Goal: Task Accomplishment & Management: Manage account settings

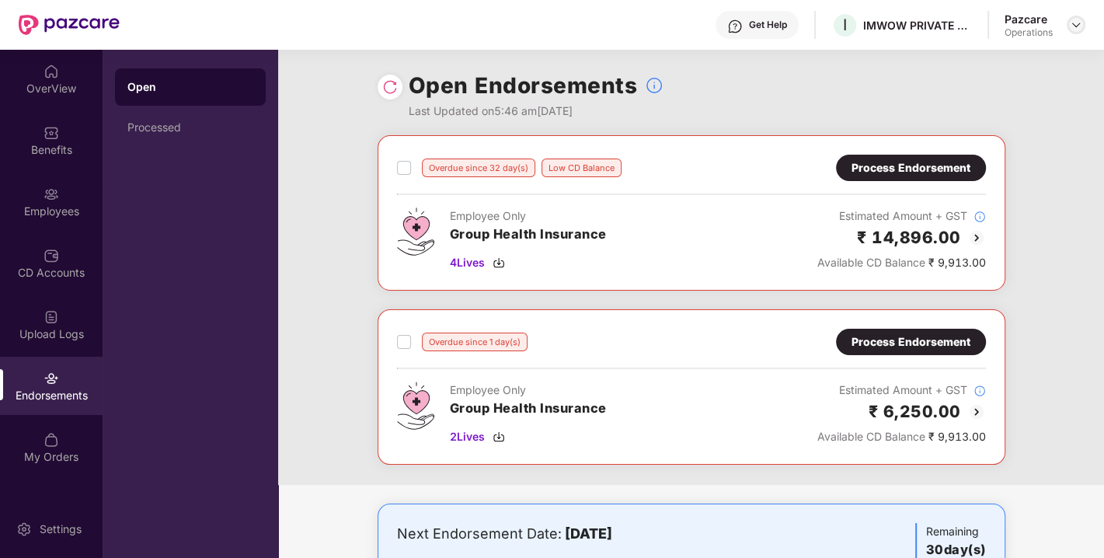
click at [1083, 22] on div at bounding box center [1076, 25] width 19 height 19
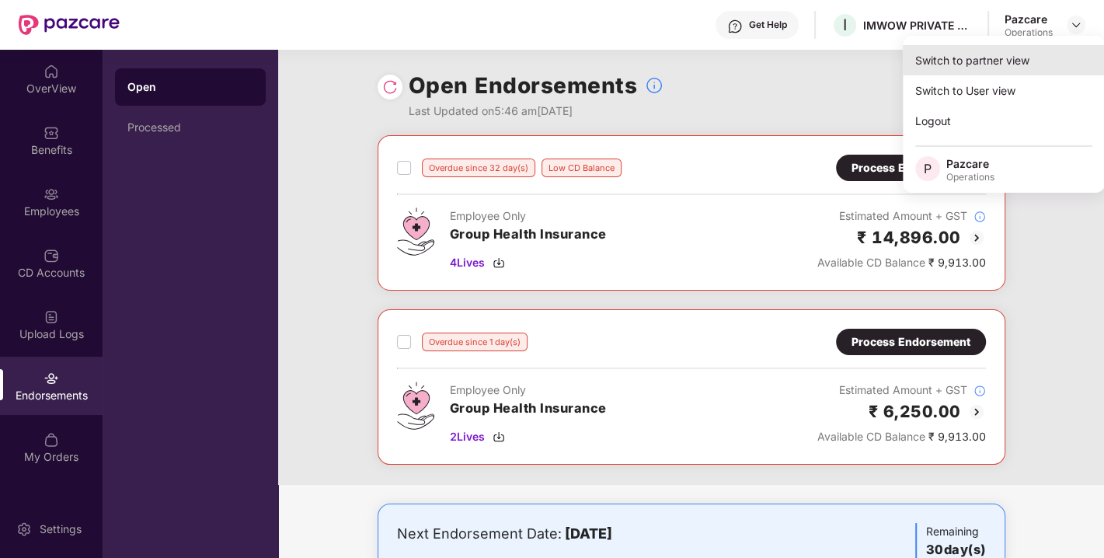
click at [968, 48] on div "Switch to partner view" at bounding box center [1004, 60] width 202 height 30
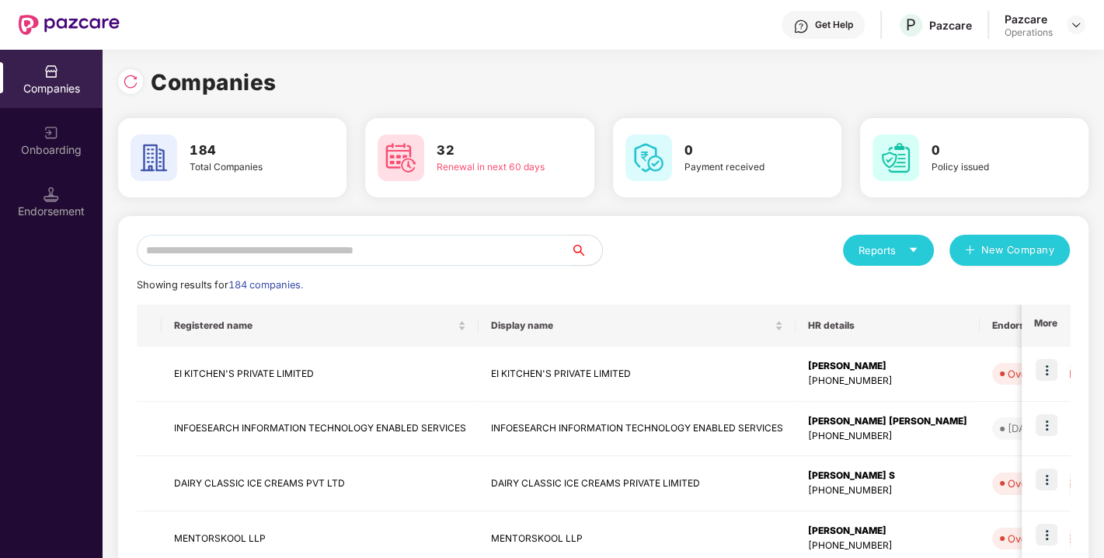
click at [445, 237] on input "text" at bounding box center [354, 250] width 434 height 31
paste input "**********"
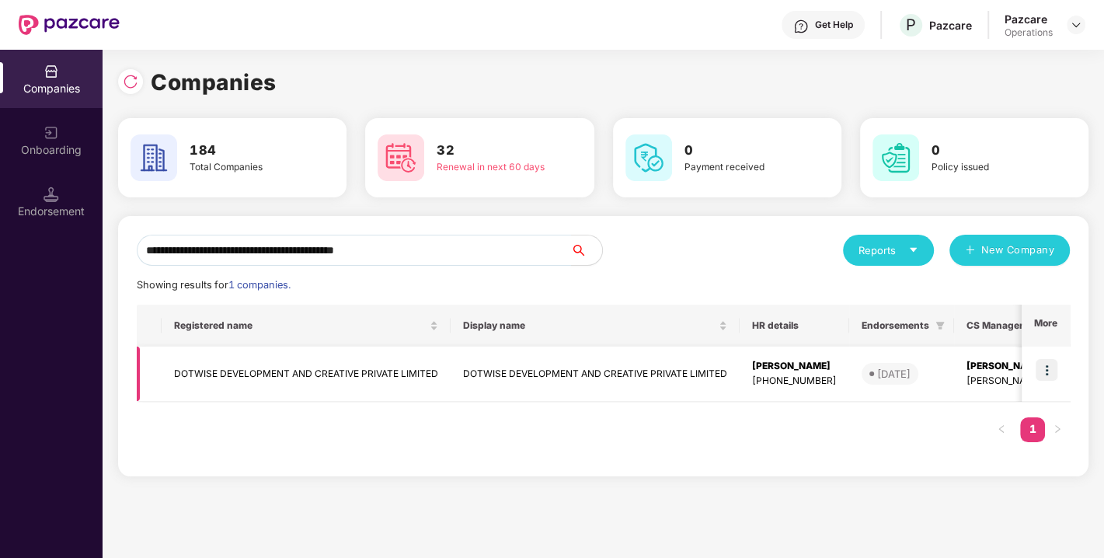
type input "**********"
click at [1047, 370] on img at bounding box center [1047, 370] width 22 height 22
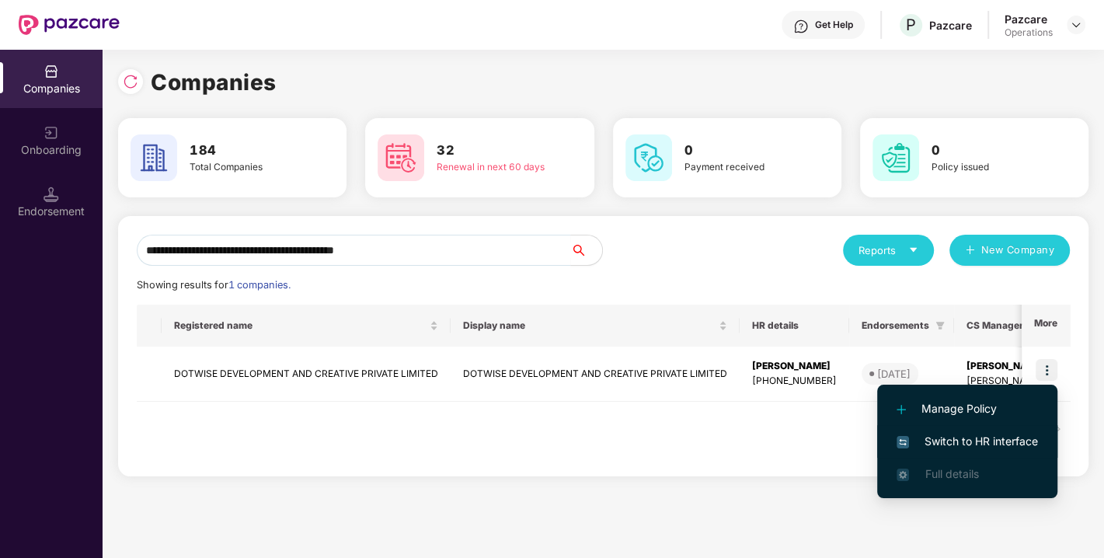
click at [962, 437] on span "Switch to HR interface" at bounding box center [967, 441] width 141 height 17
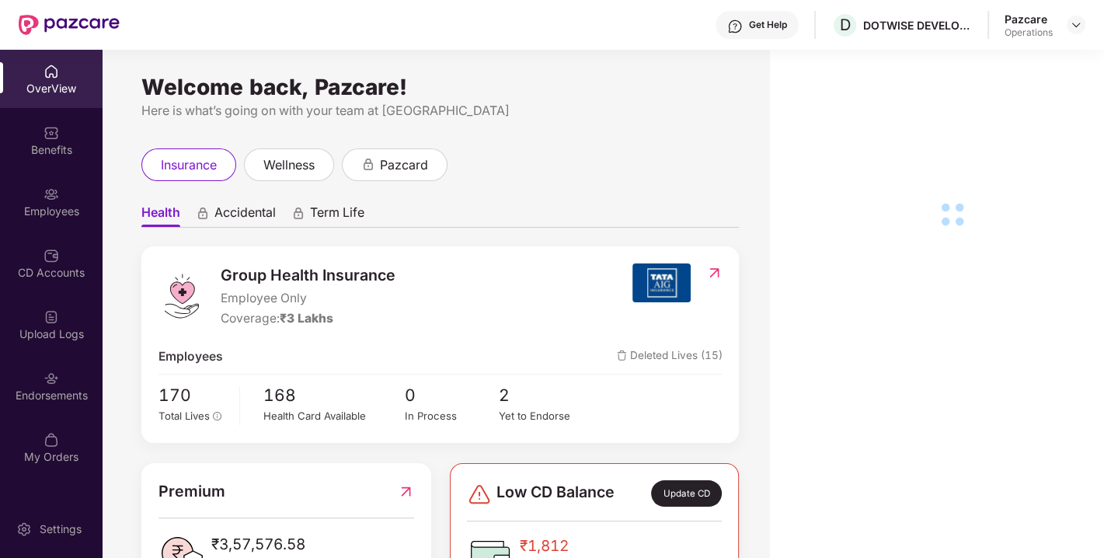
click at [42, 385] on div "Endorsements" at bounding box center [51, 386] width 103 height 58
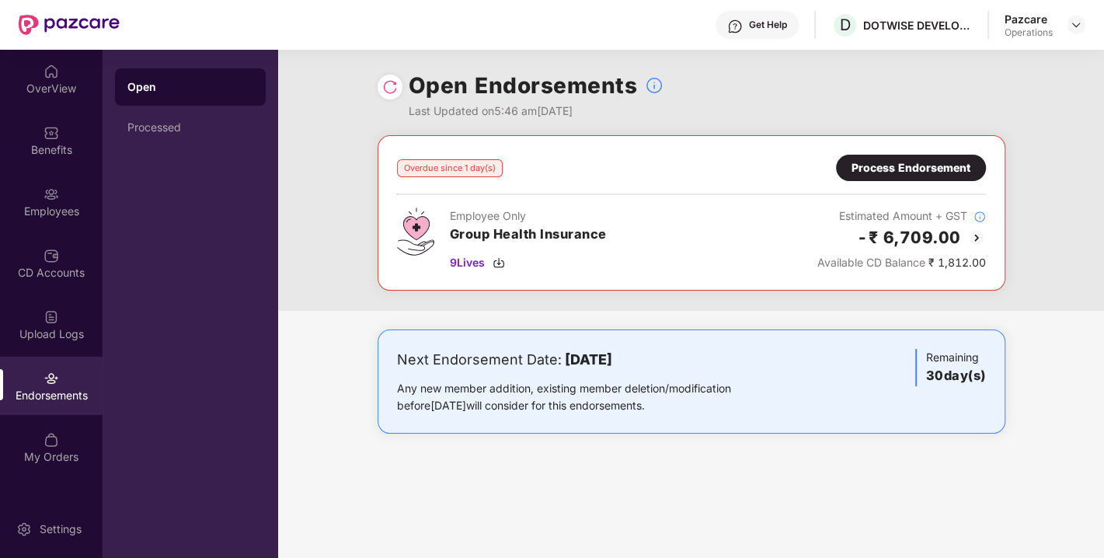
click at [944, 168] on div "Process Endorsement" at bounding box center [911, 167] width 119 height 17
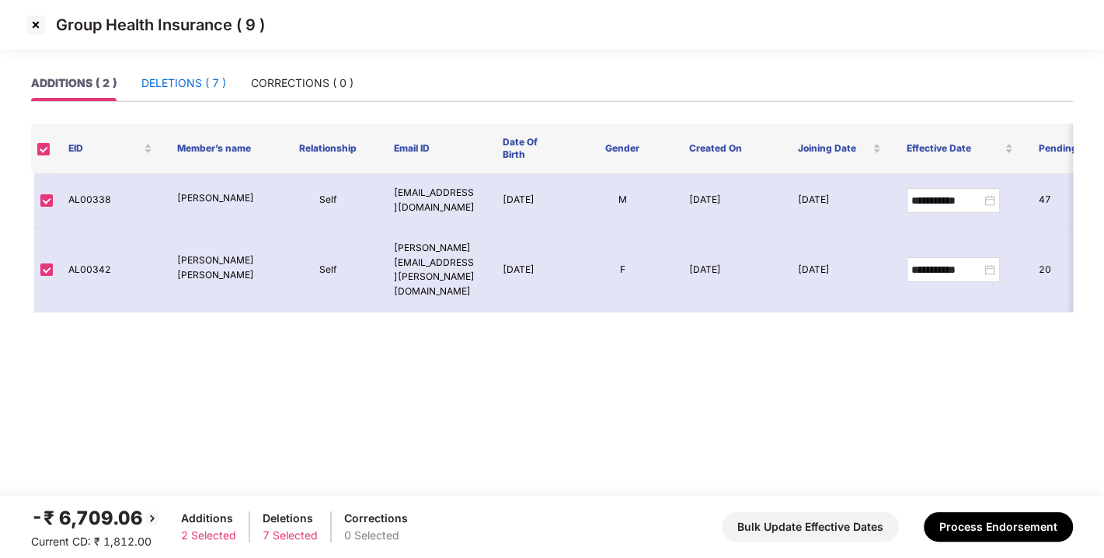
click at [178, 78] on div "DELETIONS ( 7 )" at bounding box center [183, 83] width 85 height 17
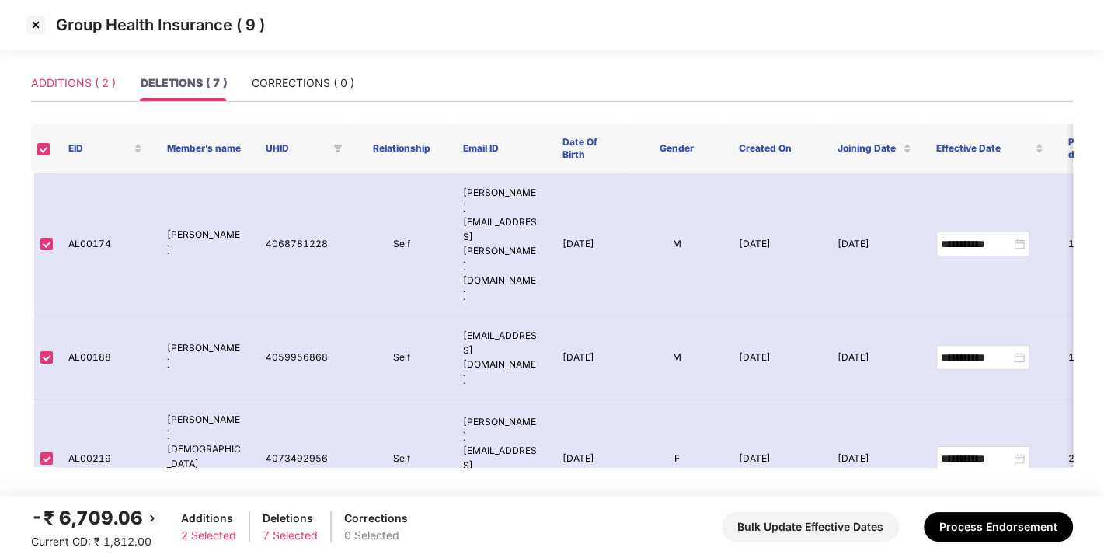
click at [55, 68] on div "ADDITIONS ( 2 )" at bounding box center [73, 83] width 85 height 36
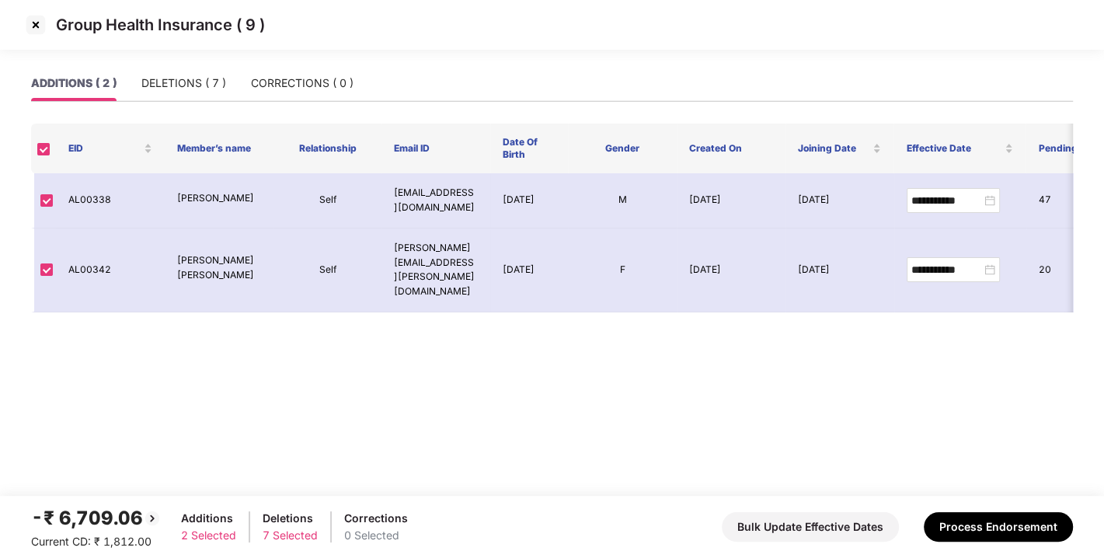
click at [33, 23] on img at bounding box center [35, 24] width 25 height 25
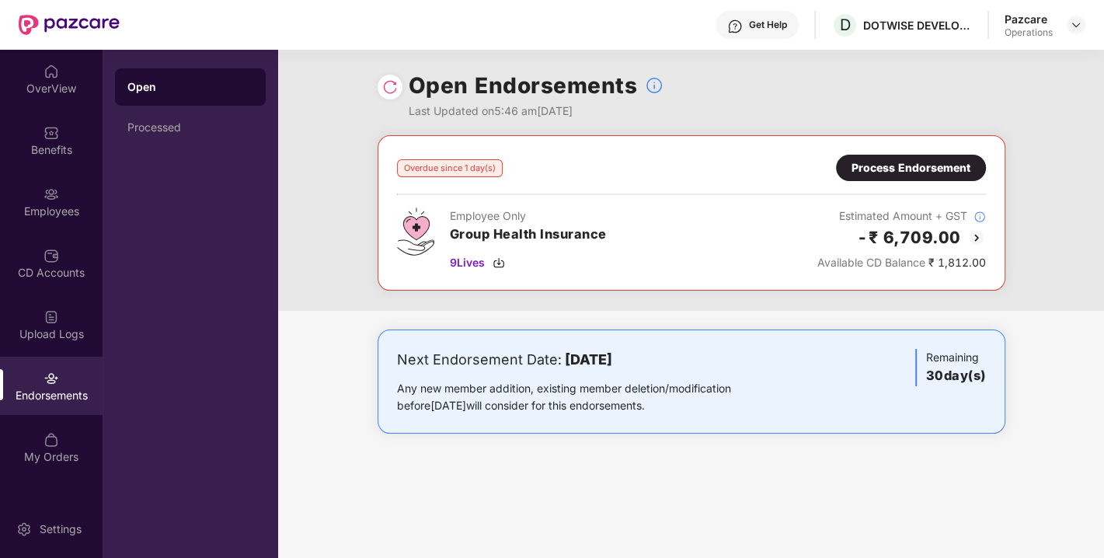
click at [385, 86] on img at bounding box center [390, 87] width 16 height 16
click at [495, 264] on img at bounding box center [499, 262] width 12 height 12
click at [921, 159] on div "Process Endorsement" at bounding box center [911, 167] width 119 height 17
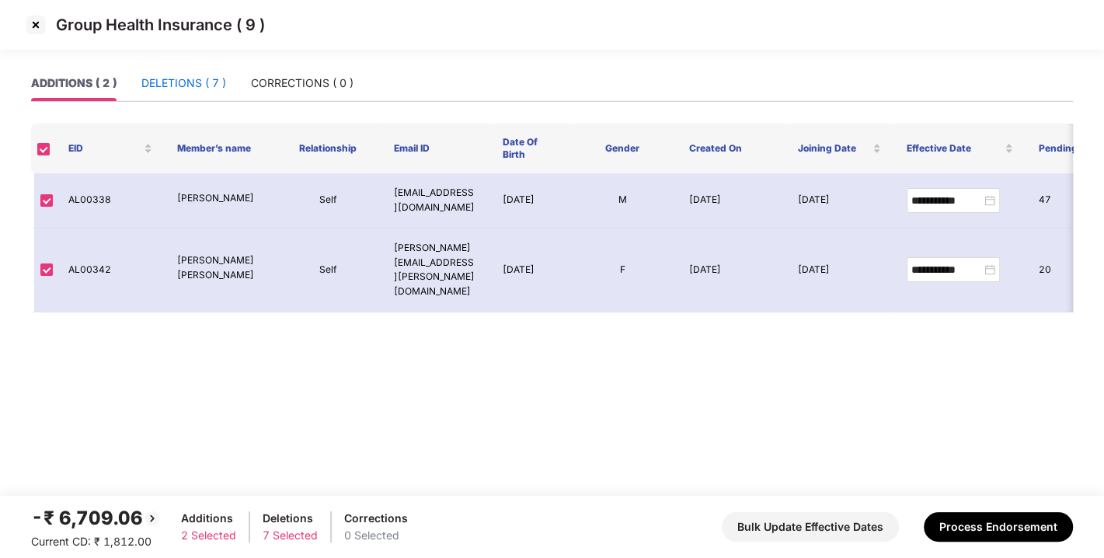
click at [188, 89] on div "DELETIONS ( 7 )" at bounding box center [183, 83] width 85 height 17
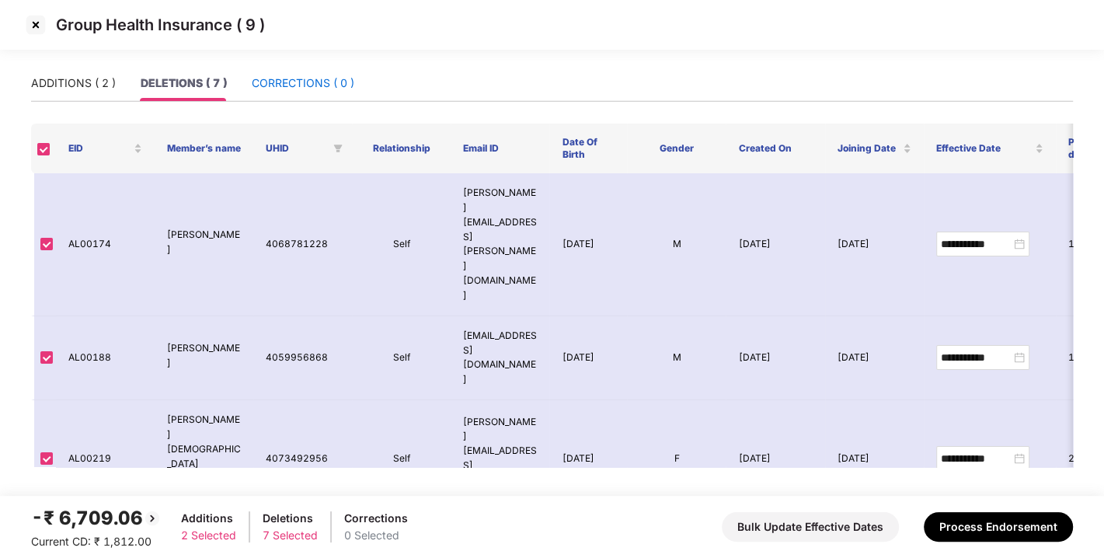
click at [298, 76] on div "CORRECTIONS ( 0 )" at bounding box center [303, 83] width 103 height 17
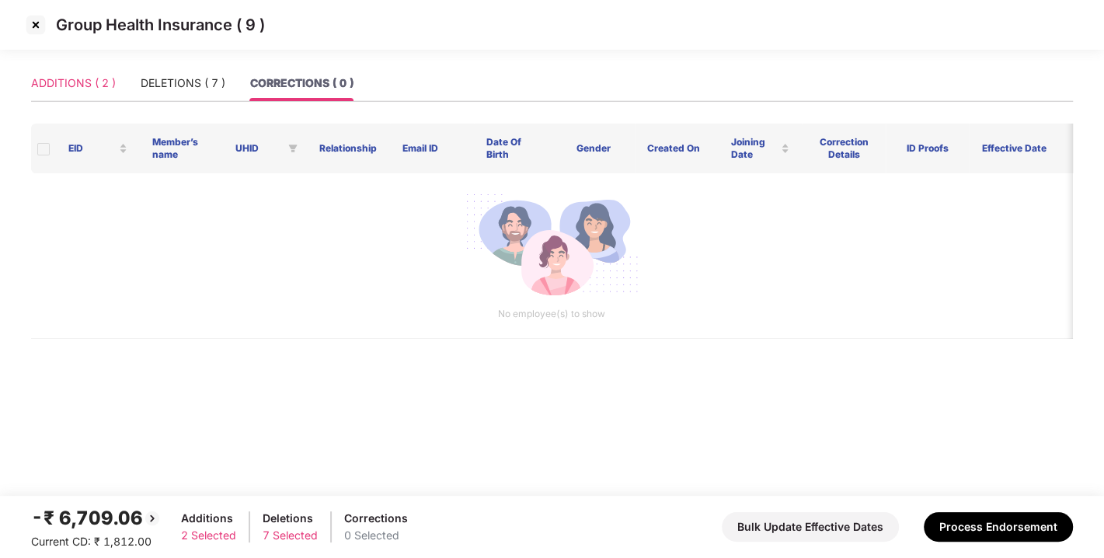
click at [47, 95] on div "ADDITIONS ( 2 )" at bounding box center [73, 83] width 85 height 36
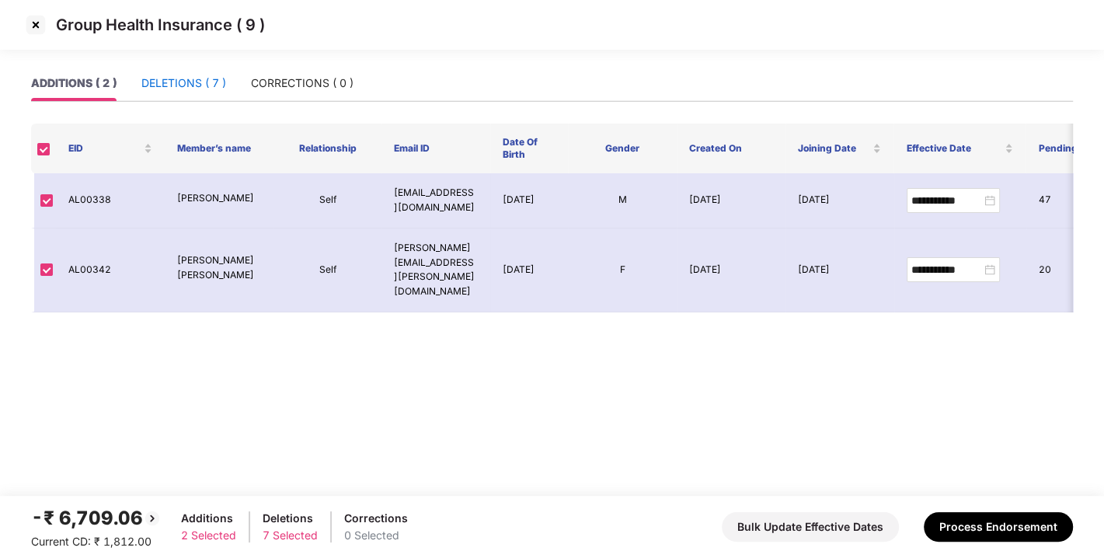
click at [205, 89] on div "DELETIONS ( 7 )" at bounding box center [183, 83] width 85 height 17
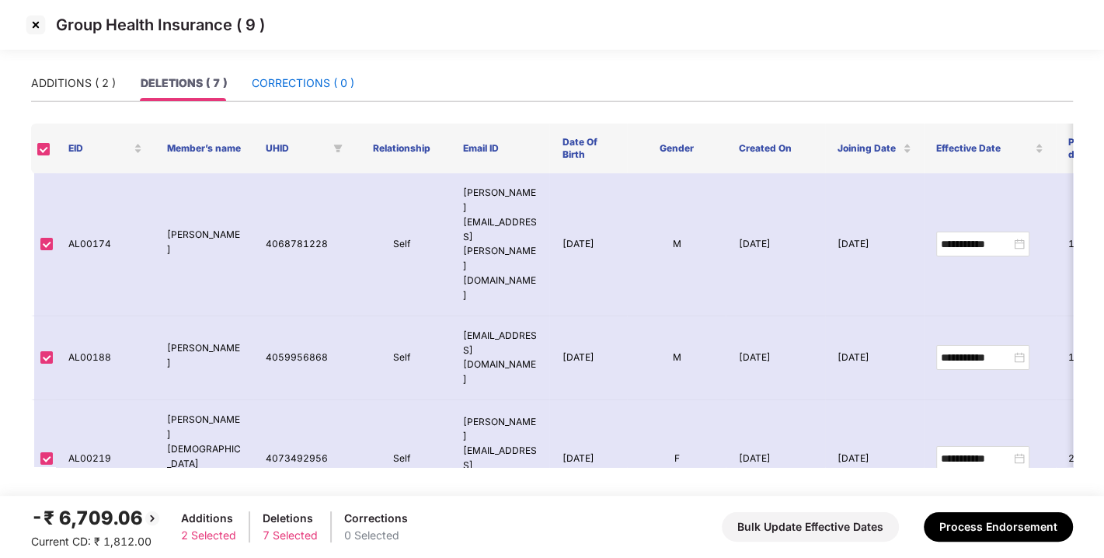
click at [286, 76] on div "CORRECTIONS ( 0 )" at bounding box center [303, 83] width 103 height 17
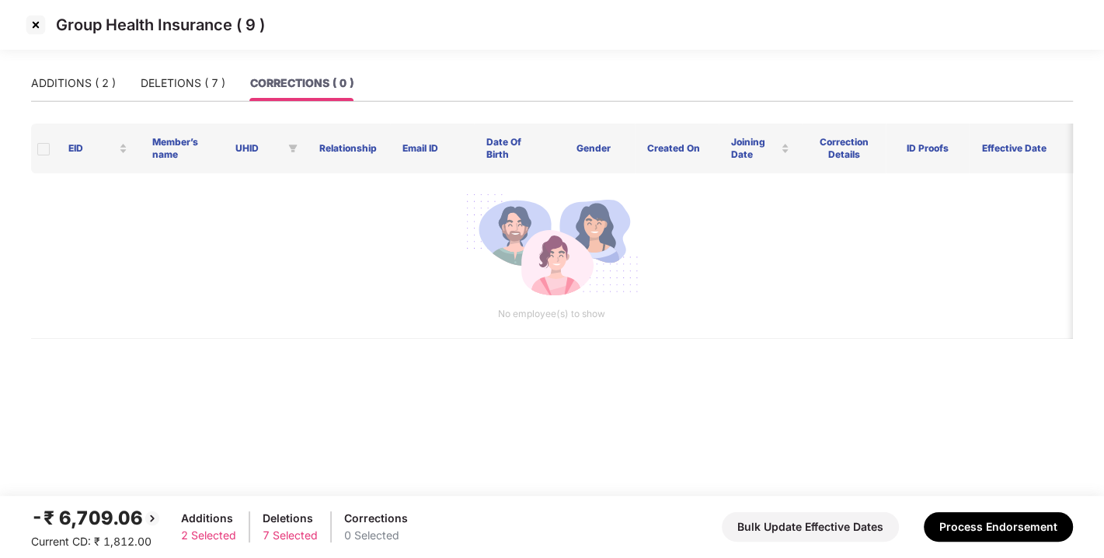
click at [1002, 542] on div "-₹ 6,709.06 Current CD: ₹ 1,812.00 Additions 2 Selected Deletions 7 Selected Co…" at bounding box center [552, 526] width 1042 height 47
click at [982, 530] on button "Process Endorsement" at bounding box center [998, 527] width 149 height 30
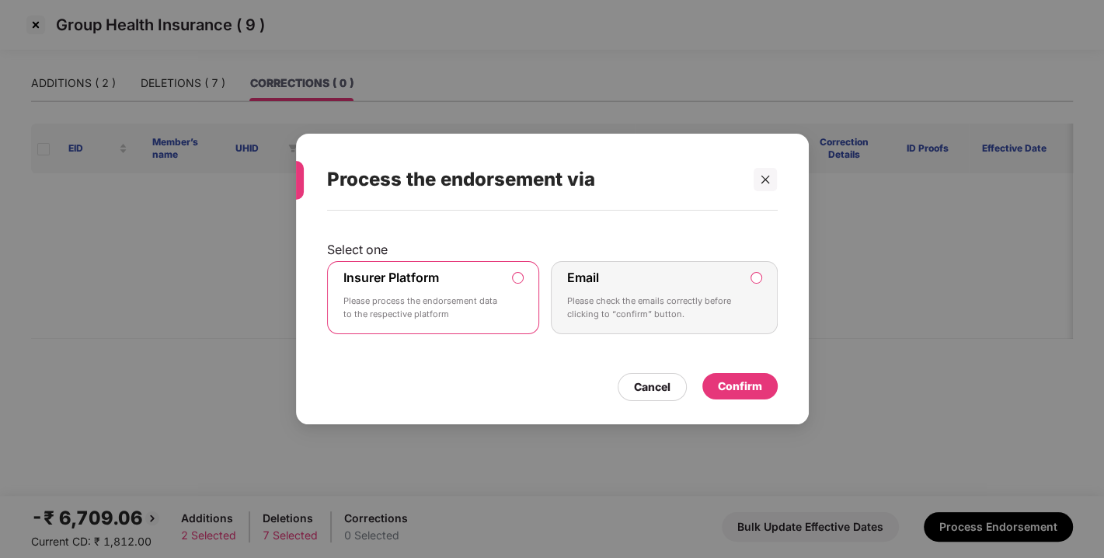
click at [730, 381] on div "Confirm" at bounding box center [740, 386] width 44 height 17
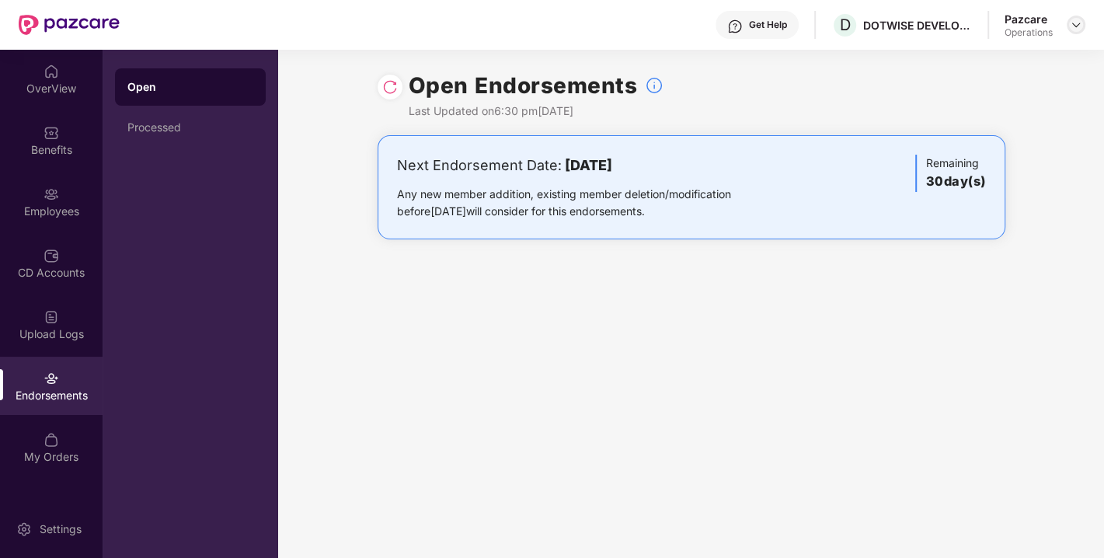
click at [1078, 29] on img at bounding box center [1076, 25] width 12 height 12
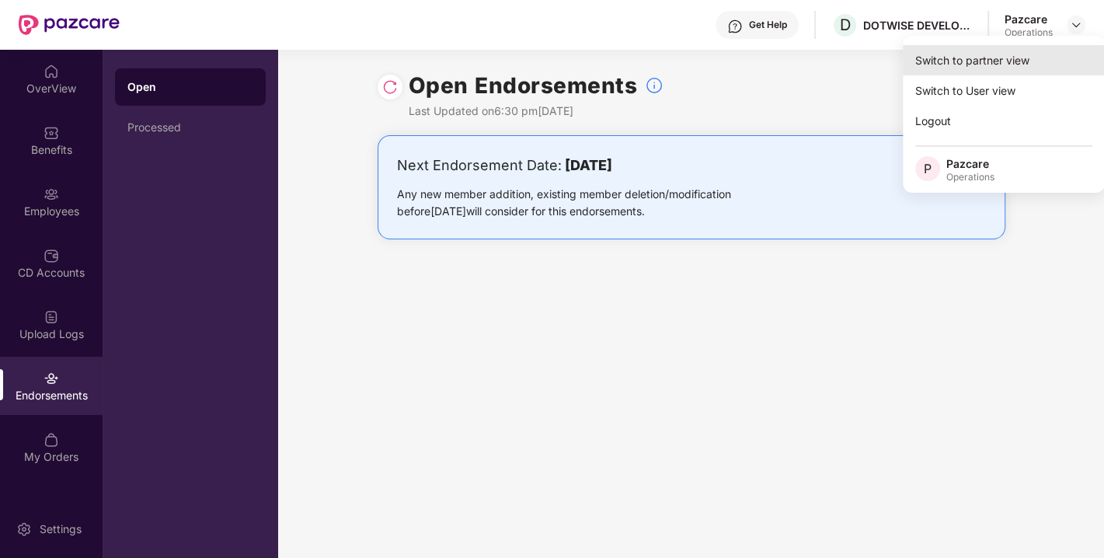
click at [979, 64] on div "Switch to partner view" at bounding box center [1004, 60] width 202 height 30
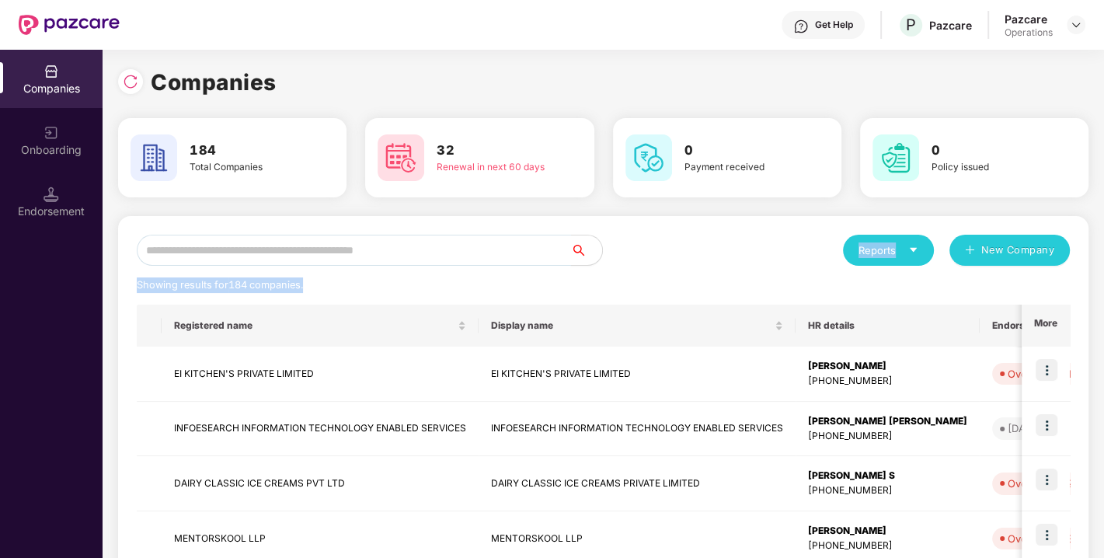
drag, startPoint x: 374, startPoint y: 268, endPoint x: 341, endPoint y: 249, distance: 38.3
click at [341, 249] on input "text" at bounding box center [354, 250] width 434 height 31
paste input "**********"
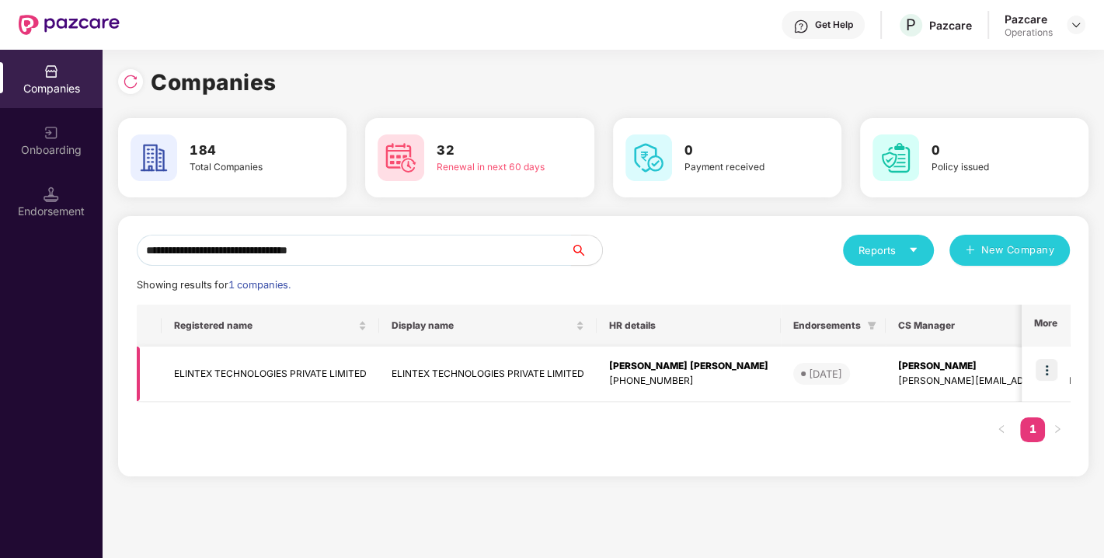
type input "**********"
click at [1038, 370] on img at bounding box center [1047, 370] width 22 height 22
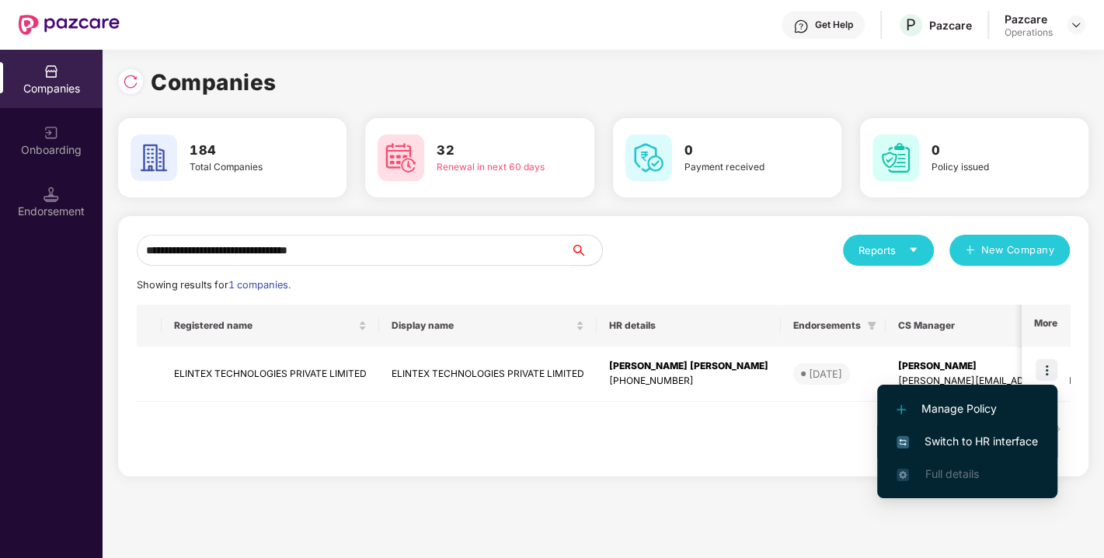
click at [975, 437] on span "Switch to HR interface" at bounding box center [967, 441] width 141 height 17
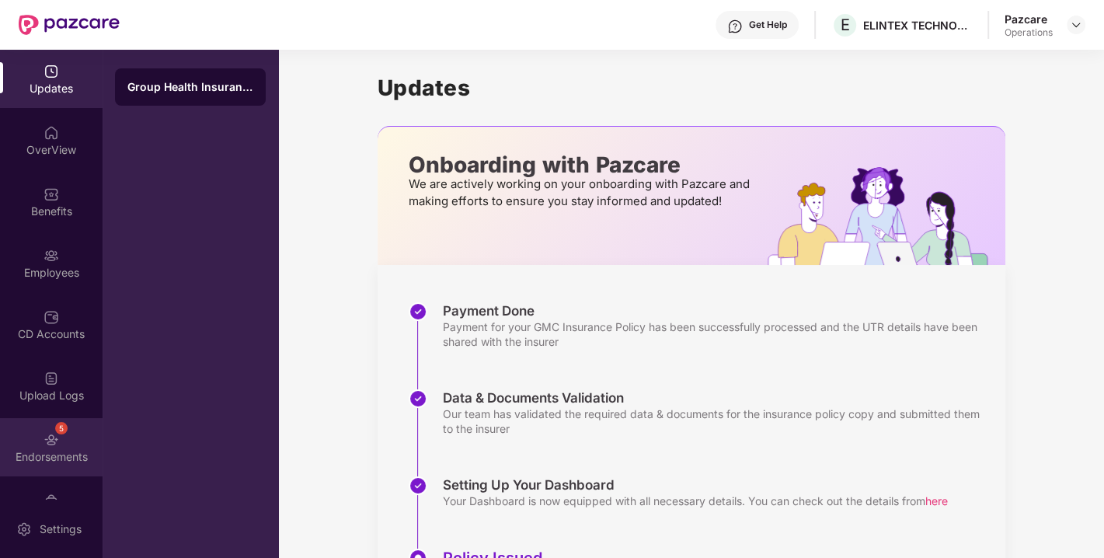
click at [41, 458] on div "Endorsements" at bounding box center [51, 457] width 103 height 16
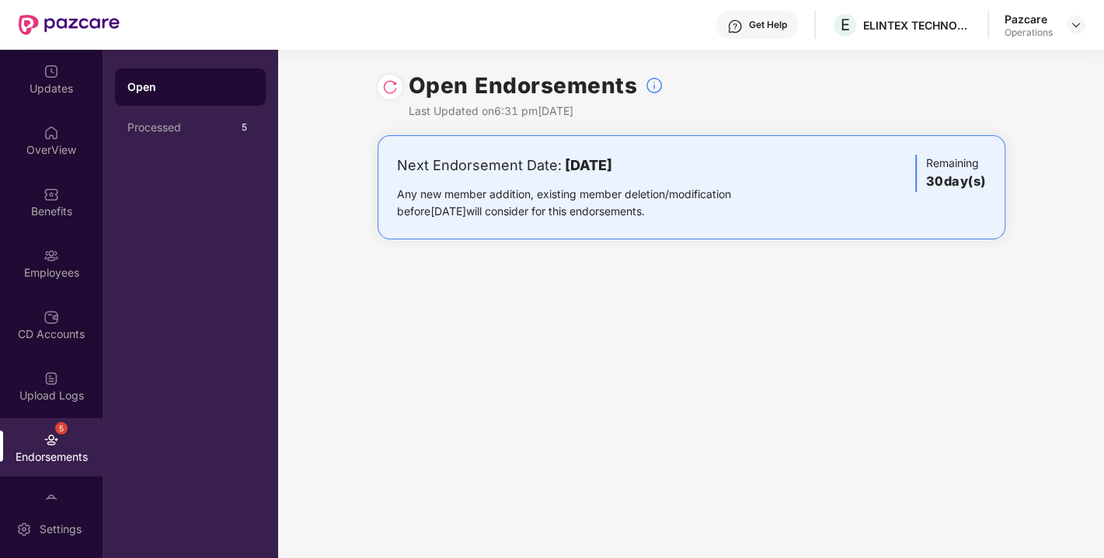
click at [389, 89] on img at bounding box center [390, 87] width 16 height 16
click at [1074, 23] on img at bounding box center [1076, 25] width 12 height 12
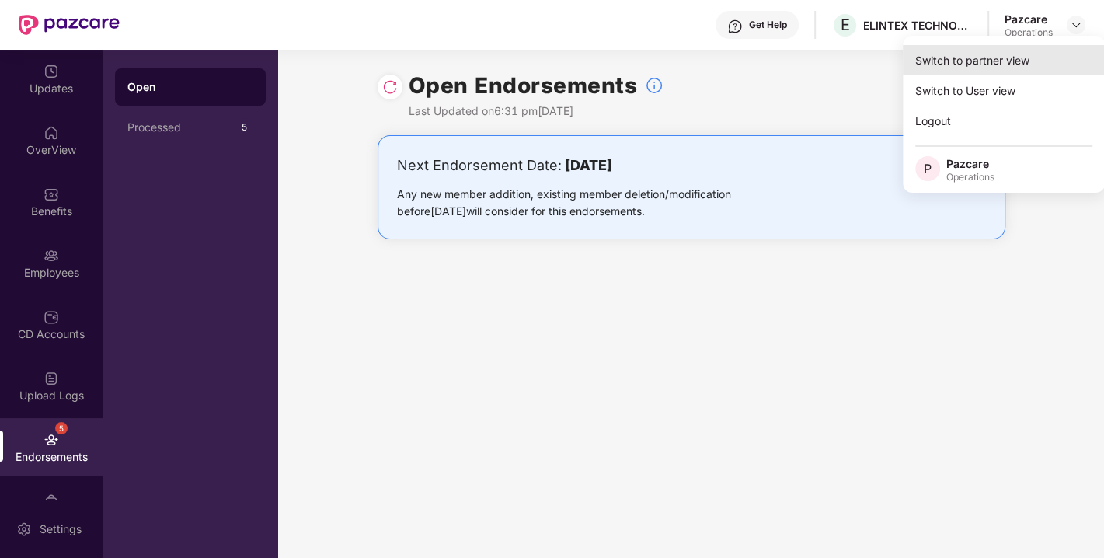
click at [991, 57] on div "Switch to partner view" at bounding box center [1004, 60] width 202 height 30
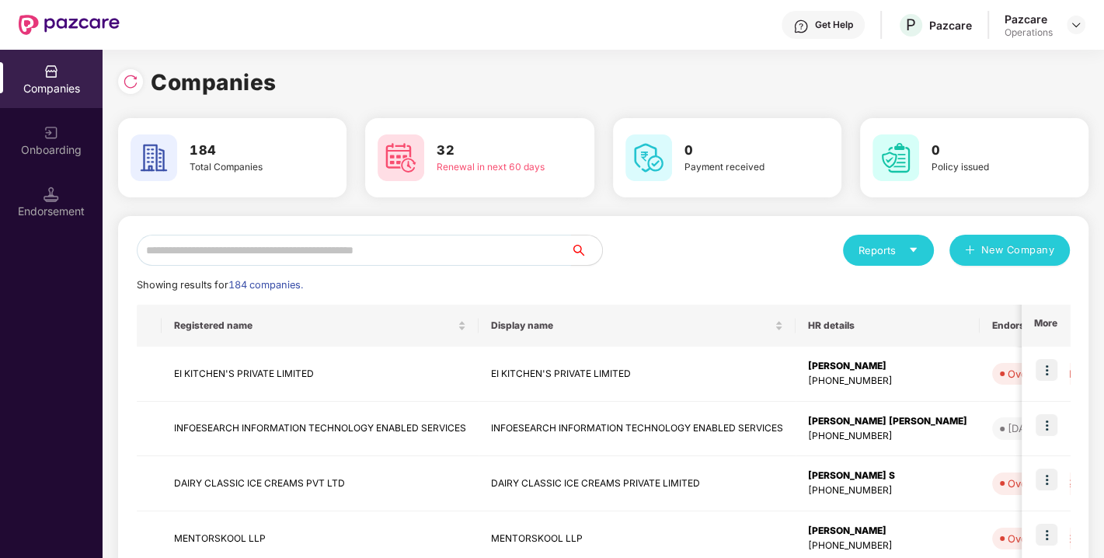
click at [443, 263] on input "text" at bounding box center [354, 250] width 434 height 31
paste input "**********"
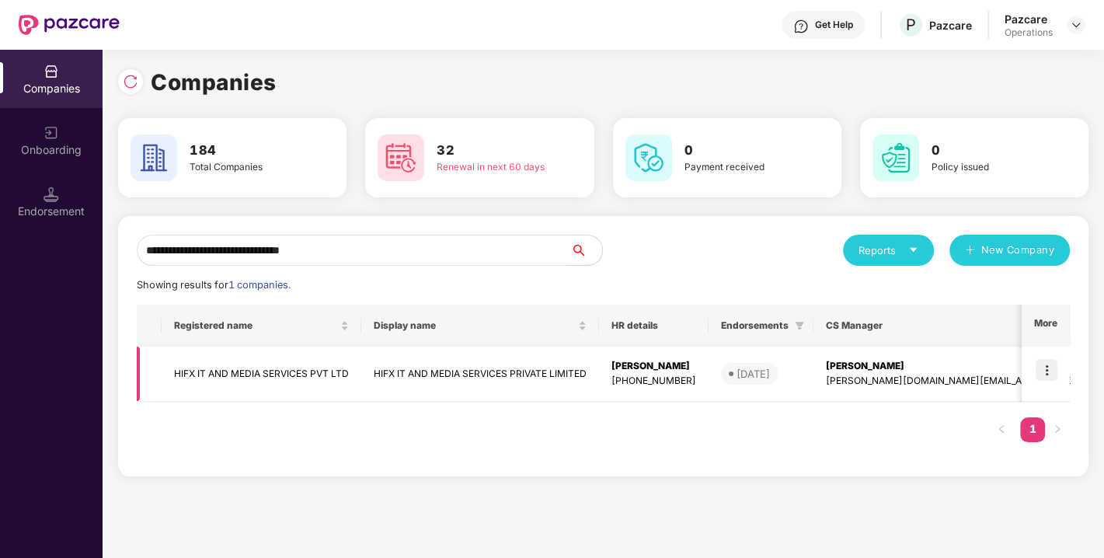
type input "**********"
click at [1047, 364] on img at bounding box center [1047, 370] width 22 height 22
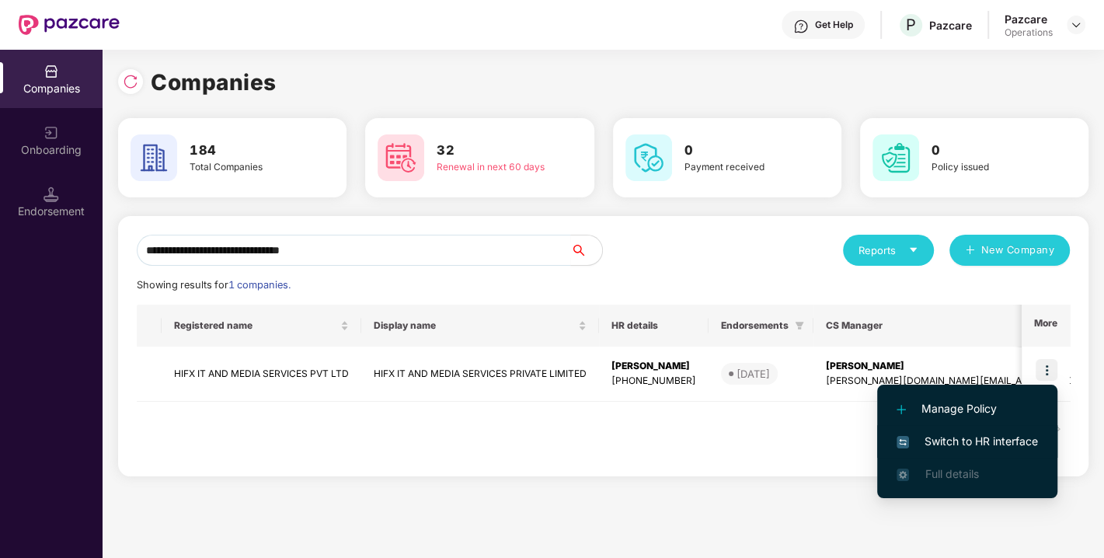
click at [966, 433] on span "Switch to HR interface" at bounding box center [967, 441] width 141 height 17
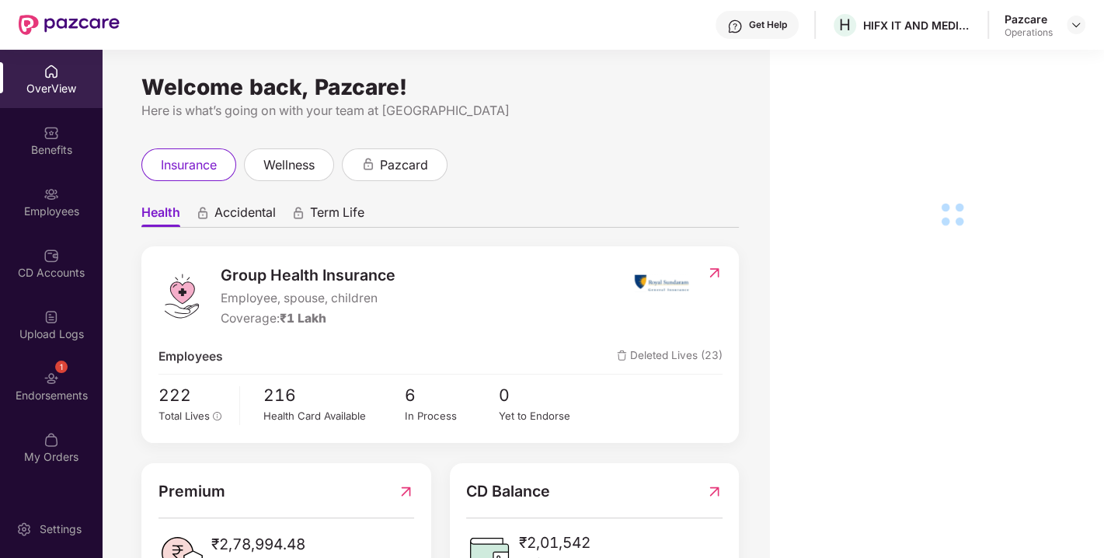
click at [23, 371] on div "1 Endorsements" at bounding box center [51, 386] width 103 height 58
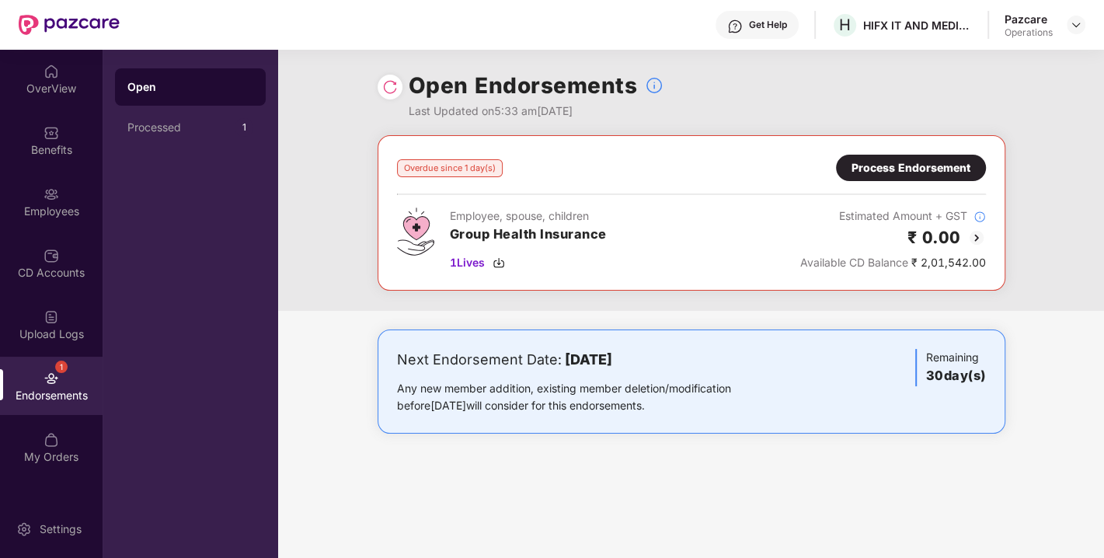
click at [391, 96] on div at bounding box center [390, 87] width 25 height 25
click at [388, 89] on img at bounding box center [390, 87] width 16 height 16
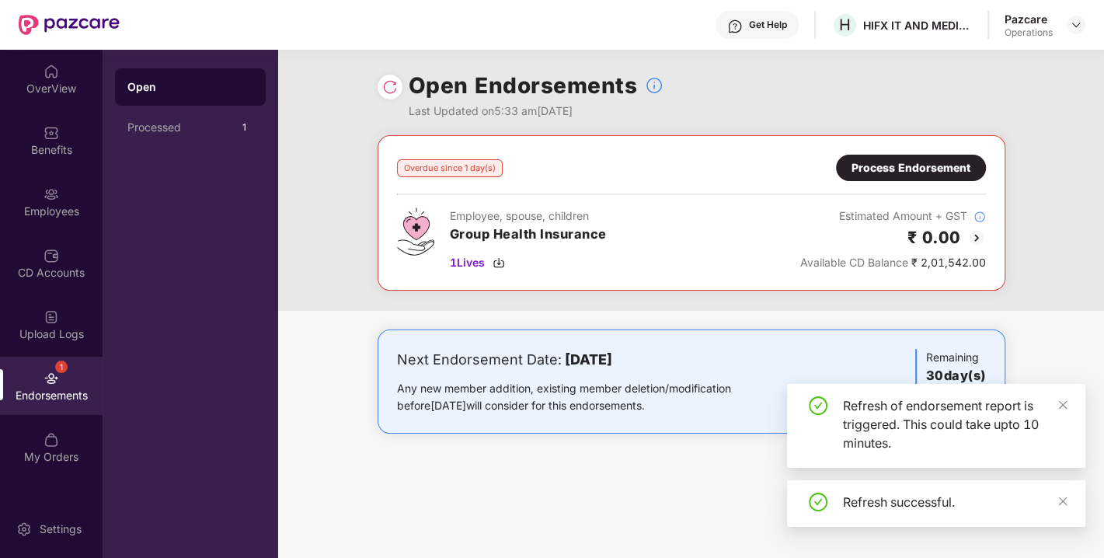
click at [897, 170] on div "Process Endorsement" at bounding box center [911, 167] width 119 height 17
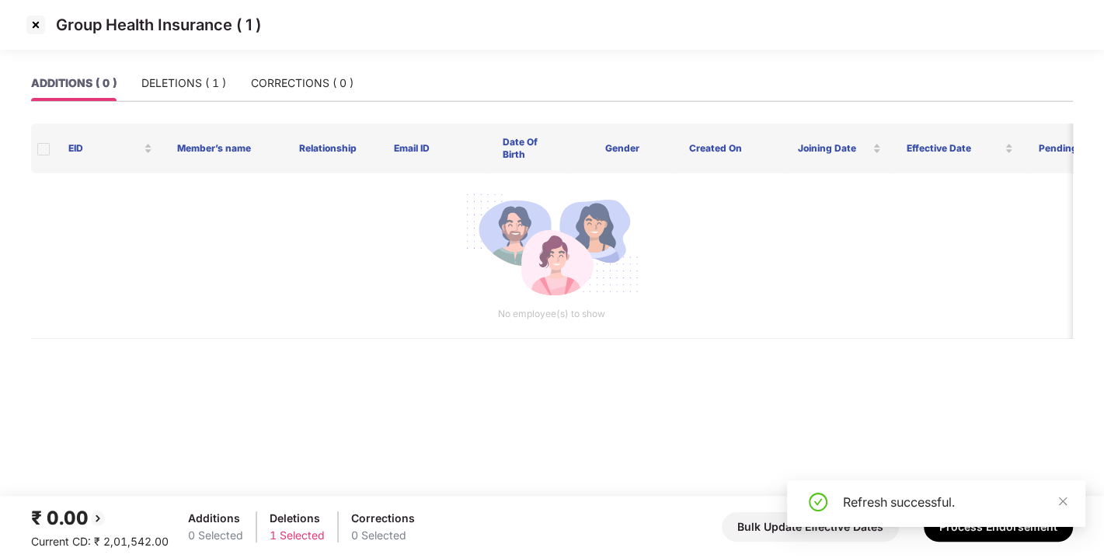
click at [204, 104] on div "ADDITIONS ( 0 ) DELETIONS ( 1 ) CORRECTIONS ( 0 )" at bounding box center [552, 89] width 1042 height 49
click at [172, 81] on div "DELETIONS ( 1 )" at bounding box center [183, 83] width 85 height 17
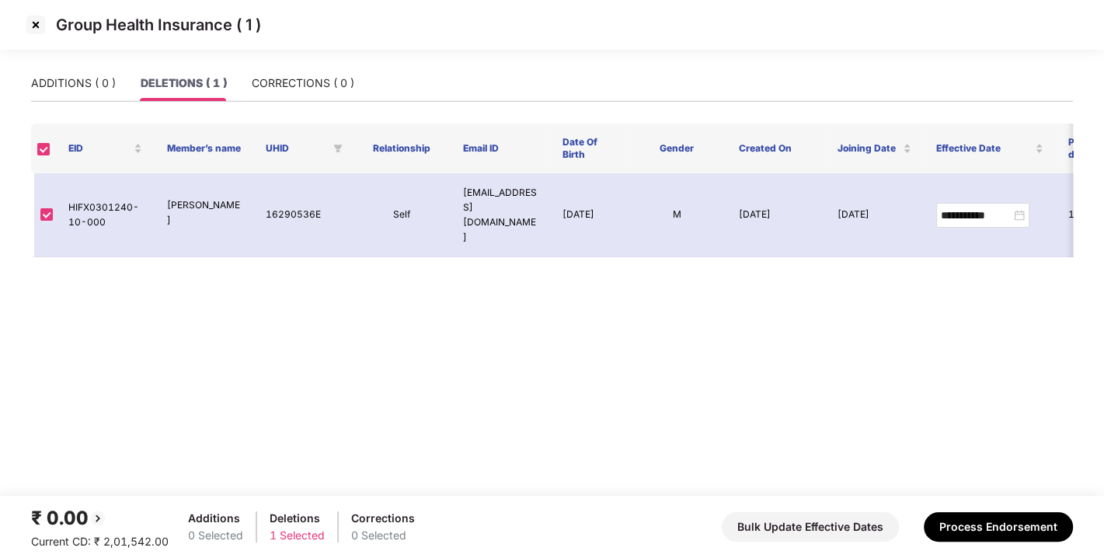
click at [31, 25] on img at bounding box center [35, 24] width 25 height 25
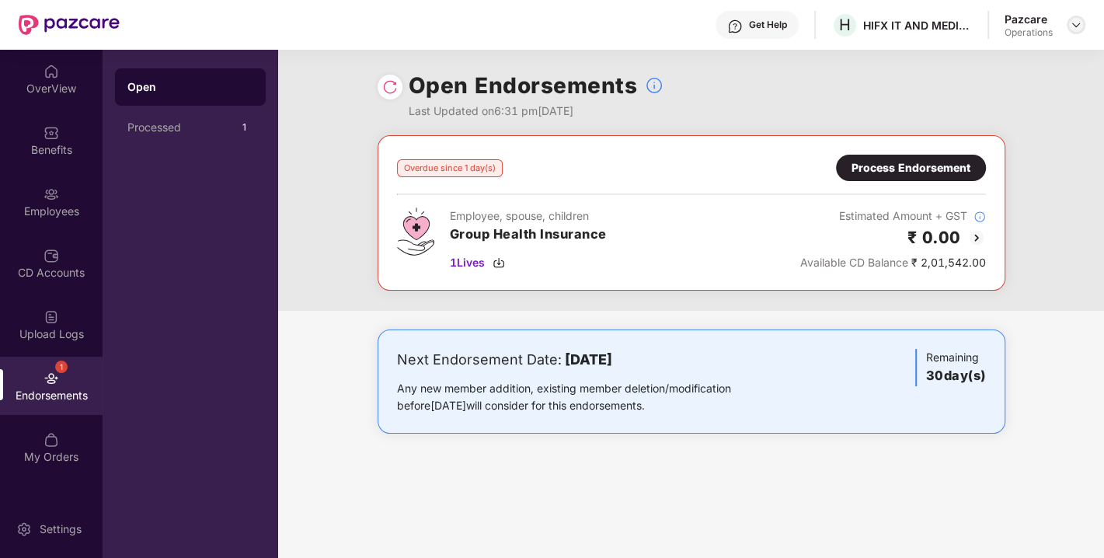
click at [1072, 29] on img at bounding box center [1076, 25] width 12 height 12
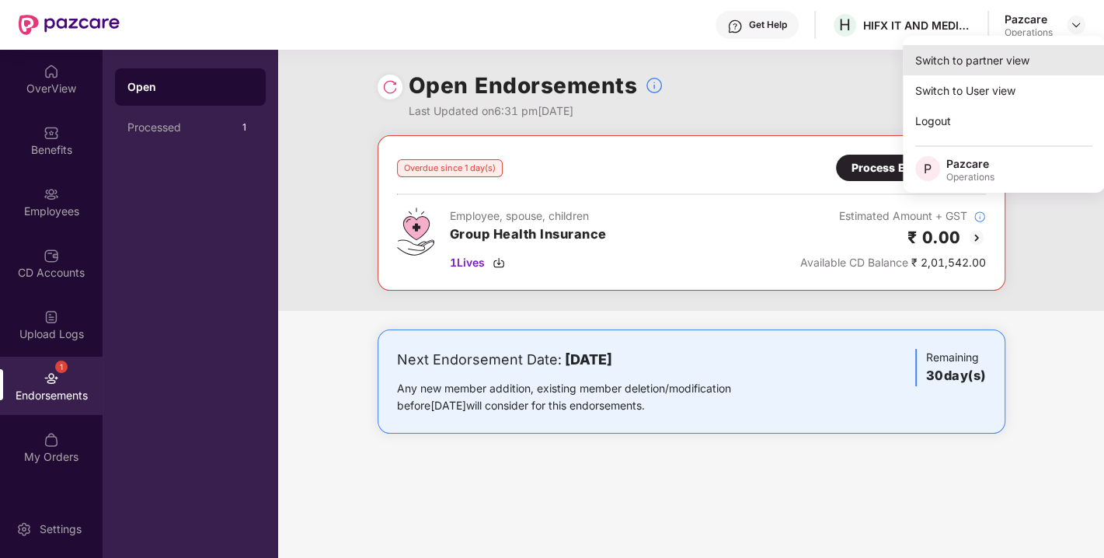
click at [972, 67] on div "Switch to partner view" at bounding box center [1004, 60] width 202 height 30
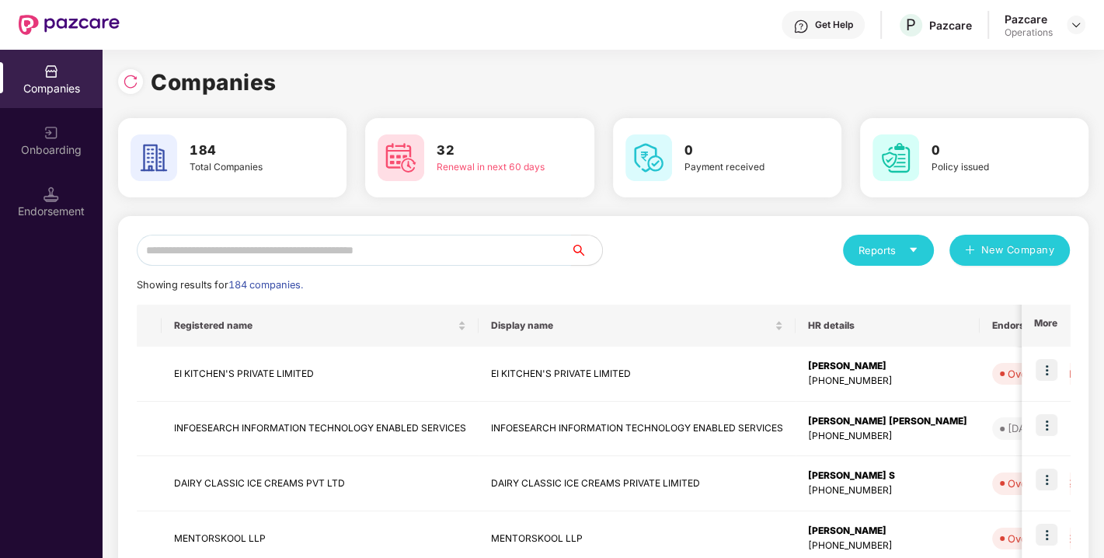
click at [441, 257] on input "text" at bounding box center [354, 250] width 434 height 31
paste input "**********"
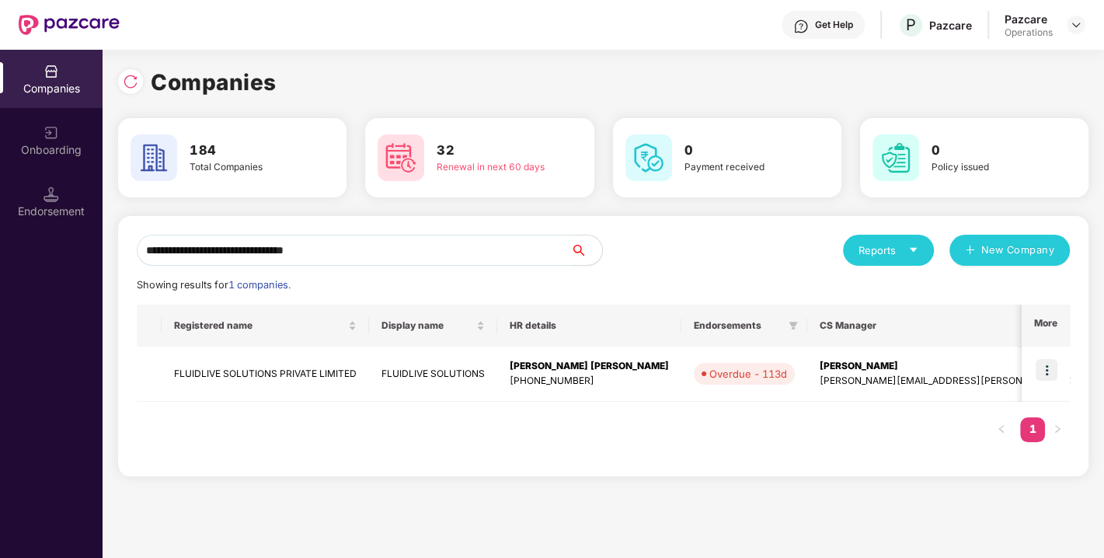
click at [441, 257] on input "**********" at bounding box center [354, 250] width 434 height 31
type input "**********"
click at [1052, 371] on img at bounding box center [1047, 370] width 22 height 22
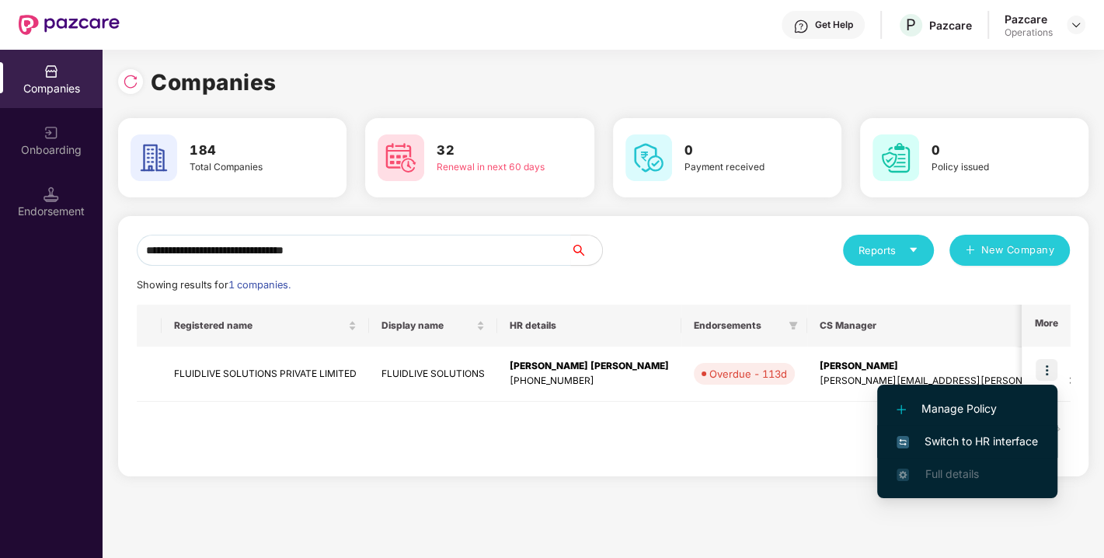
click at [953, 435] on span "Switch to HR interface" at bounding box center [967, 441] width 141 height 17
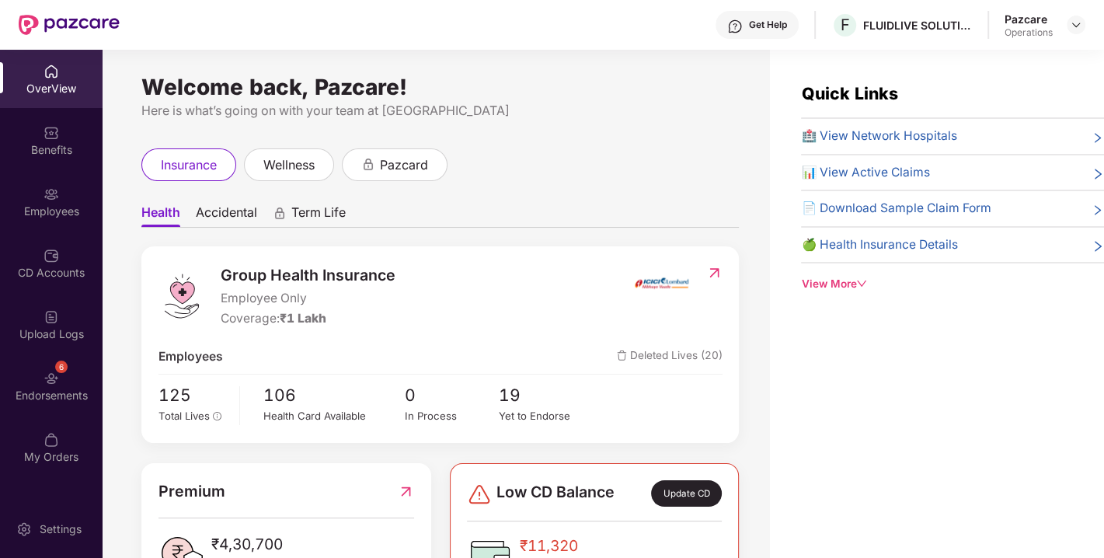
click at [50, 384] on img at bounding box center [52, 379] width 16 height 16
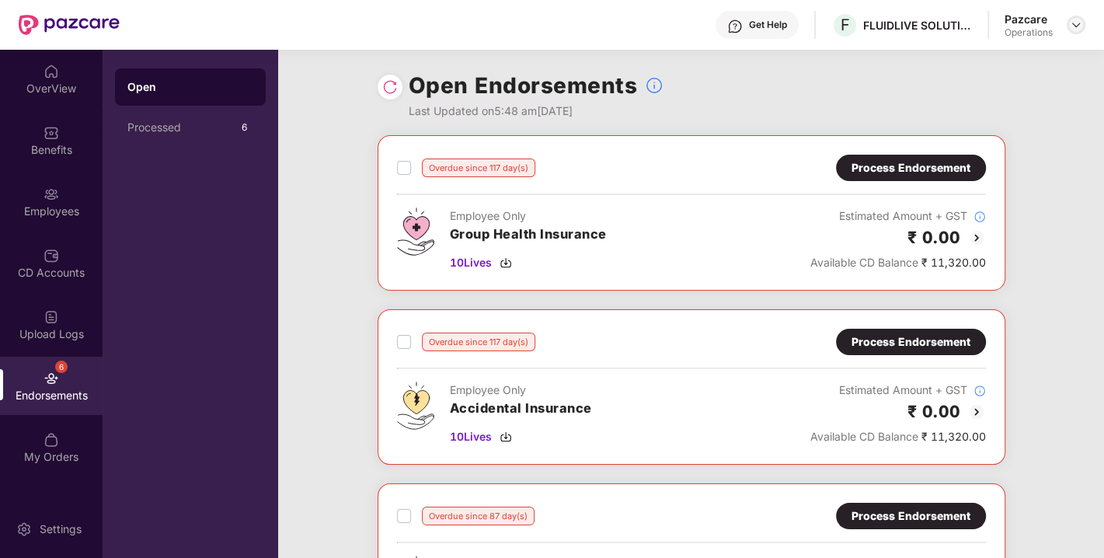
click at [1071, 21] on img at bounding box center [1076, 25] width 12 height 12
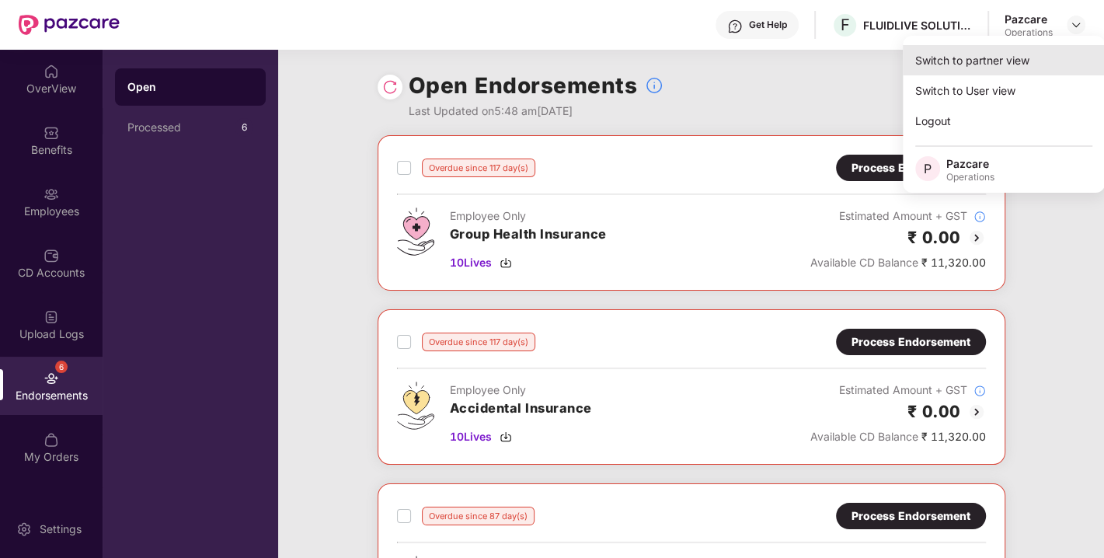
click at [987, 61] on div "Switch to partner view" at bounding box center [1004, 60] width 202 height 30
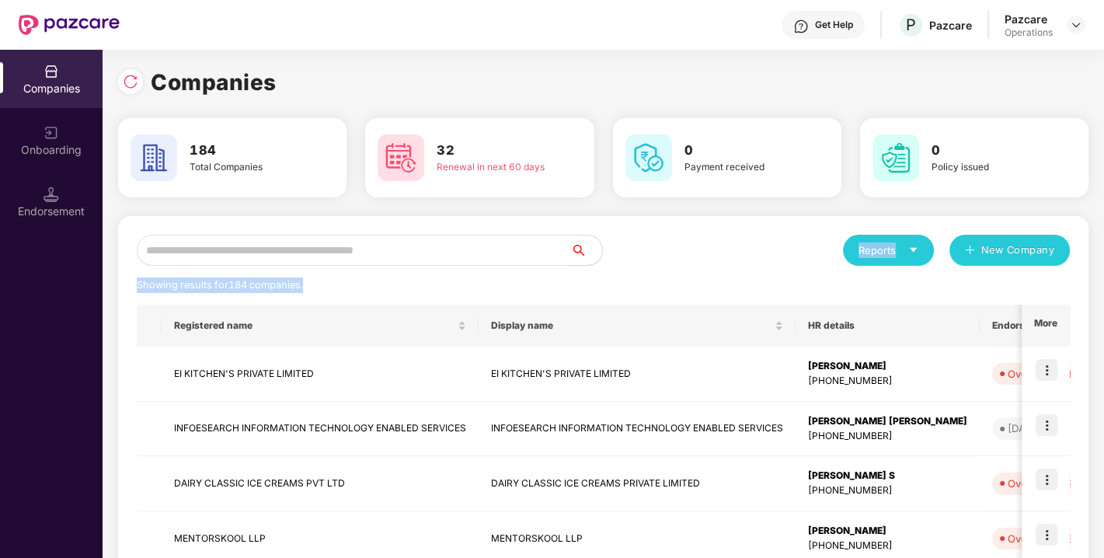
drag, startPoint x: 374, startPoint y: 268, endPoint x: 332, endPoint y: 253, distance: 45.5
click at [332, 253] on input "text" at bounding box center [354, 250] width 434 height 31
paste input "**********"
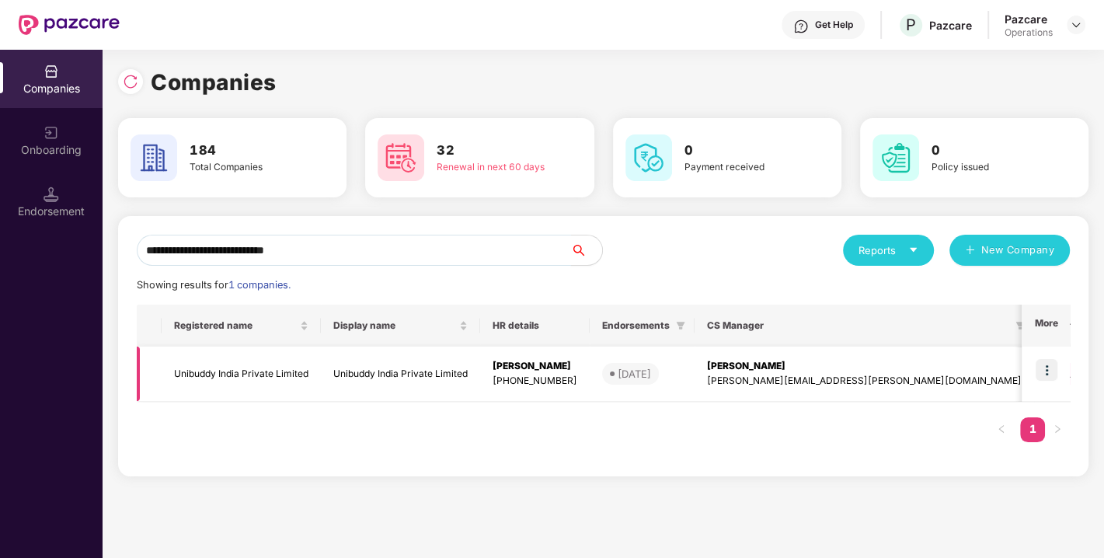
type input "**********"
click at [1051, 364] on img at bounding box center [1047, 370] width 22 height 22
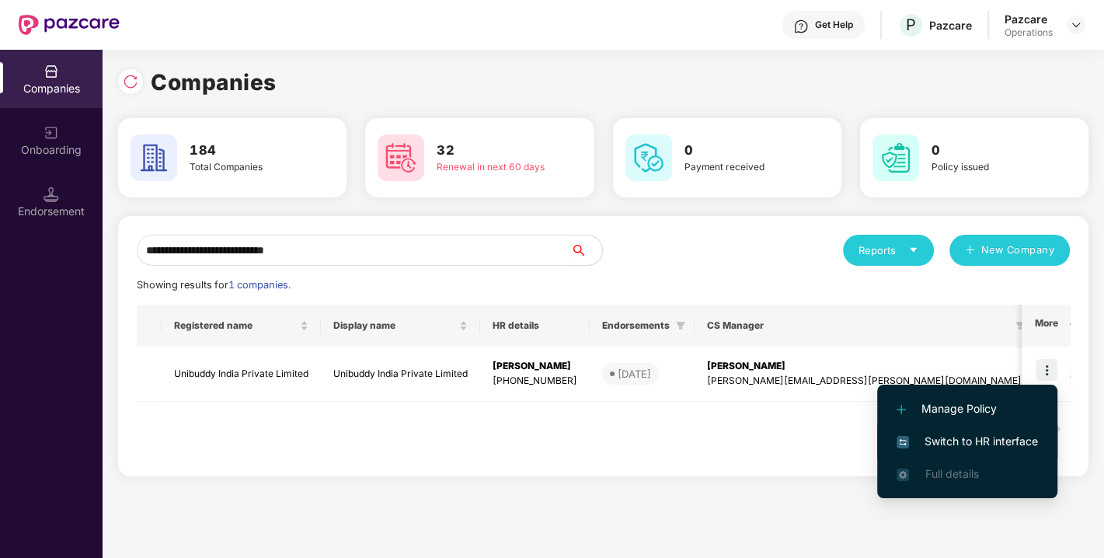
click at [939, 434] on span "Switch to HR interface" at bounding box center [967, 441] width 141 height 17
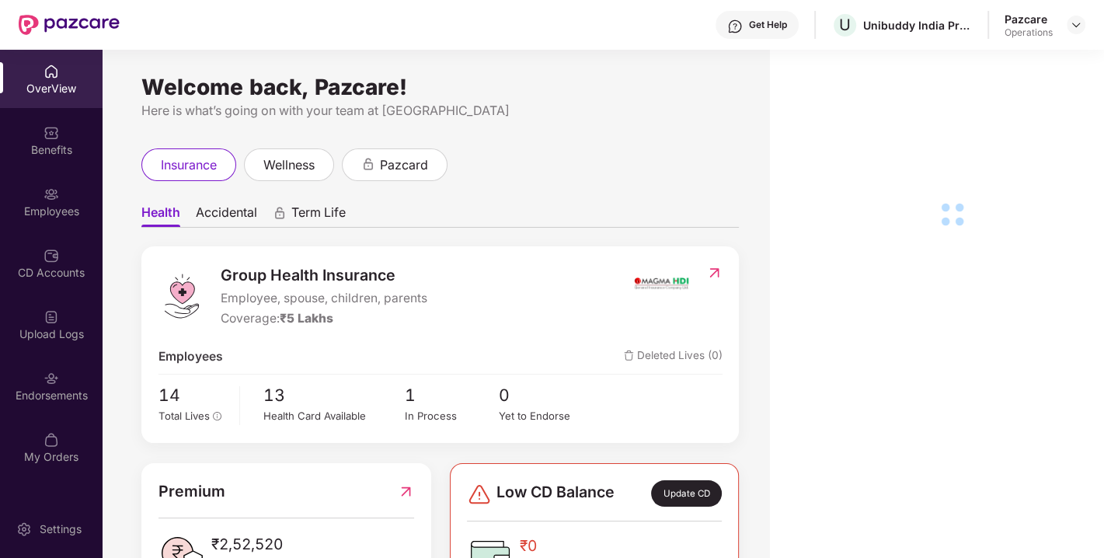
click at [33, 397] on div "Endorsements" at bounding box center [51, 396] width 103 height 16
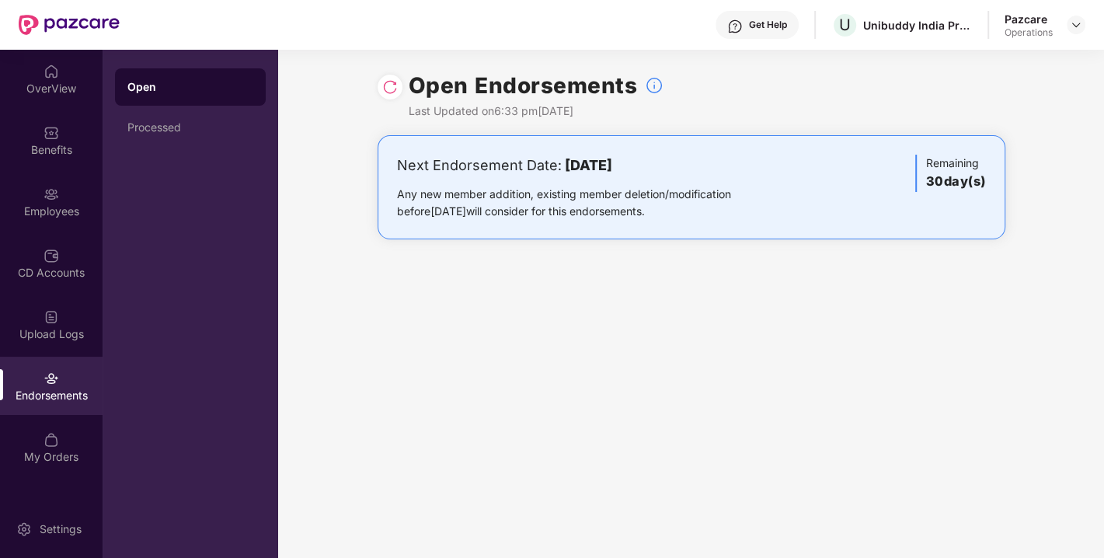
click at [395, 89] on img at bounding box center [390, 87] width 16 height 16
click at [1074, 28] on img at bounding box center [1076, 25] width 12 height 12
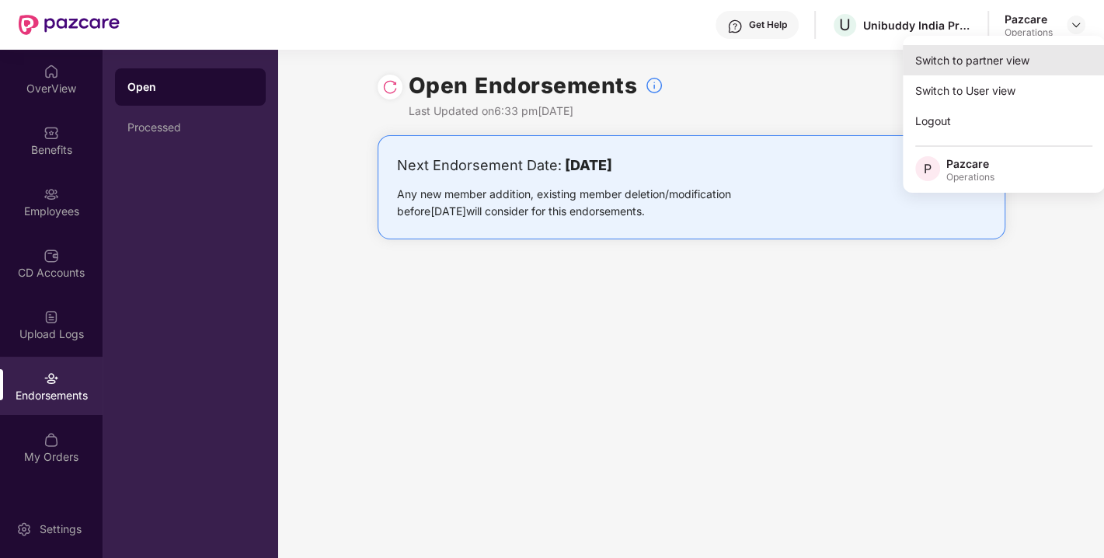
click at [980, 52] on div "Switch to partner view" at bounding box center [1004, 60] width 202 height 30
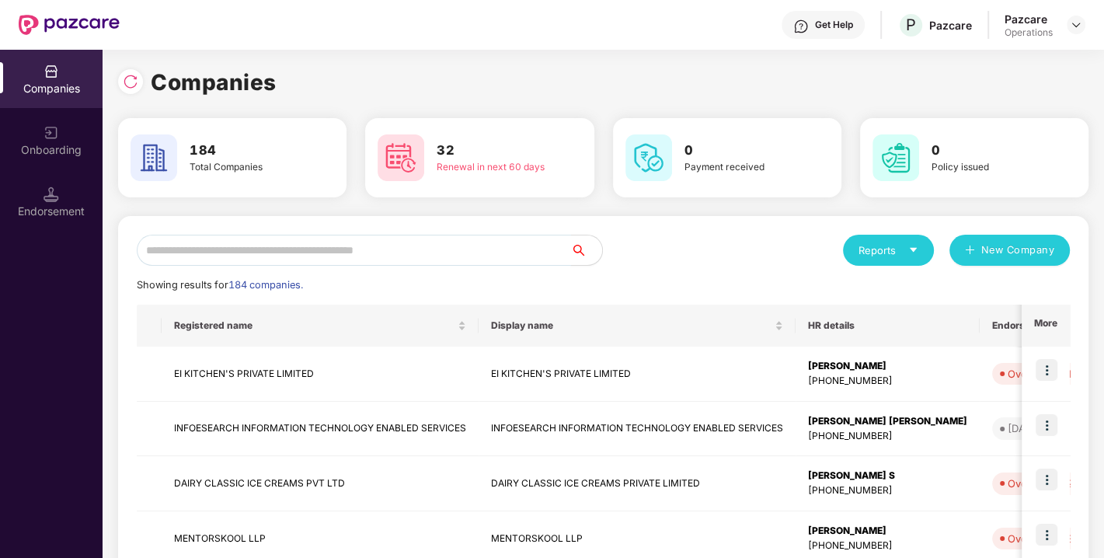
click at [429, 249] on input "text" at bounding box center [354, 250] width 434 height 31
paste input "**********"
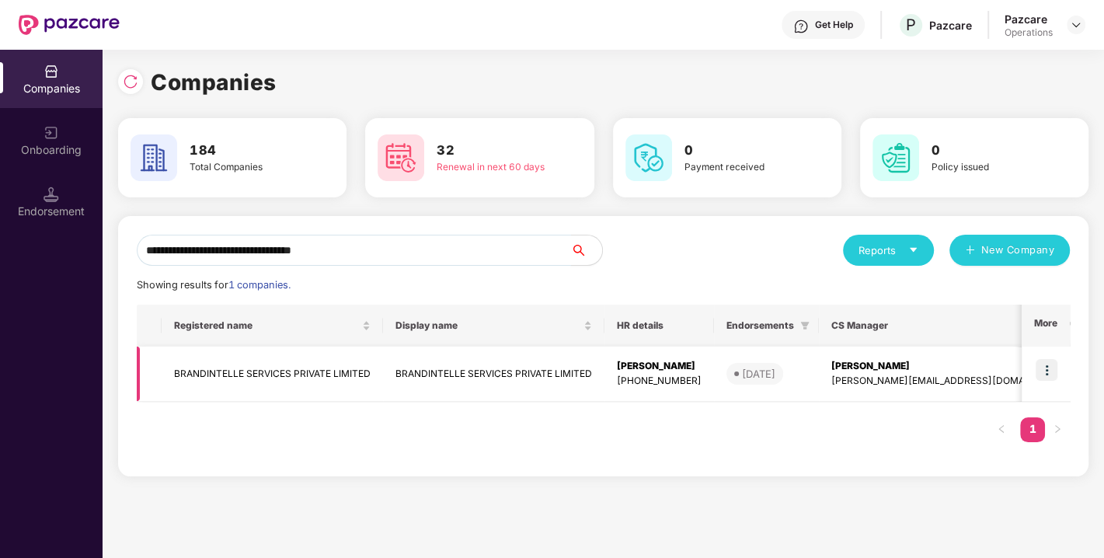
type input "**********"
click at [1038, 367] on img at bounding box center [1047, 370] width 22 height 22
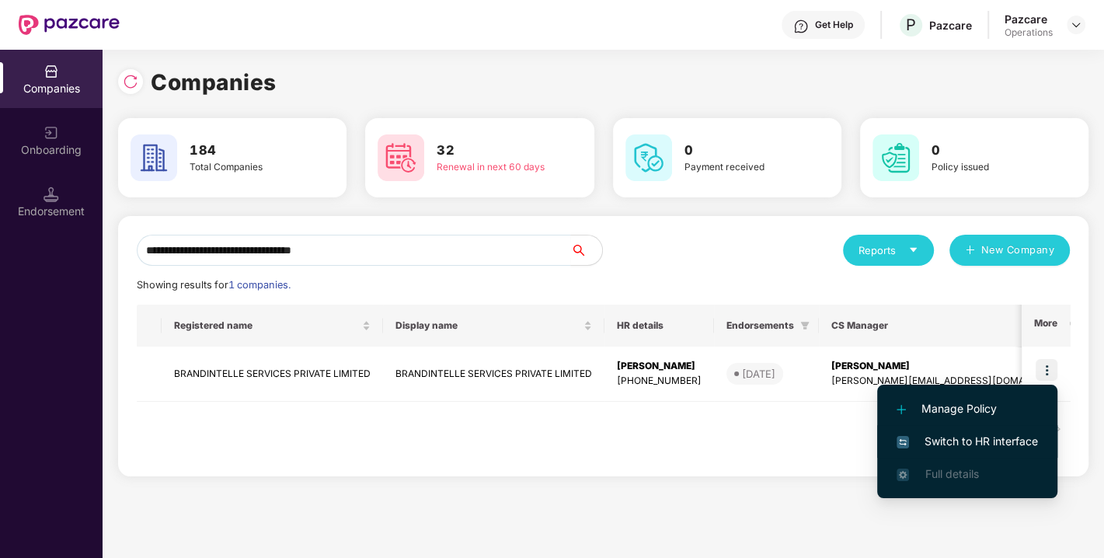
click at [956, 441] on span "Switch to HR interface" at bounding box center [967, 441] width 141 height 17
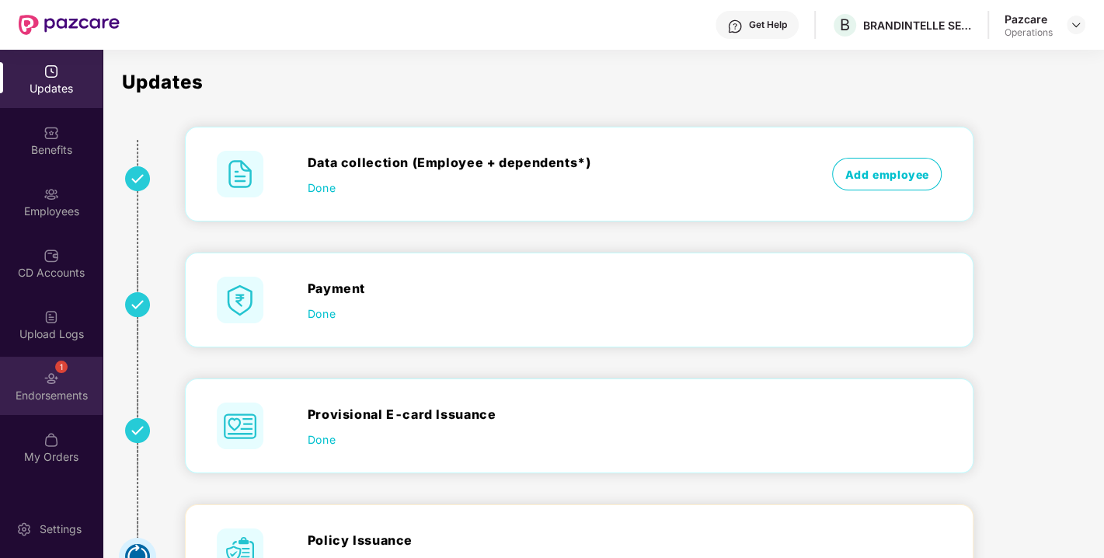
click at [59, 384] on div "1 Endorsements" at bounding box center [51, 386] width 103 height 58
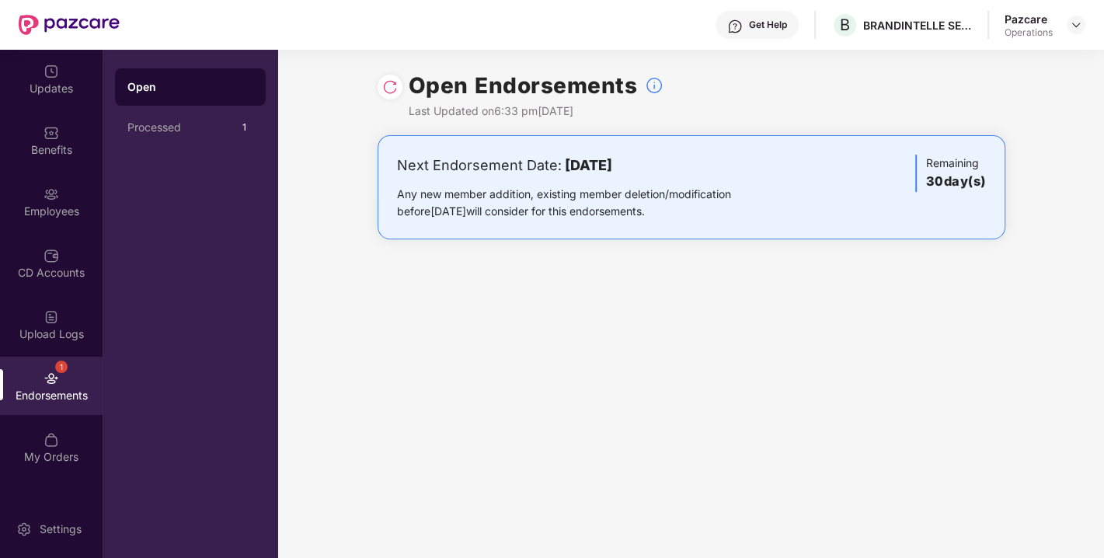
click at [384, 86] on img at bounding box center [390, 87] width 16 height 16
click at [1074, 22] on img at bounding box center [1076, 25] width 12 height 12
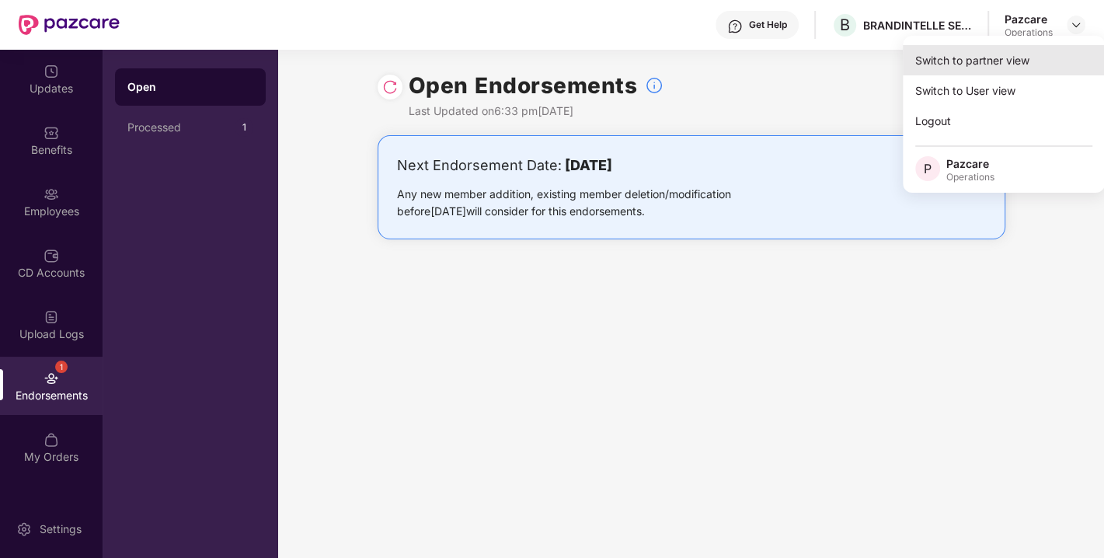
click at [987, 61] on div "Switch to partner view" at bounding box center [1004, 60] width 202 height 30
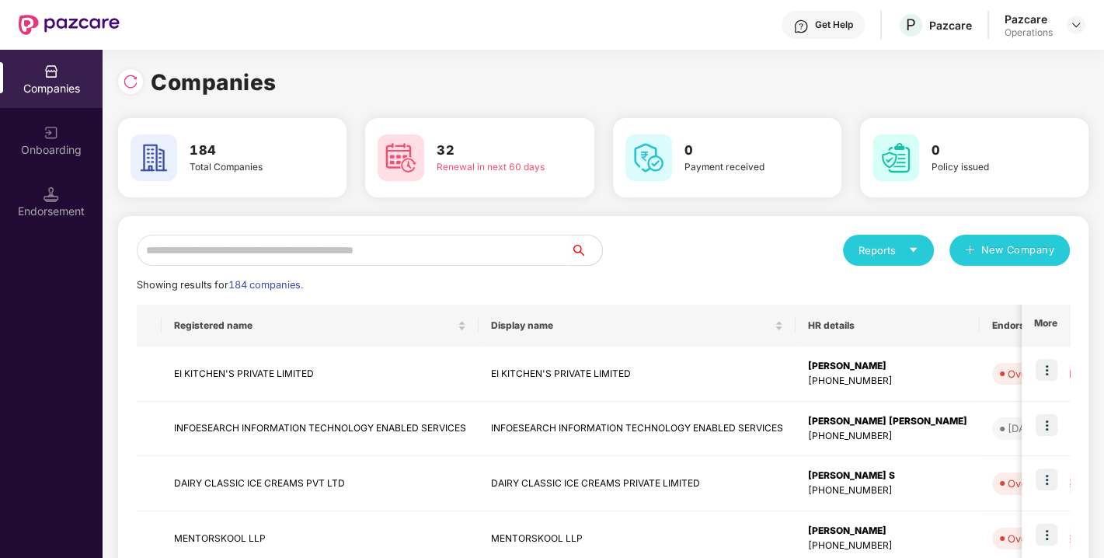
click at [46, 188] on img at bounding box center [52, 194] width 16 height 16
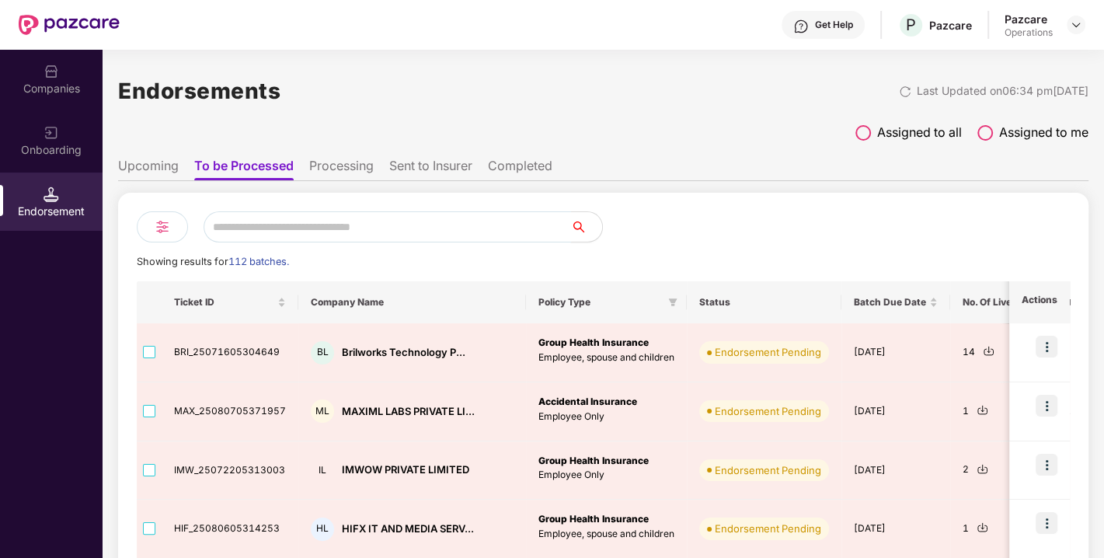
click at [298, 221] on input "text" at bounding box center [387, 226] width 367 height 31
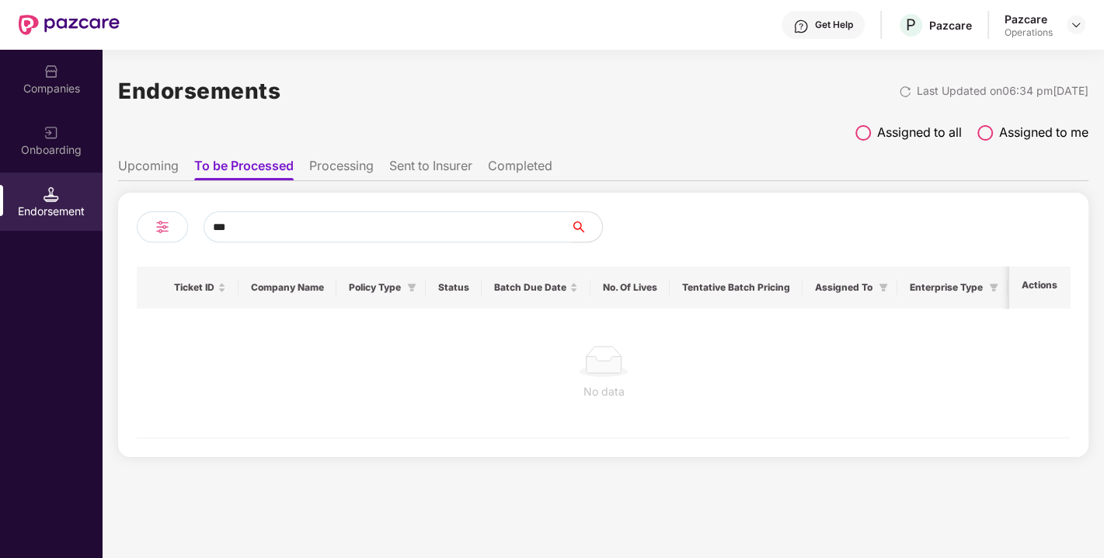
type input "***"
click at [60, 86] on div "Companies" at bounding box center [51, 89] width 103 height 16
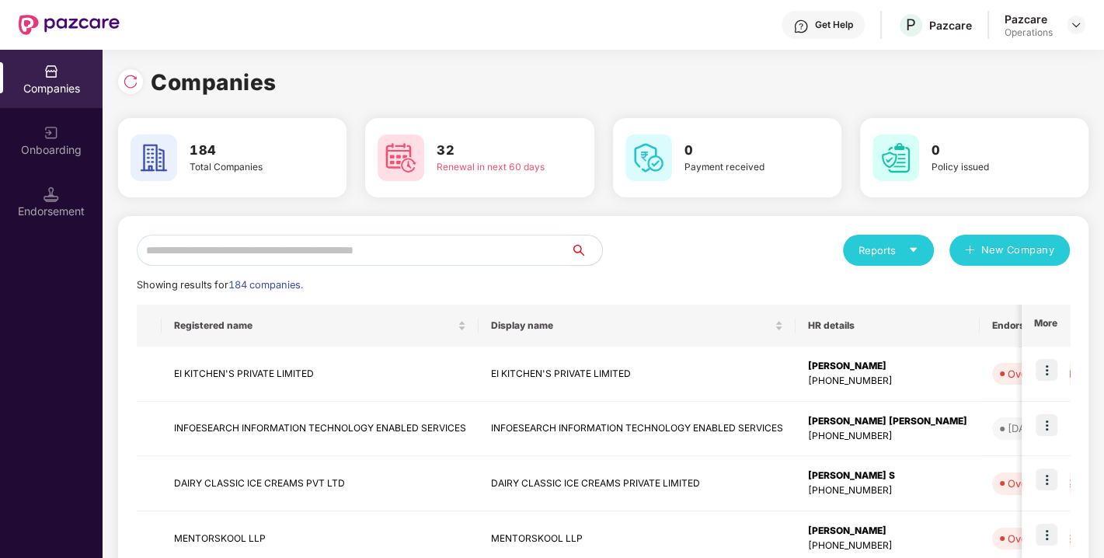
click at [45, 82] on div "Companies" at bounding box center [51, 89] width 103 height 16
click at [225, 249] on input "text" at bounding box center [354, 250] width 434 height 31
paste input "**********"
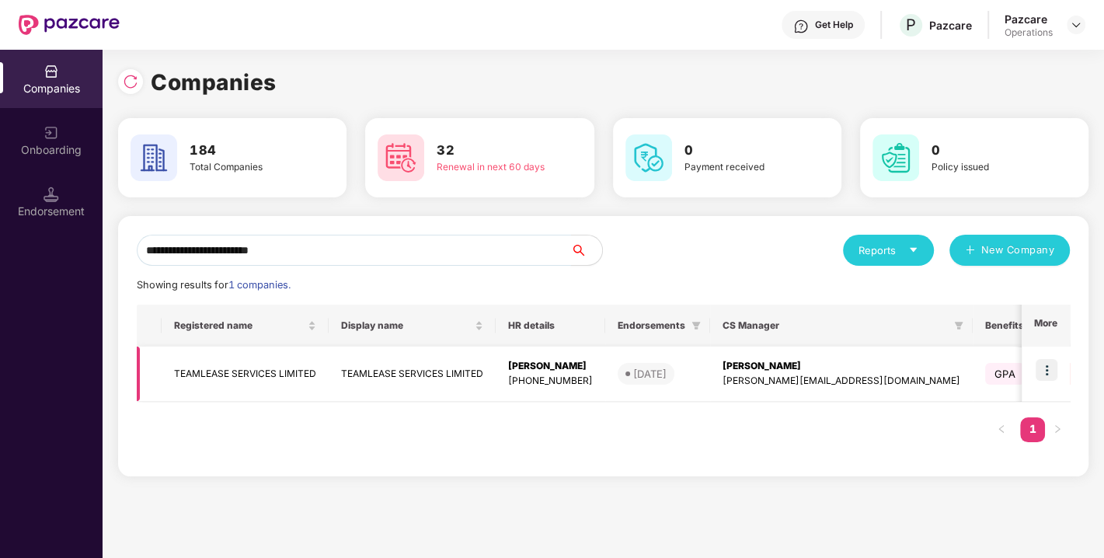
type input "**********"
click at [1049, 366] on img at bounding box center [1047, 370] width 22 height 22
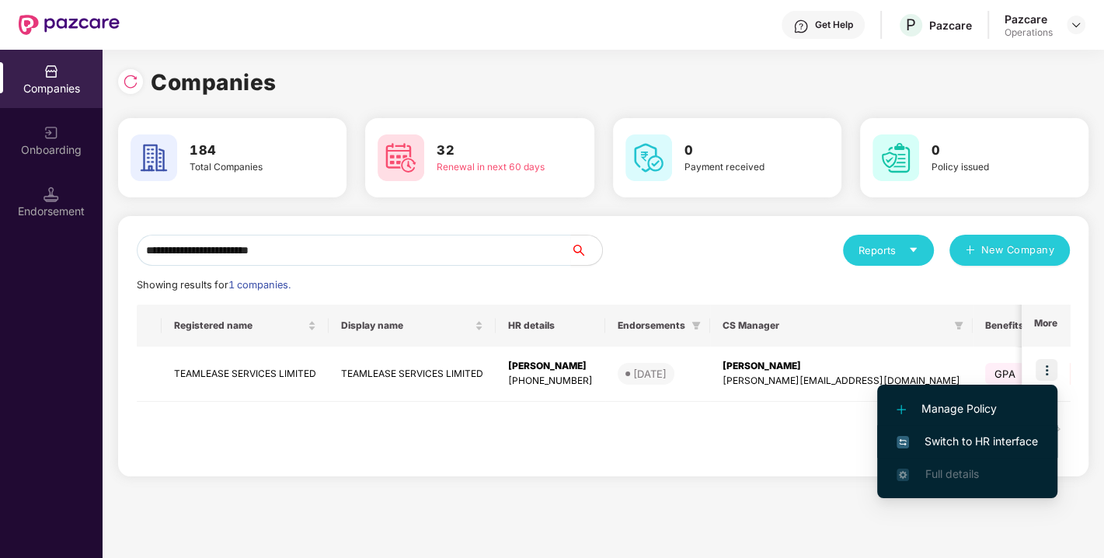
click at [983, 438] on span "Switch to HR interface" at bounding box center [967, 441] width 141 height 17
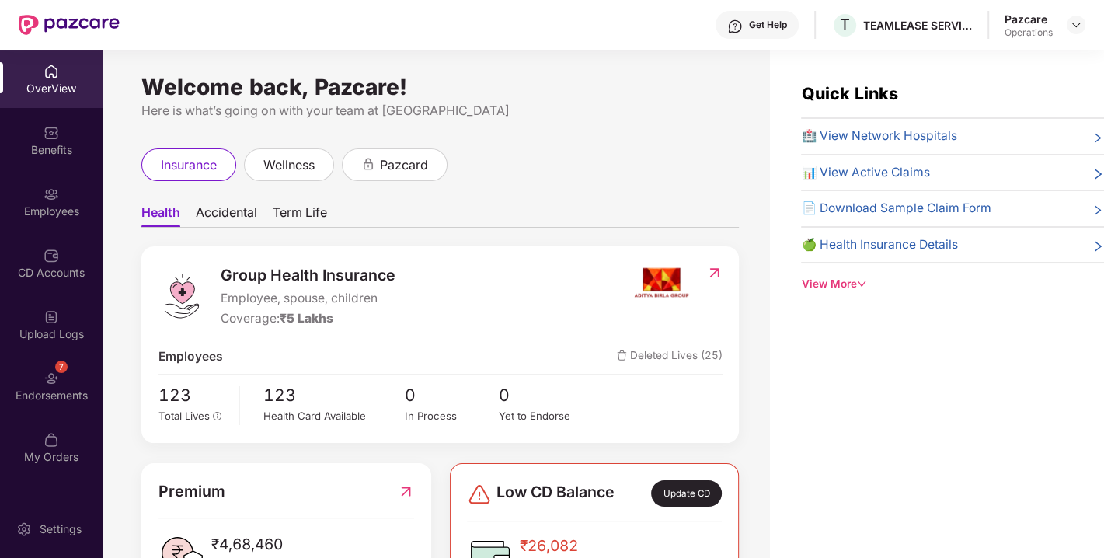
click at [42, 392] on div "Endorsements" at bounding box center [51, 396] width 103 height 16
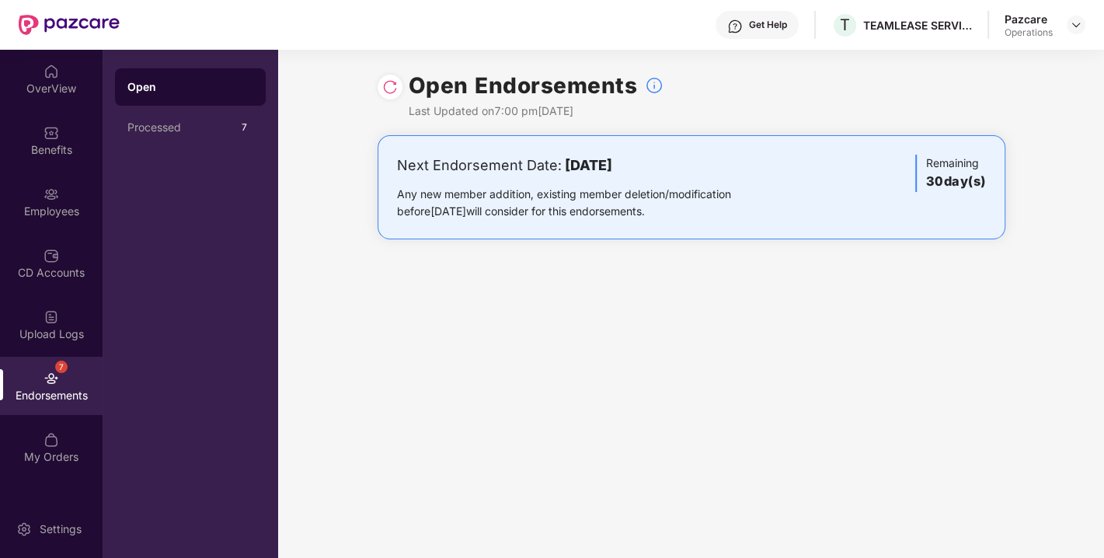
click at [387, 78] on div at bounding box center [390, 87] width 25 height 25
click at [388, 84] on img at bounding box center [390, 87] width 16 height 16
click at [968, 193] on div "Next Endorsement Date: [DATE] Any new member addition, existing member deletion…" at bounding box center [691, 187] width 589 height 65
click at [914, 298] on div "Open Endorsements Last Updated on 7:00 pm[DATE] Next Endorsement Date: [DATE] A…" at bounding box center [691, 304] width 826 height 508
drag, startPoint x: 1088, startPoint y: 23, endPoint x: 1075, endPoint y: 22, distance: 12.5
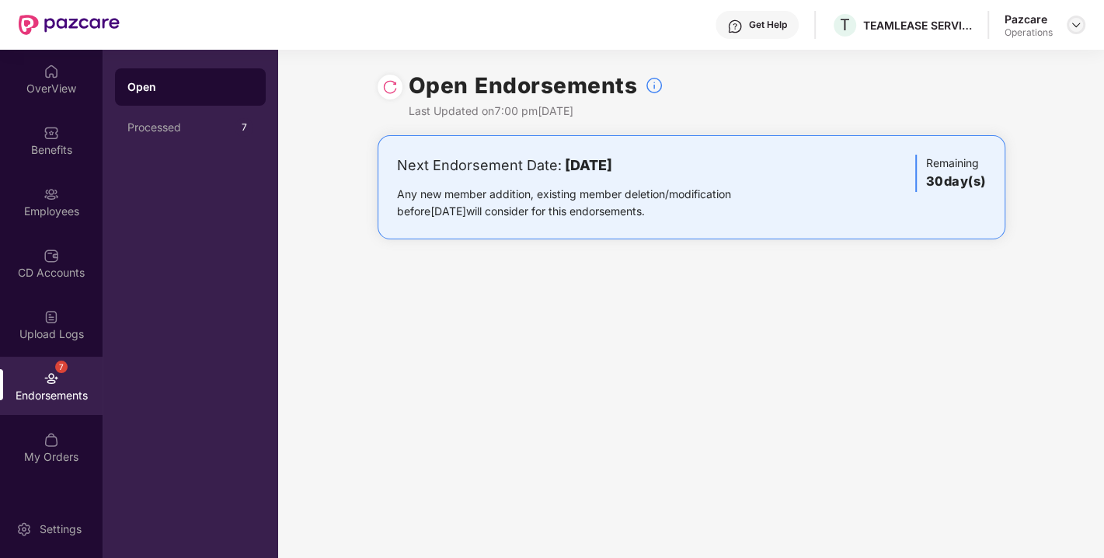
click at [1075, 22] on header "Get Help T TEAMLEASE SERVICES LIMITED Pazcare Operations" at bounding box center [552, 25] width 1104 height 50
click at [1075, 22] on img at bounding box center [1076, 25] width 12 height 12
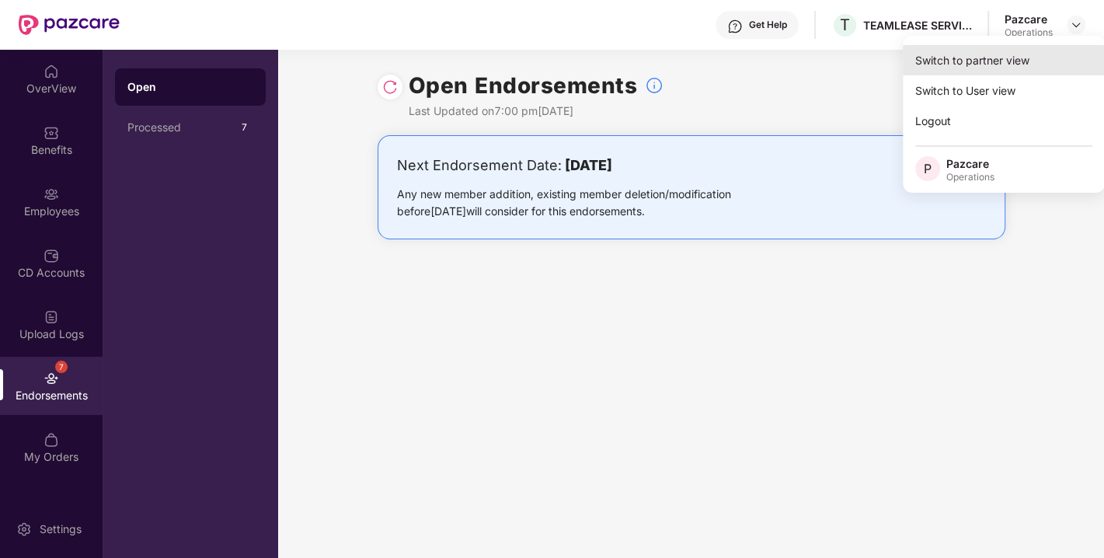
click at [989, 60] on div "Switch to partner view" at bounding box center [1004, 60] width 202 height 30
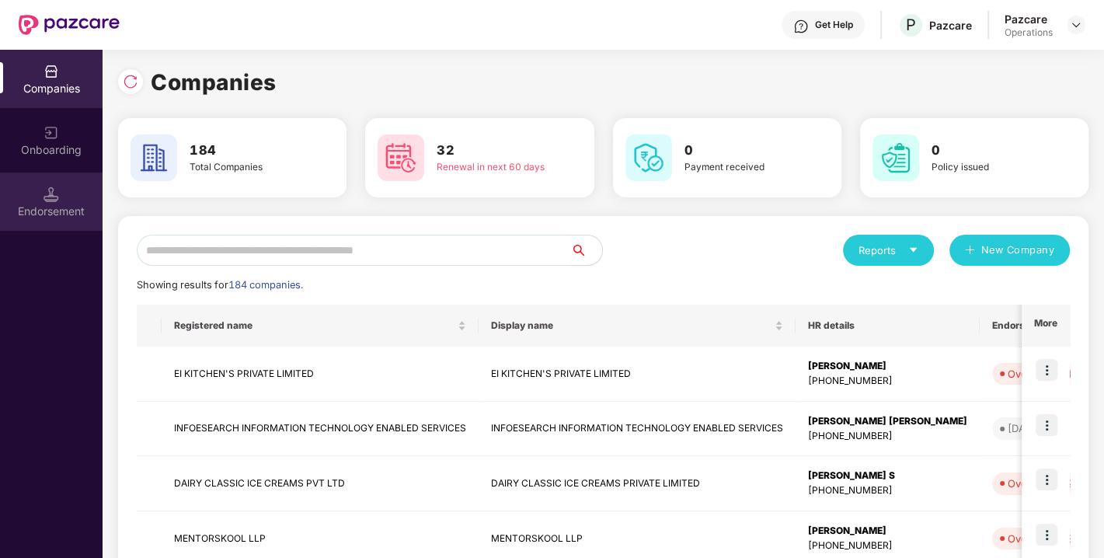
click at [31, 193] on div "Endorsement" at bounding box center [51, 201] width 103 height 58
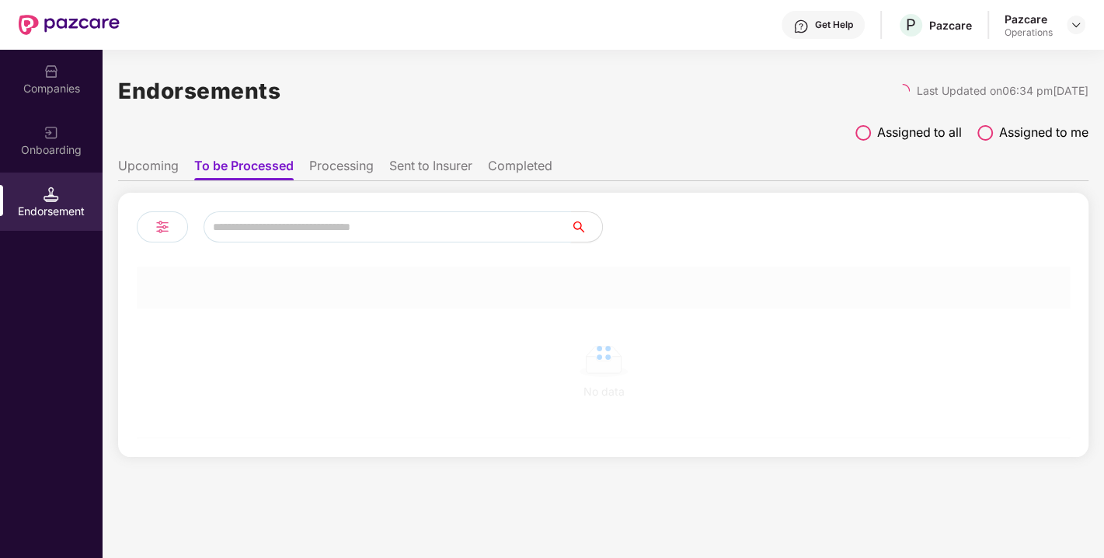
click at [287, 230] on input "text" at bounding box center [387, 226] width 367 height 31
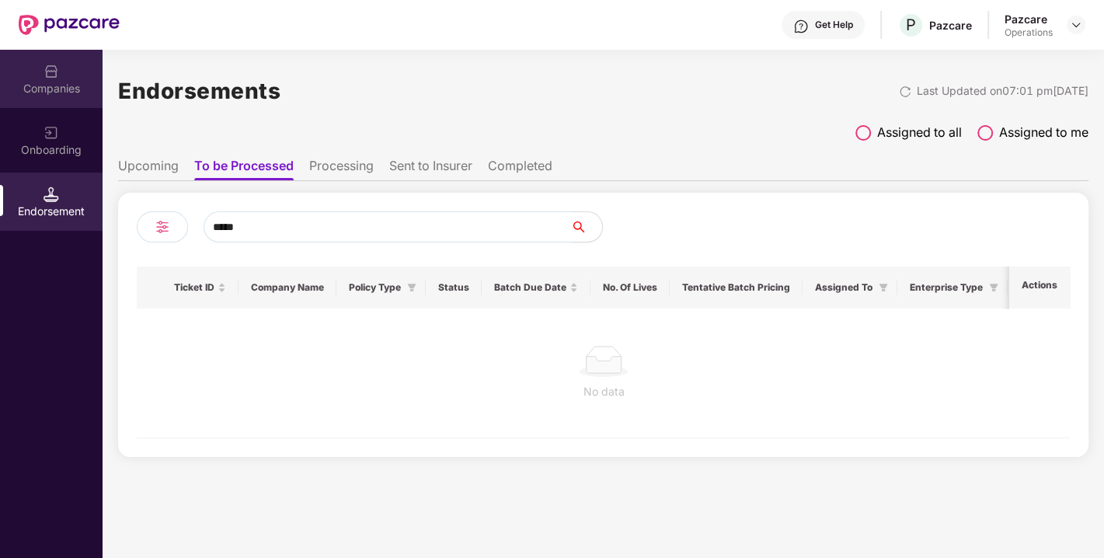
type input "*****"
click at [46, 89] on div "Companies" at bounding box center [51, 89] width 103 height 16
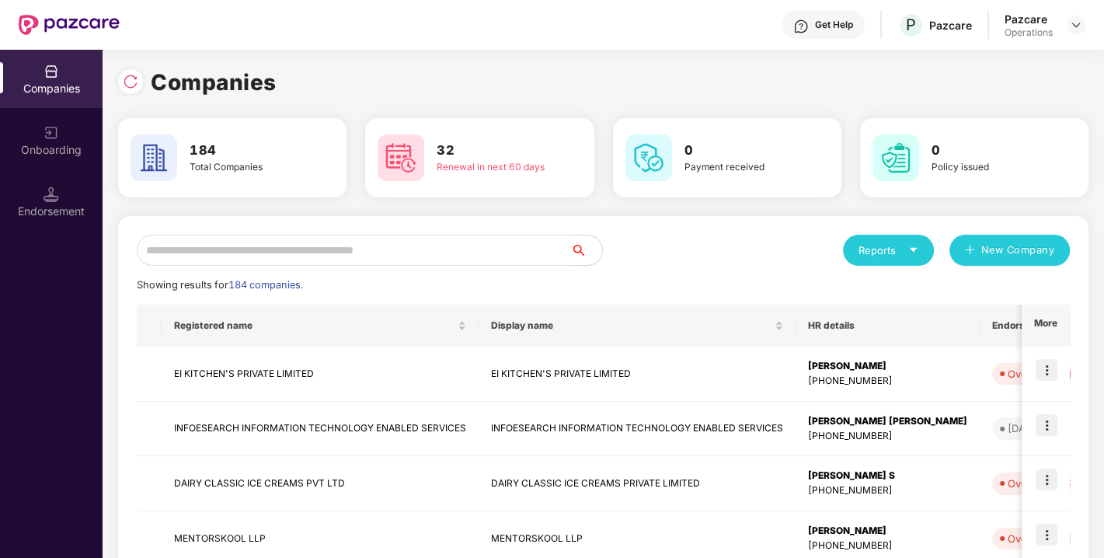
click at [215, 249] on input "text" at bounding box center [354, 250] width 434 height 31
paste input "**********"
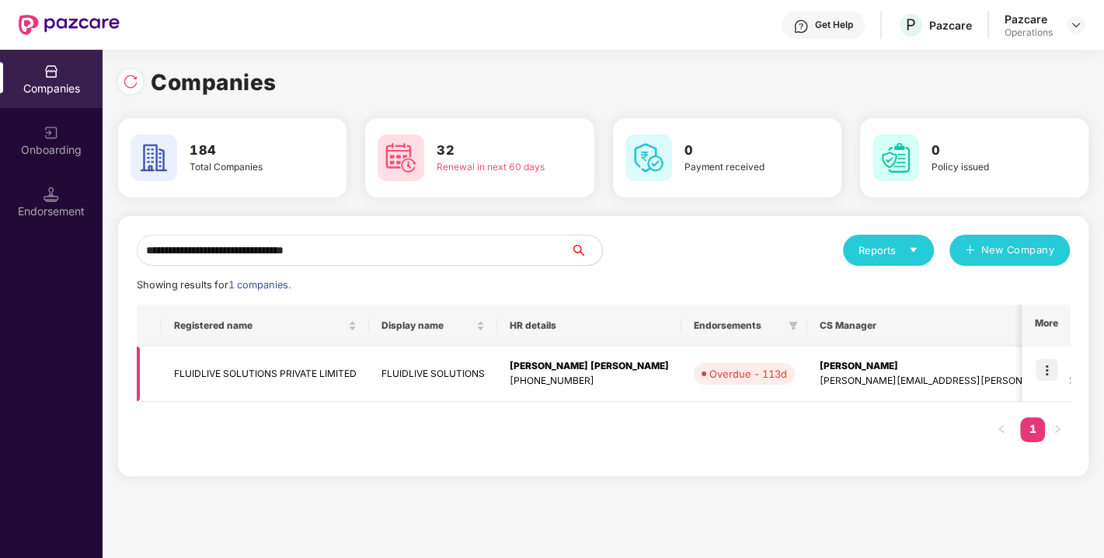
type input "**********"
click at [1045, 372] on img at bounding box center [1047, 370] width 22 height 22
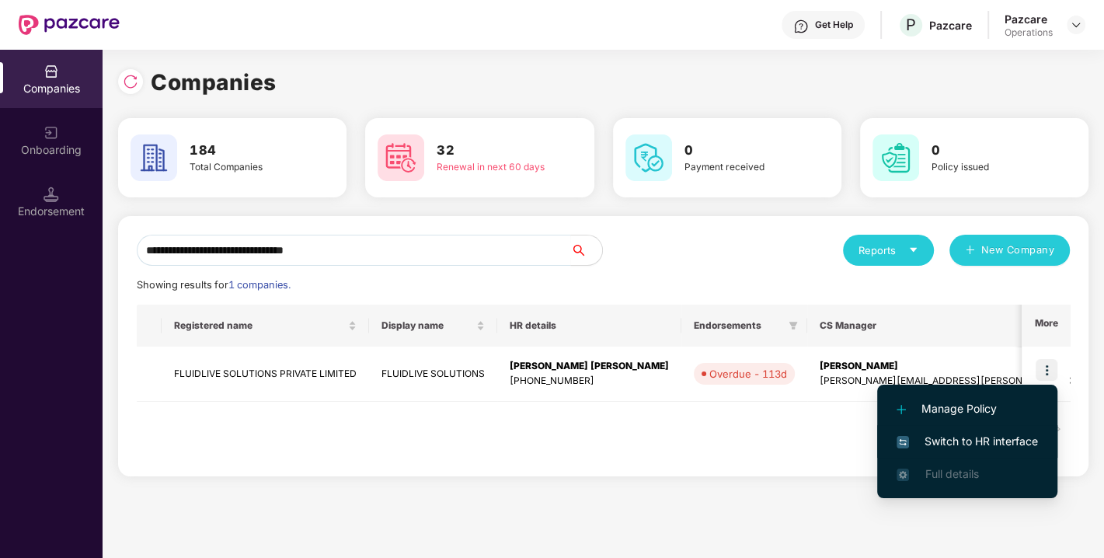
click at [977, 439] on span "Switch to HR interface" at bounding box center [967, 441] width 141 height 17
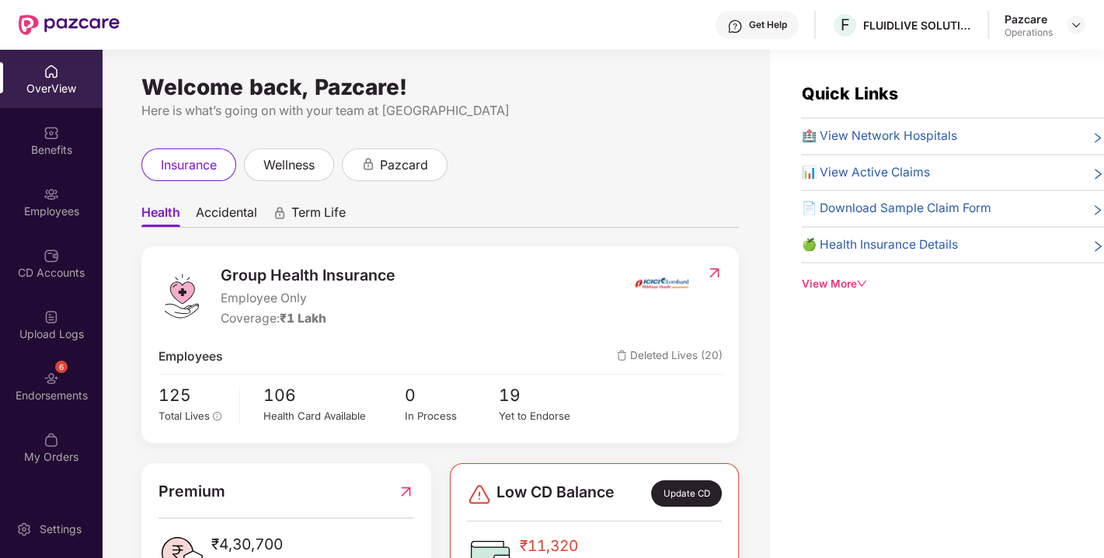
click at [48, 395] on div "Endorsements" at bounding box center [51, 396] width 103 height 16
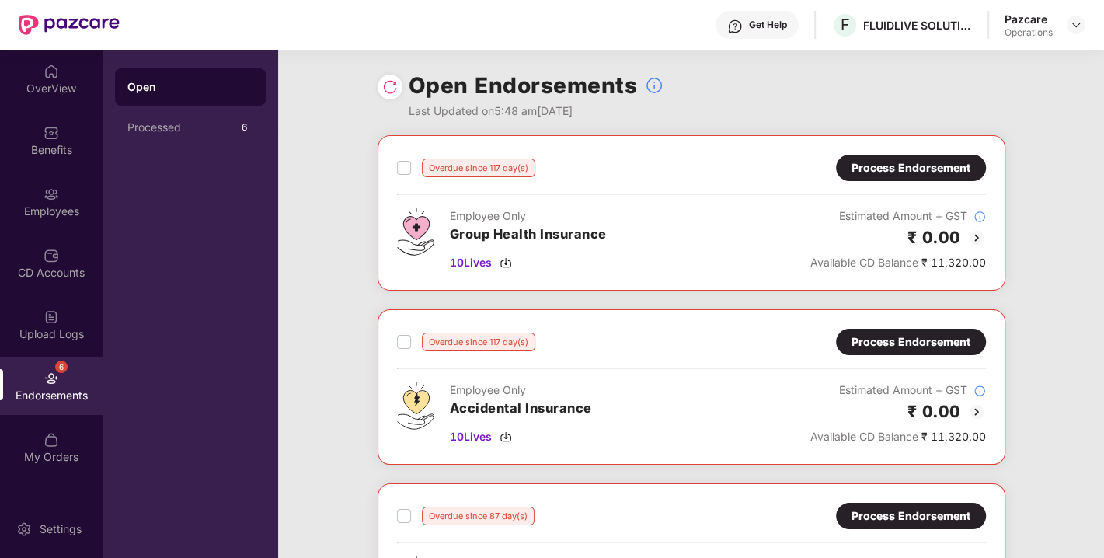
click at [390, 88] on img at bounding box center [390, 87] width 16 height 16
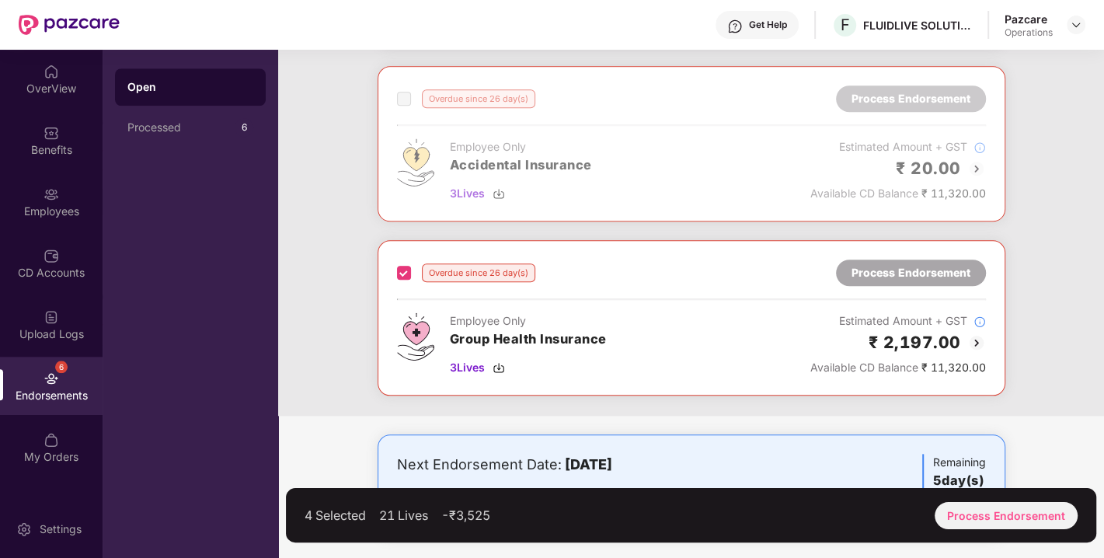
scroll to position [1146, 0]
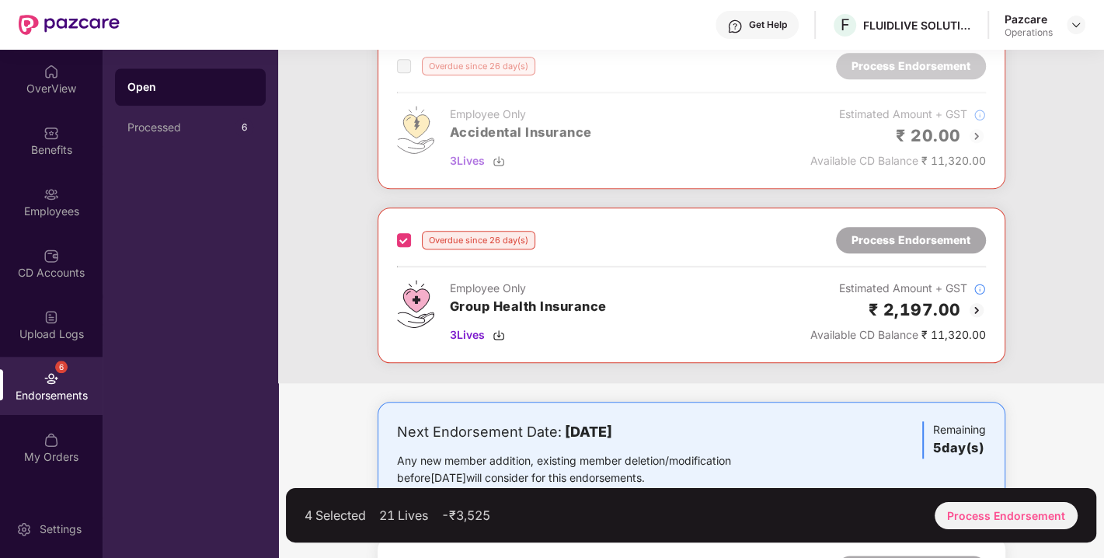
click at [1023, 530] on div "4 Selected 21 Lives -₹3,525 Process Endorsement" at bounding box center [691, 515] width 810 height 54
click at [998, 517] on div "Process Endorsement" at bounding box center [1006, 515] width 143 height 27
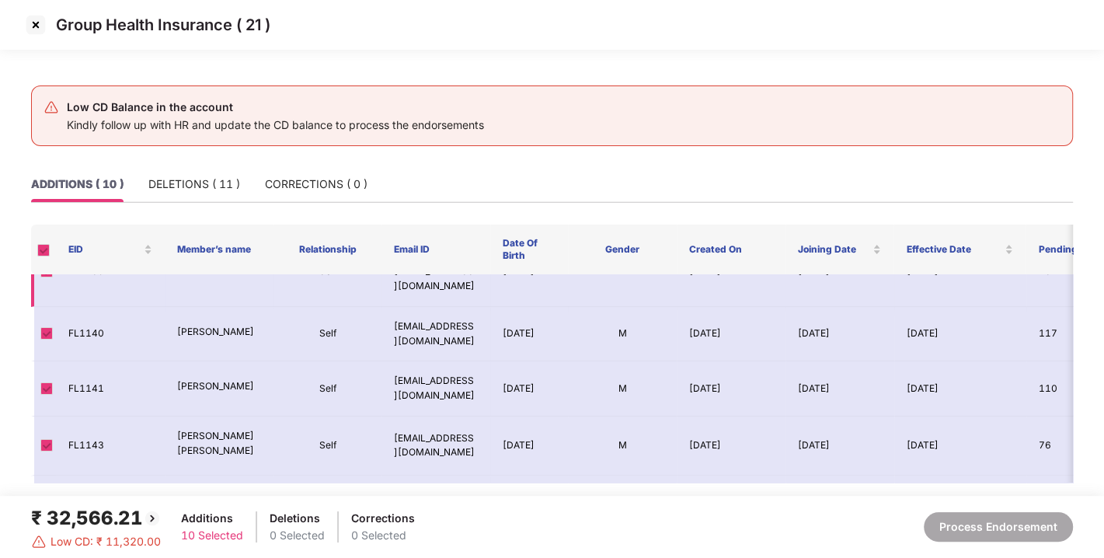
scroll to position [354, 0]
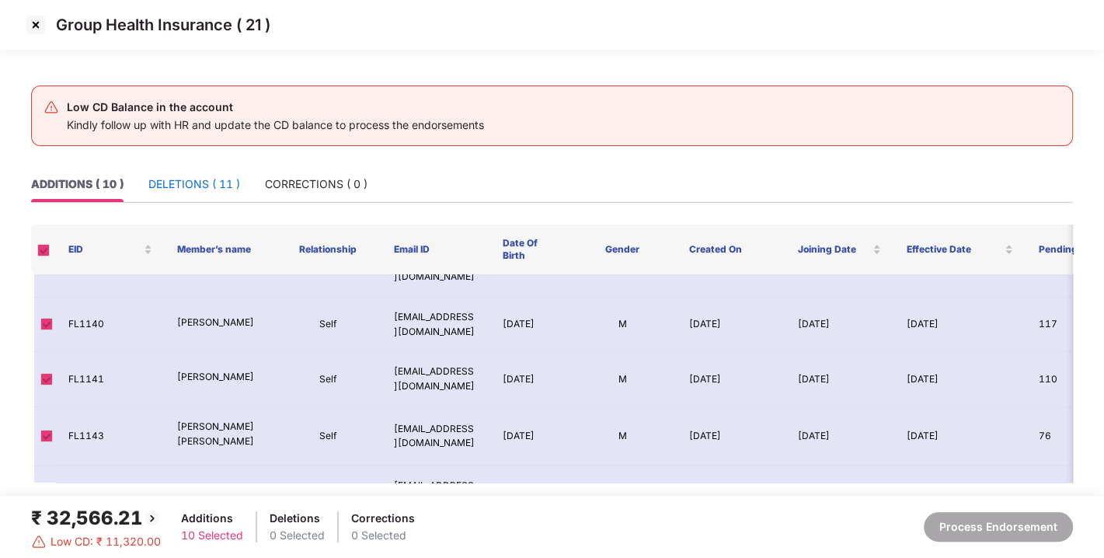
click at [182, 176] on div "DELETIONS ( 11 )" at bounding box center [194, 184] width 92 height 17
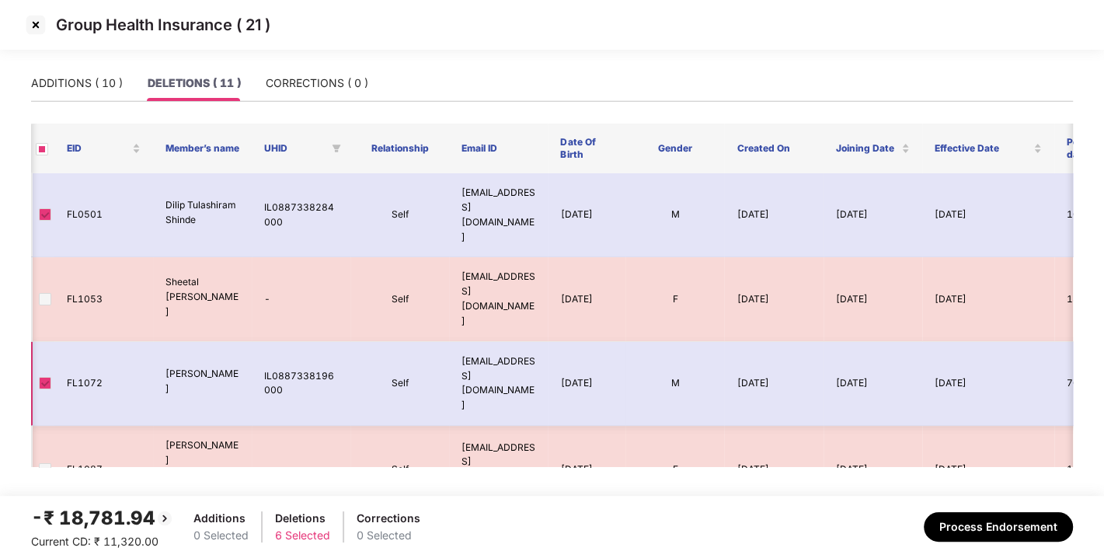
scroll to position [0, 2]
click at [33, 26] on img at bounding box center [35, 24] width 25 height 25
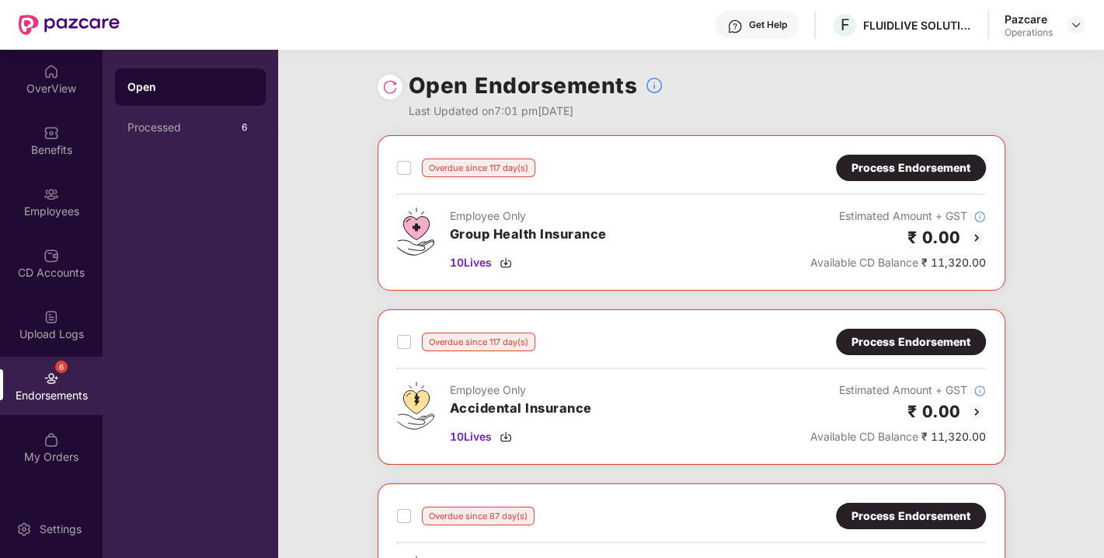
click at [886, 174] on div "Process Endorsement" at bounding box center [911, 167] width 119 height 17
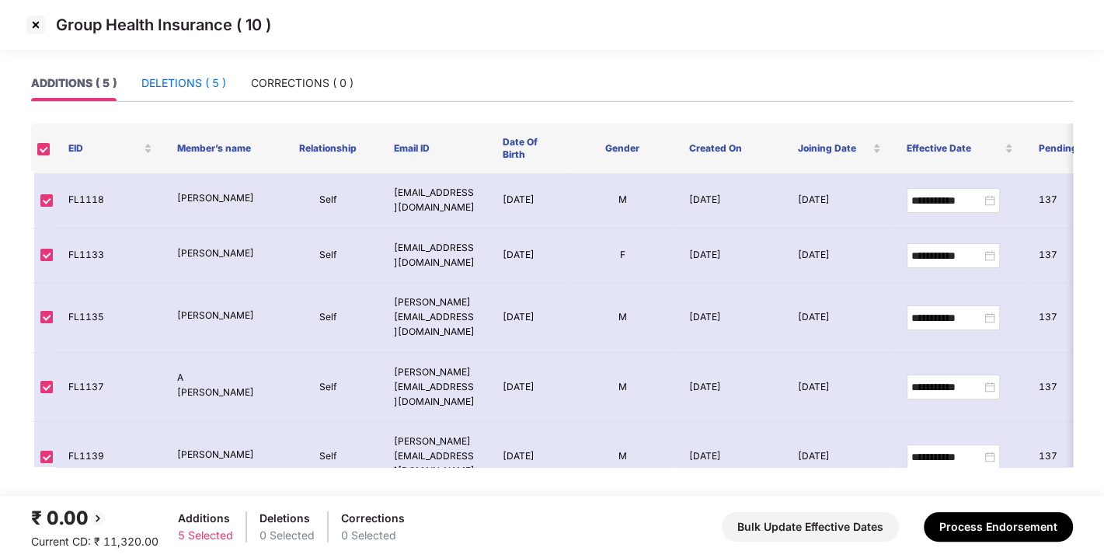
click at [169, 89] on div "DELETIONS ( 5 )" at bounding box center [183, 83] width 85 height 17
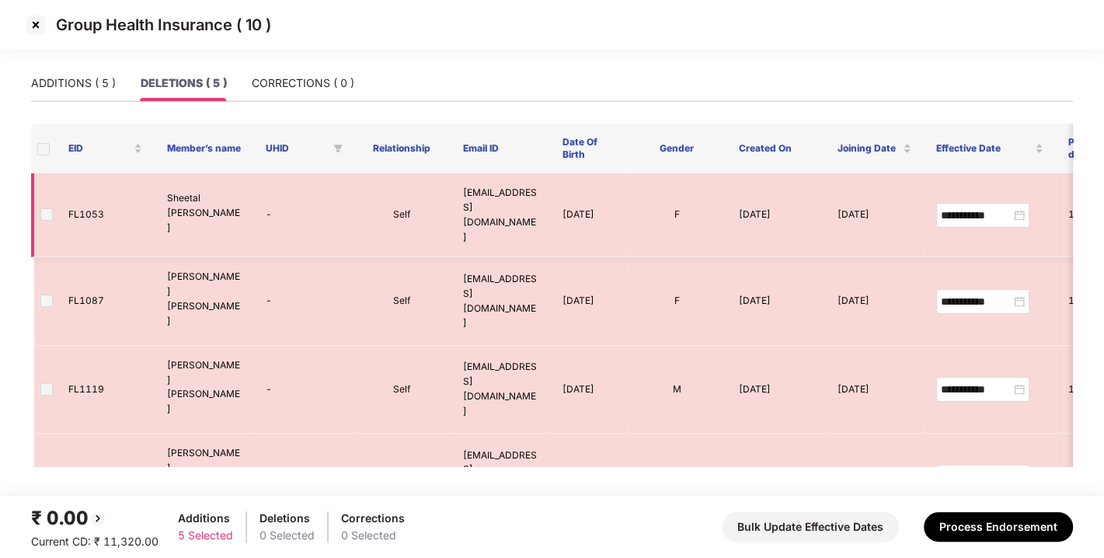
click at [40, 208] on span at bounding box center [46, 214] width 12 height 12
click at [40, 152] on span at bounding box center [43, 149] width 12 height 12
click at [33, 24] on img at bounding box center [35, 24] width 25 height 25
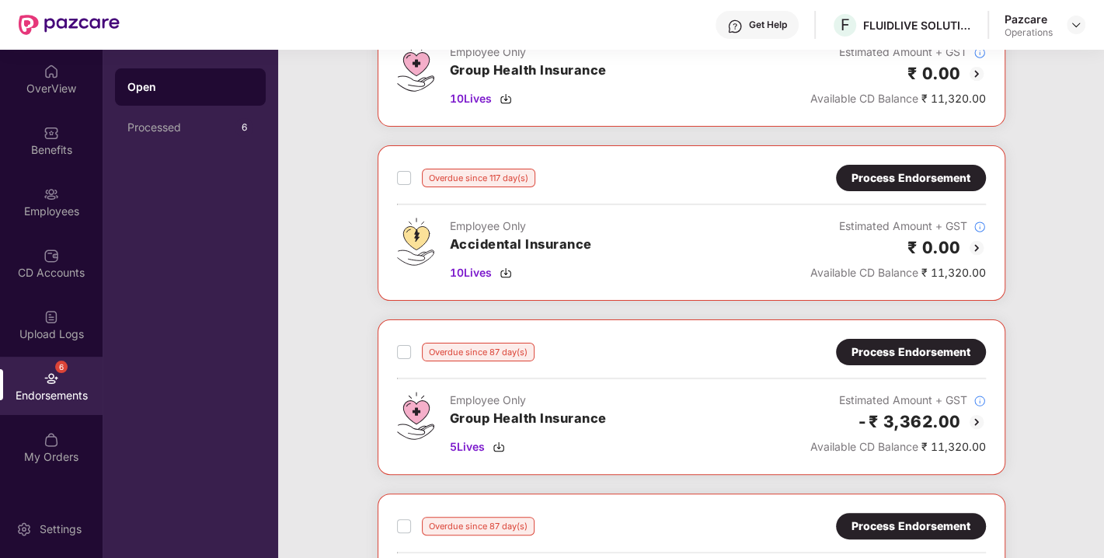
scroll to position [269, 0]
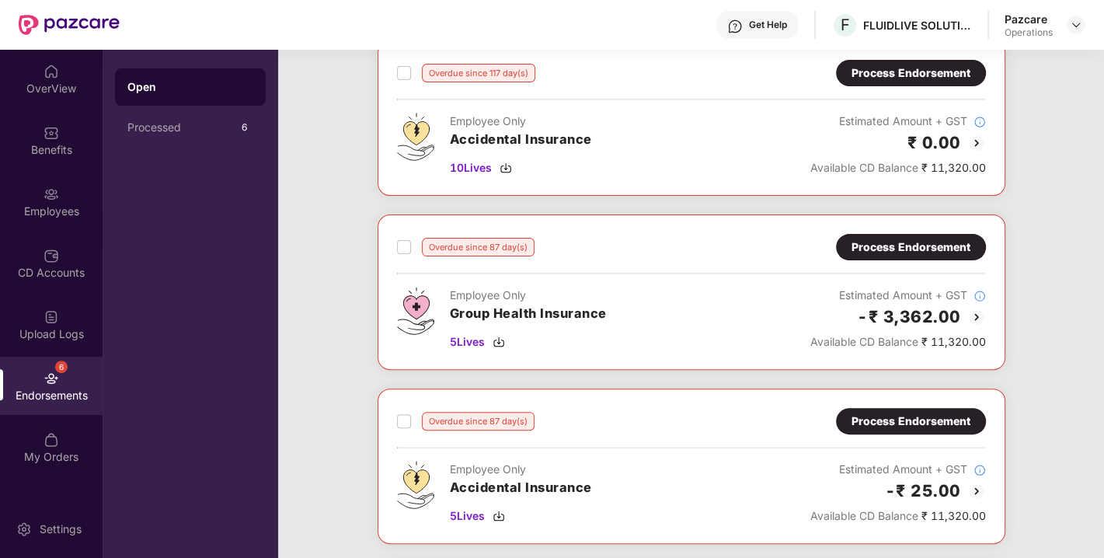
click at [883, 249] on div "Process Endorsement" at bounding box center [911, 247] width 119 height 17
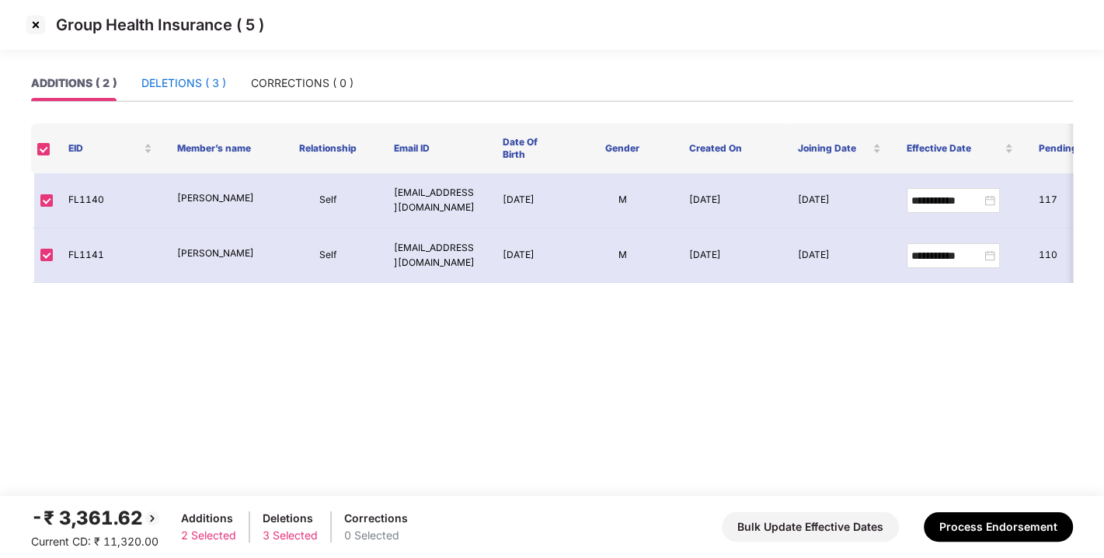
click at [165, 89] on div "DELETIONS ( 3 )" at bounding box center [183, 83] width 85 height 17
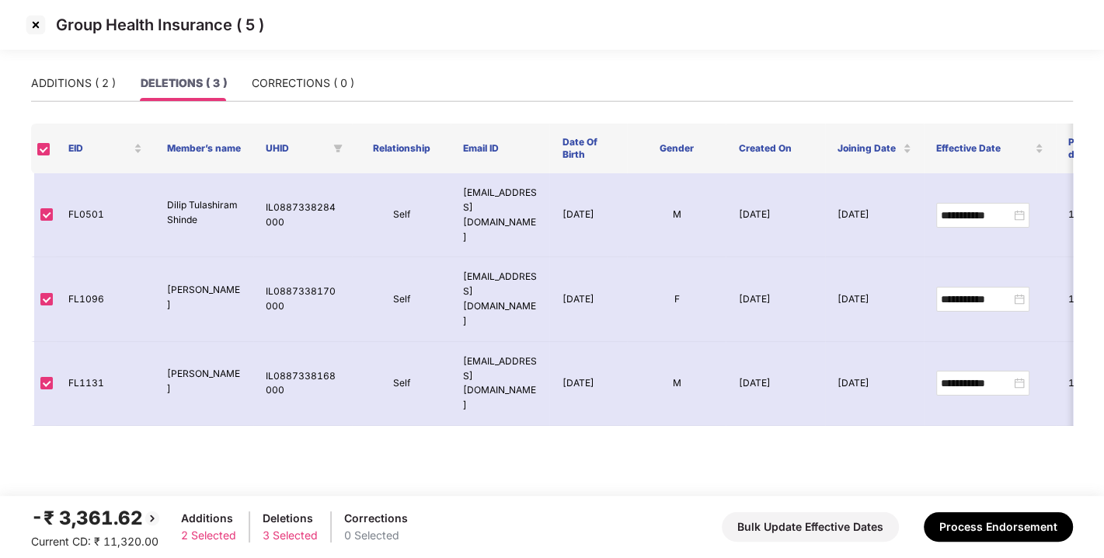
click at [36, 21] on img at bounding box center [35, 24] width 25 height 25
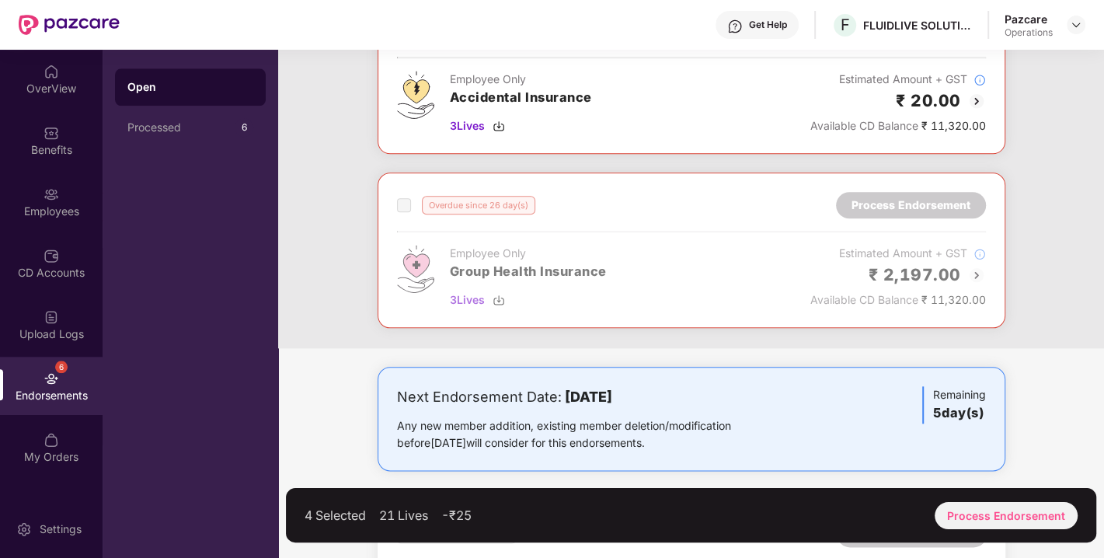
scroll to position [1183, 0]
drag, startPoint x: 1009, startPoint y: 538, endPoint x: 1003, endPoint y: 519, distance: 20.4
click at [1003, 519] on div "4 Selected 21 Lives -₹25 Process Endorsement" at bounding box center [691, 515] width 810 height 54
click at [1003, 519] on div "Process Endorsement" at bounding box center [1006, 515] width 143 height 27
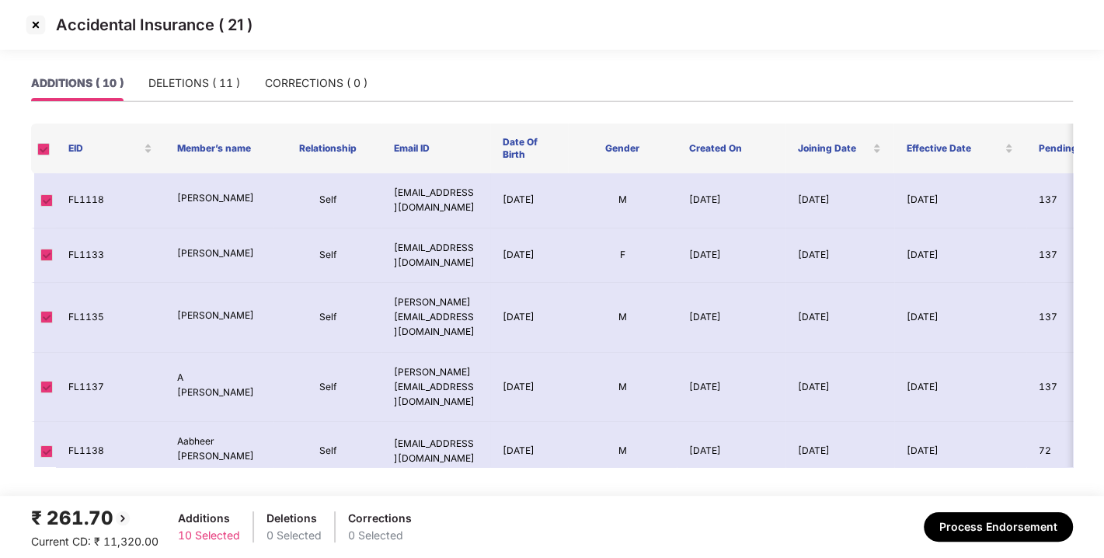
click at [46, 24] on img at bounding box center [35, 24] width 25 height 25
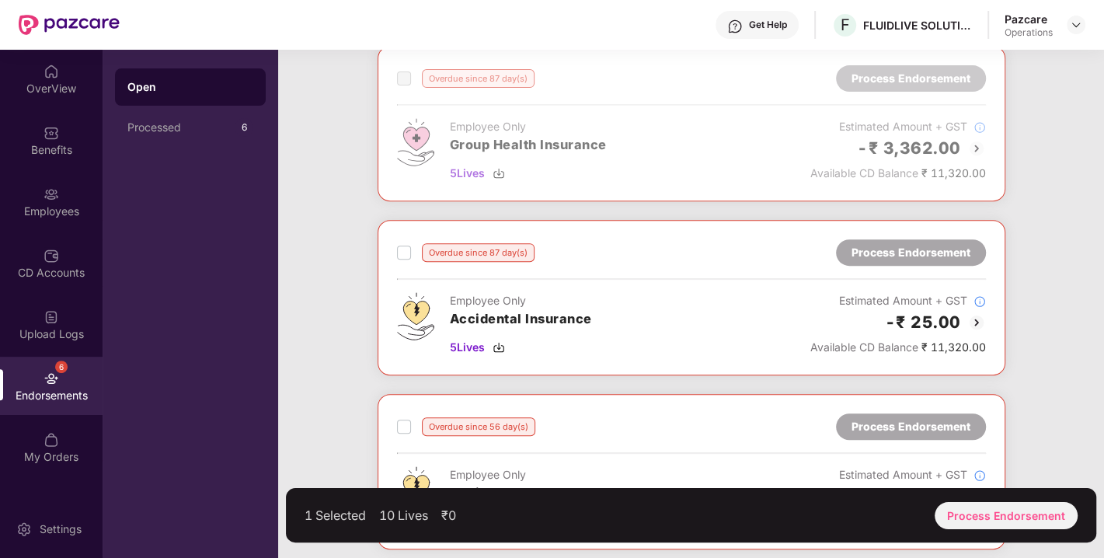
scroll to position [441, 0]
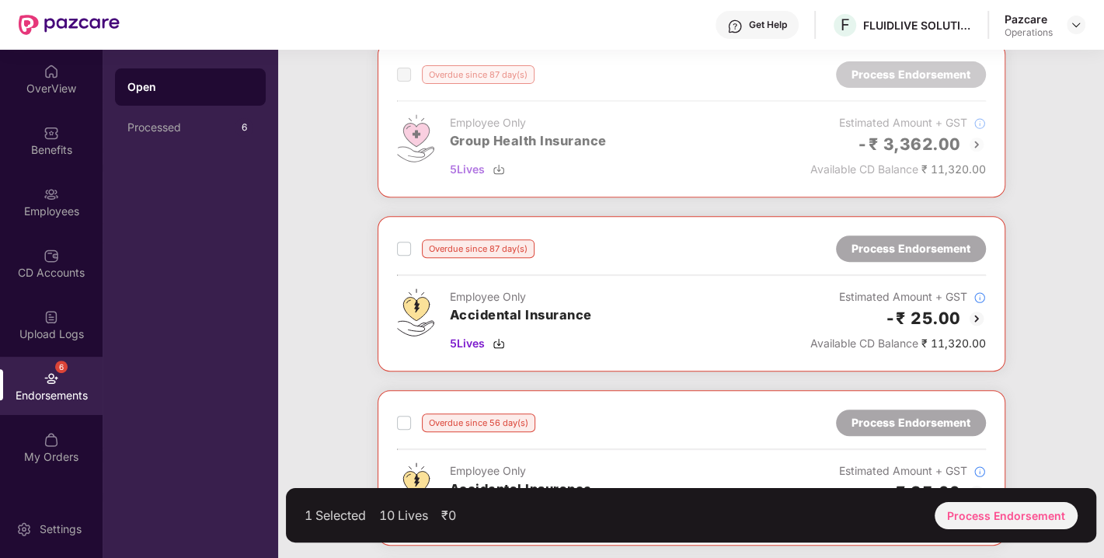
click at [462, 268] on div "Overdue since 87 day(s) Process Endorsement Employee Only Accidental Insurance …" at bounding box center [691, 293] width 589 height 117
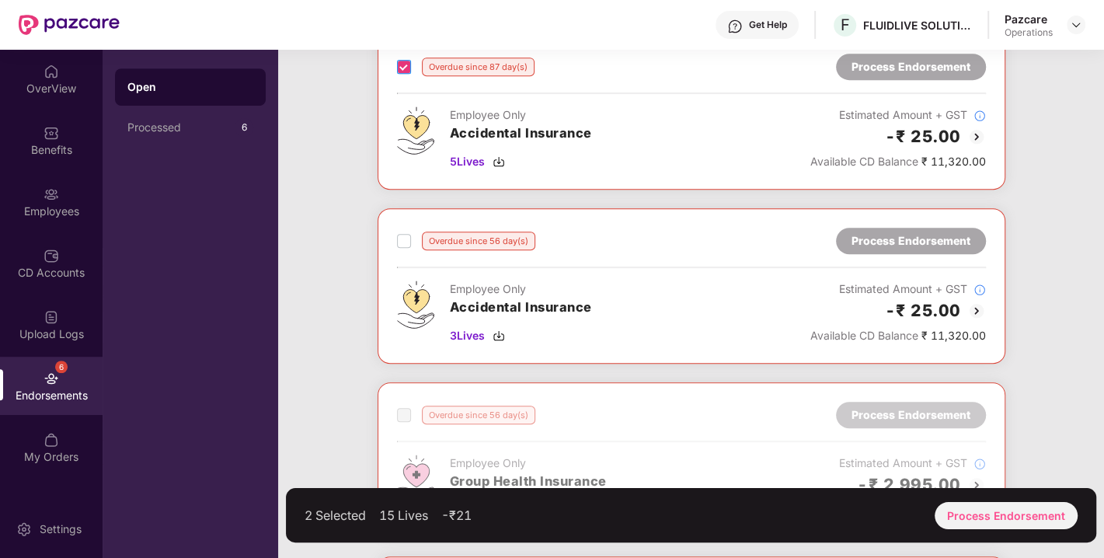
scroll to position [758, 0]
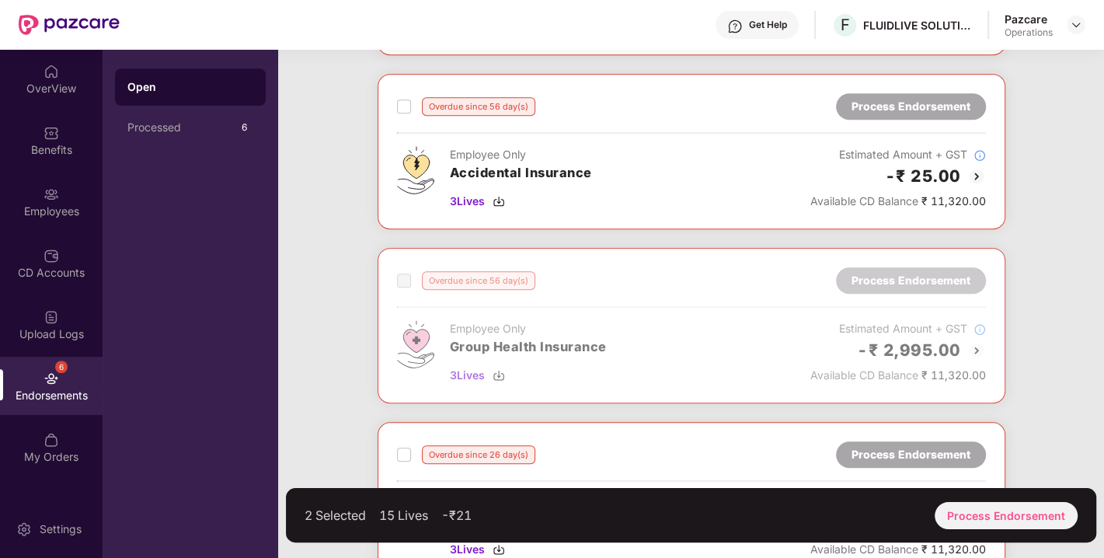
click at [402, 93] on div "Overdue since 56 day(s) Process Endorsement" at bounding box center [691, 106] width 589 height 26
click at [402, 97] on label at bounding box center [404, 106] width 14 height 19
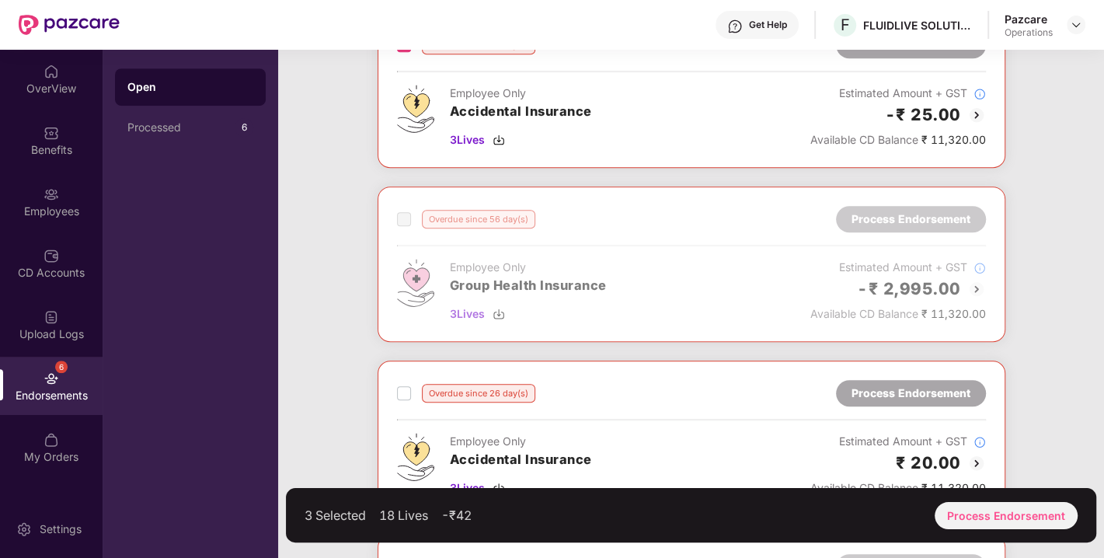
scroll to position [973, 0]
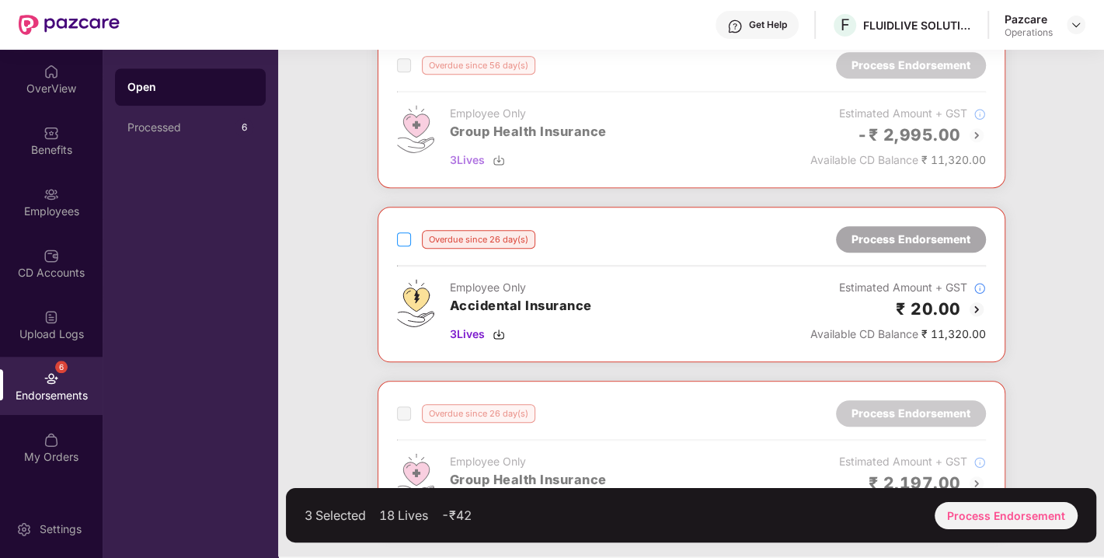
click at [670, 294] on div "Overdue since 26 day(s) Process Endorsement Employee Only Accidental Insurance …" at bounding box center [691, 284] width 589 height 117
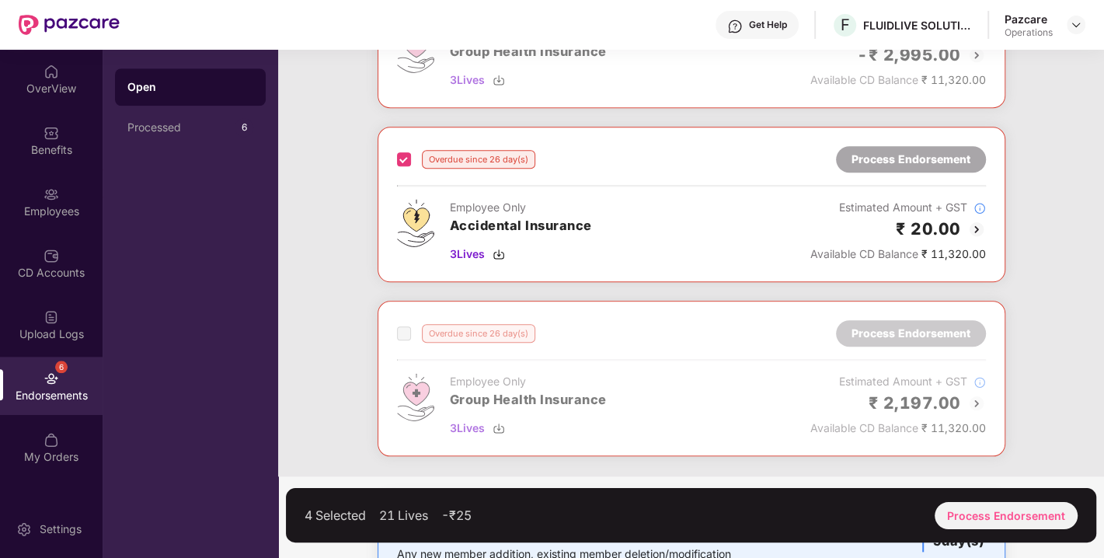
scroll to position [1054, 0]
click at [1004, 519] on div "Process Endorsement" at bounding box center [1006, 515] width 143 height 27
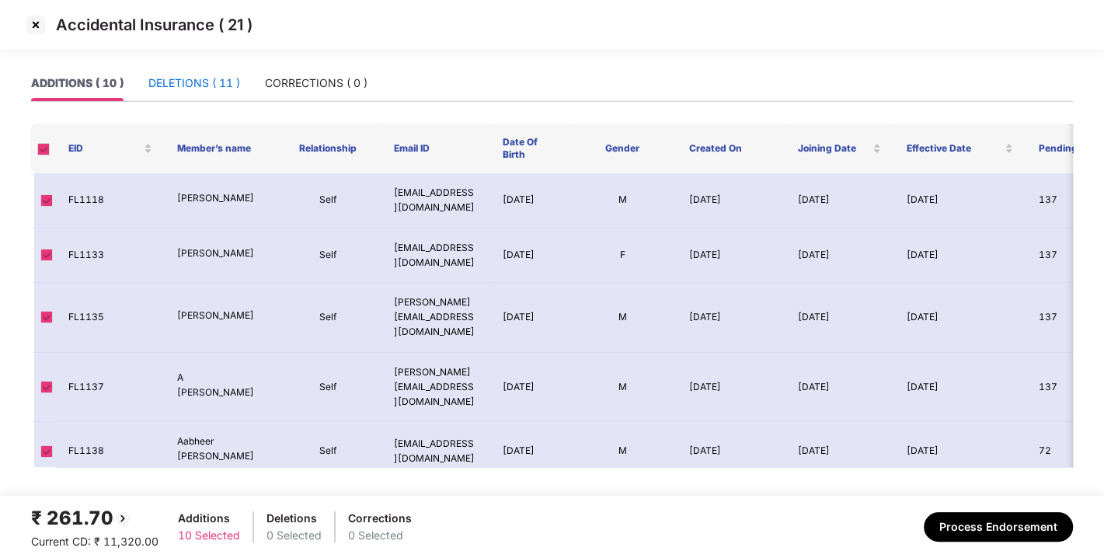
click at [194, 75] on div "DELETIONS ( 11 )" at bounding box center [194, 83] width 92 height 17
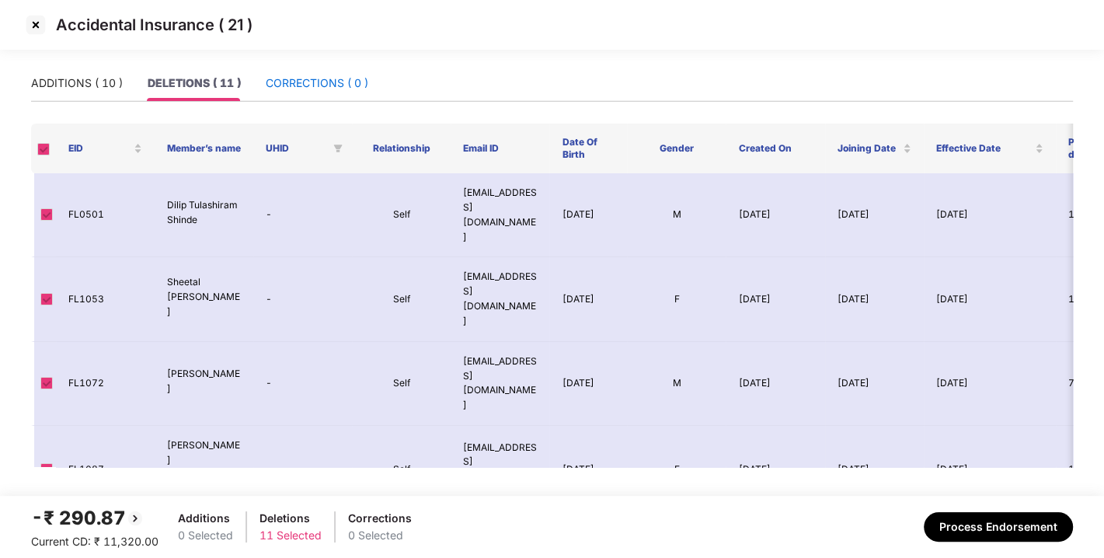
click at [317, 78] on div "CORRECTIONS ( 0 )" at bounding box center [317, 83] width 103 height 17
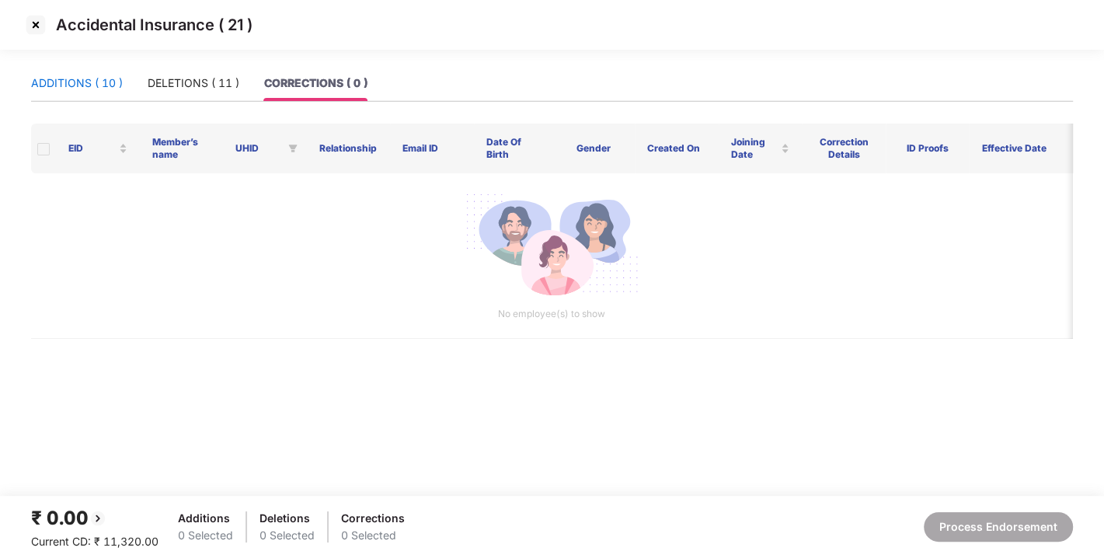
click at [57, 79] on div "ADDITIONS ( 10 )" at bounding box center [77, 83] width 92 height 17
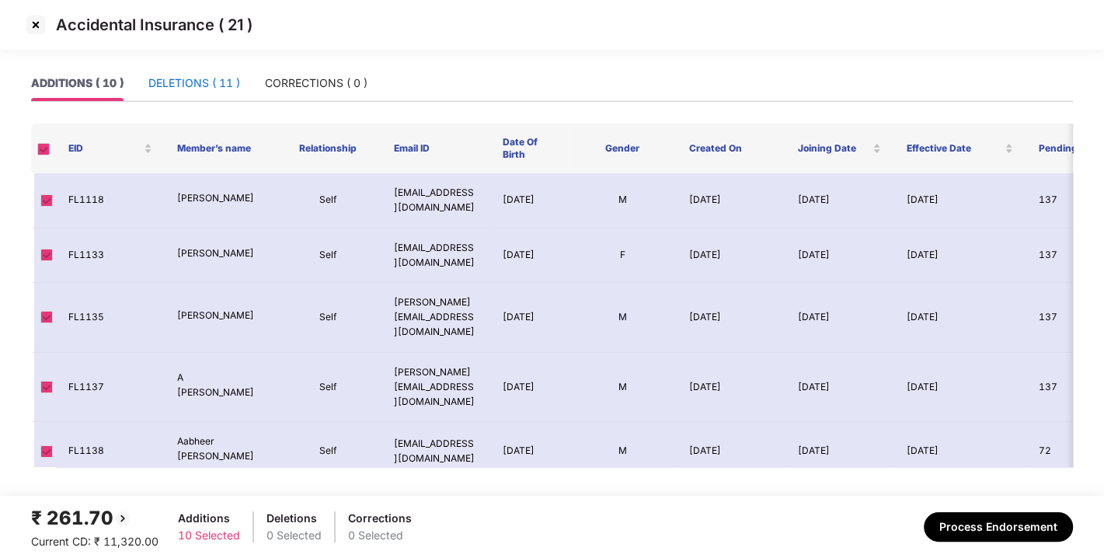
click at [182, 78] on div "DELETIONS ( 11 )" at bounding box center [194, 83] width 92 height 17
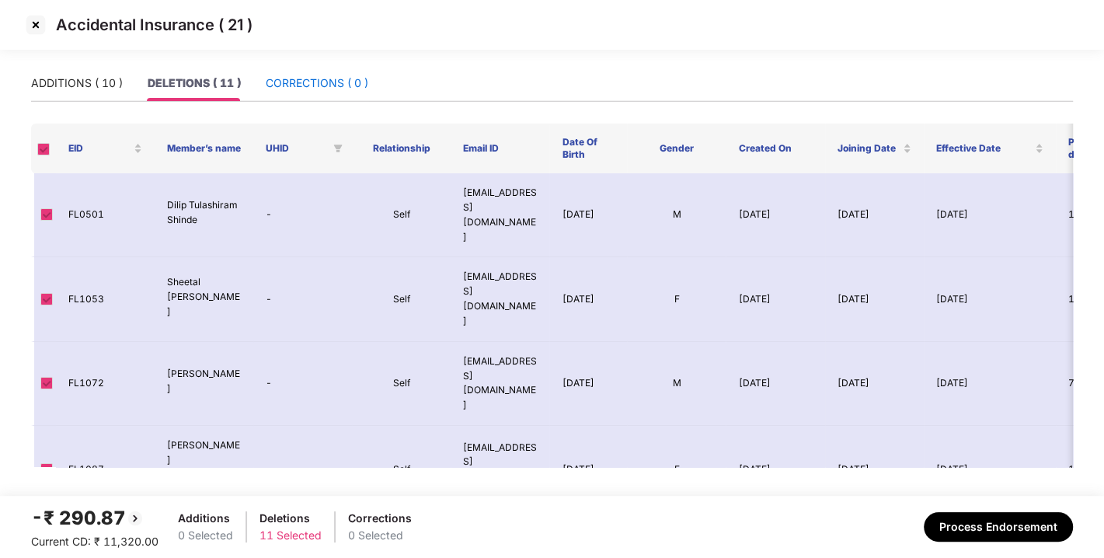
click at [293, 81] on div "CORRECTIONS ( 0 )" at bounding box center [317, 83] width 103 height 17
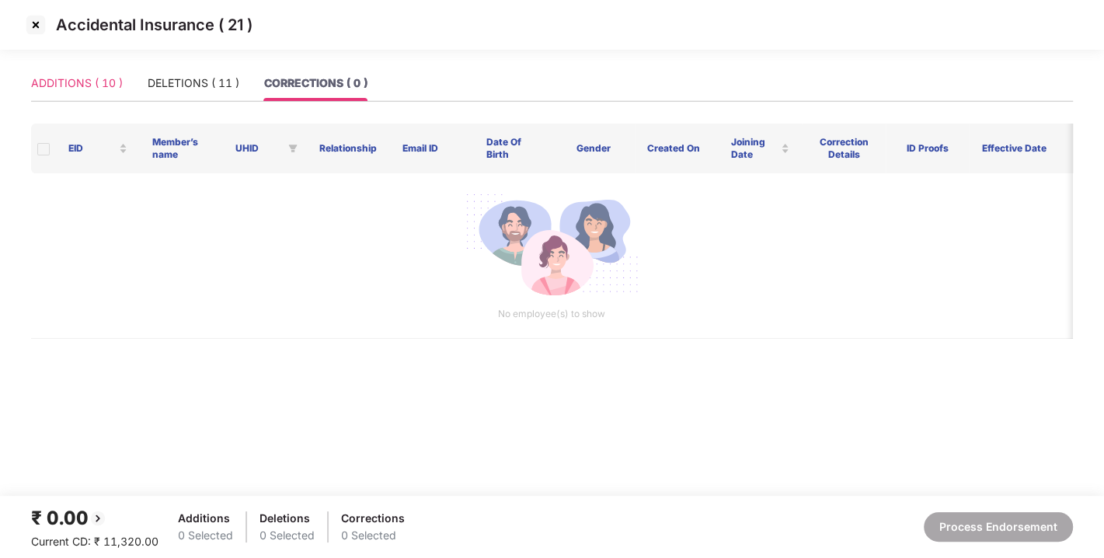
click at [66, 96] on div "ADDITIONS ( 10 )" at bounding box center [77, 83] width 92 height 36
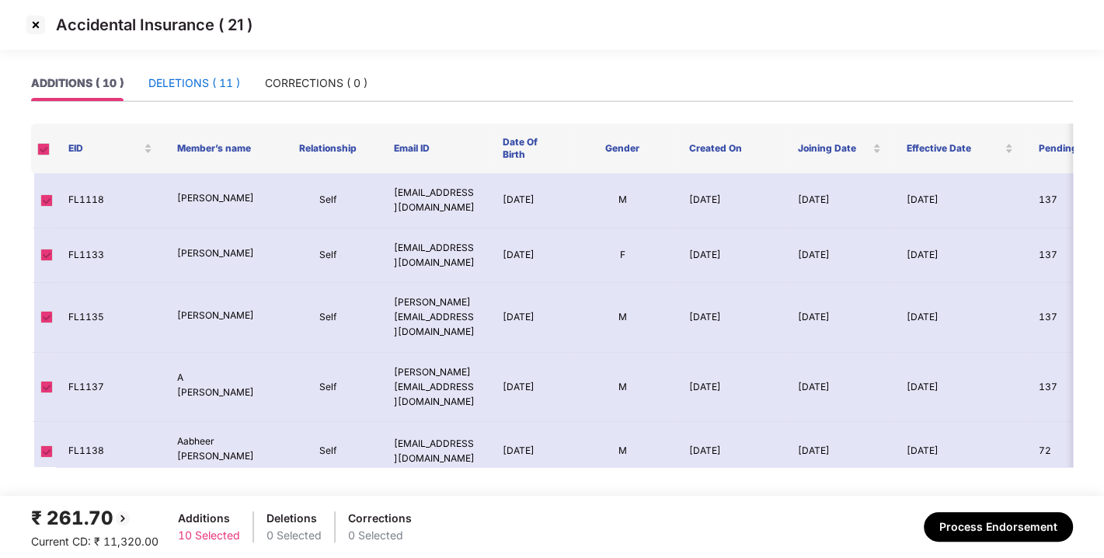
click at [227, 75] on div "DELETIONS ( 11 )" at bounding box center [194, 83] width 92 height 17
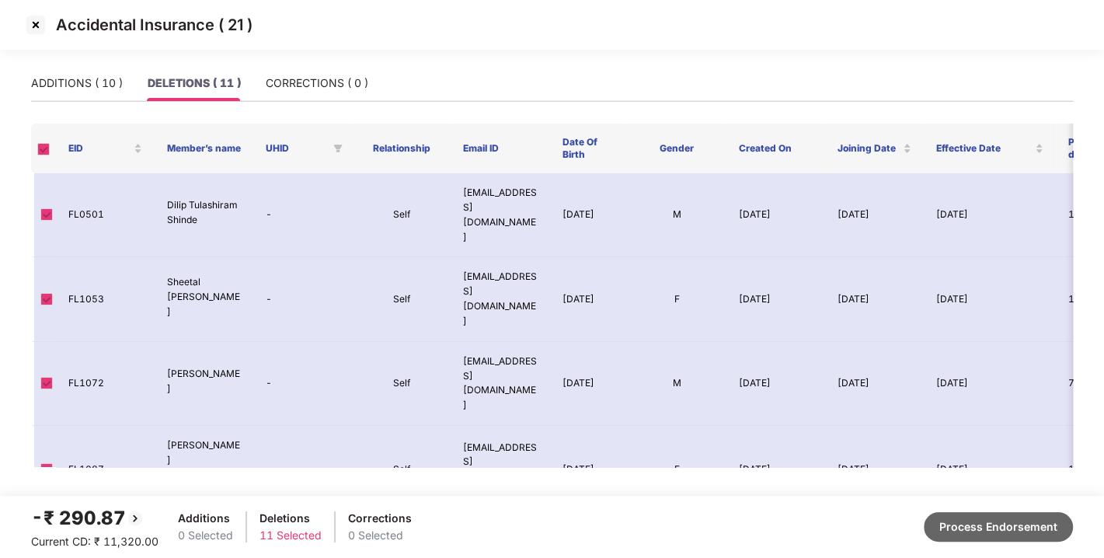
click at [994, 522] on button "Process Endorsement" at bounding box center [998, 527] width 149 height 30
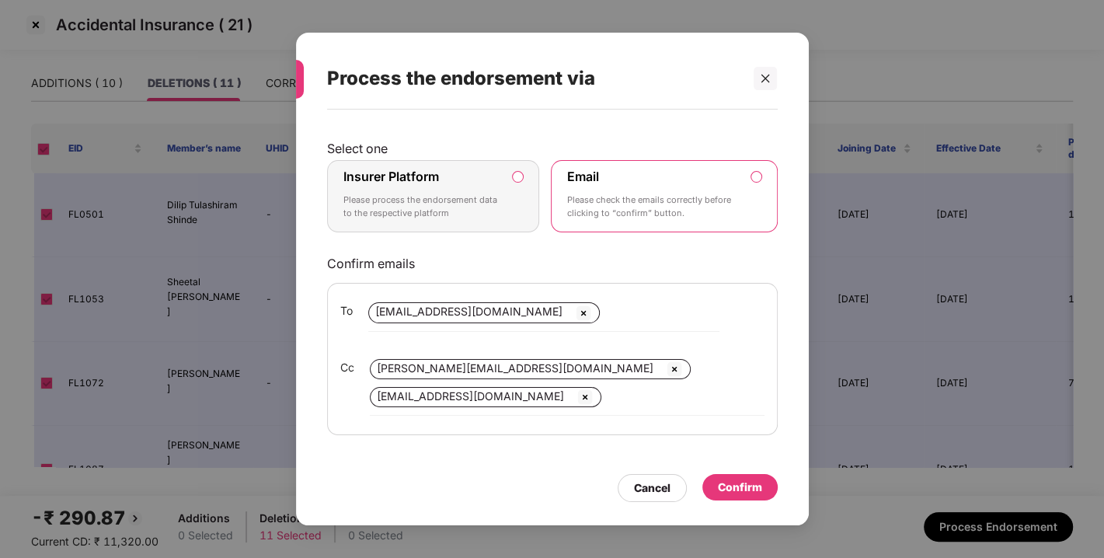
click at [521, 183] on label "Insurer Platform Please process the endorsement data to the respective platform" at bounding box center [433, 196] width 213 height 73
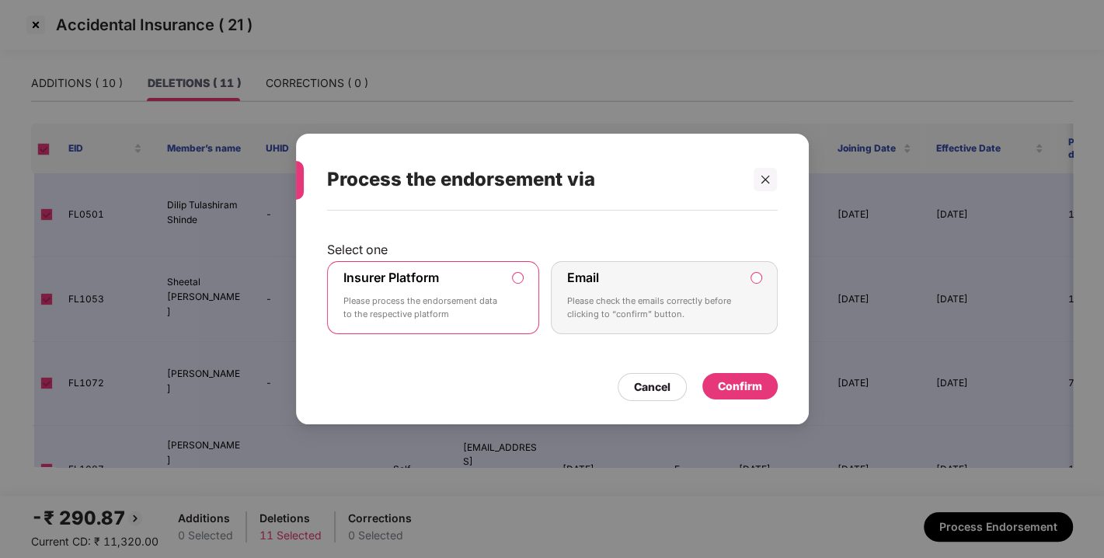
click at [737, 384] on div "Confirm" at bounding box center [740, 386] width 44 height 17
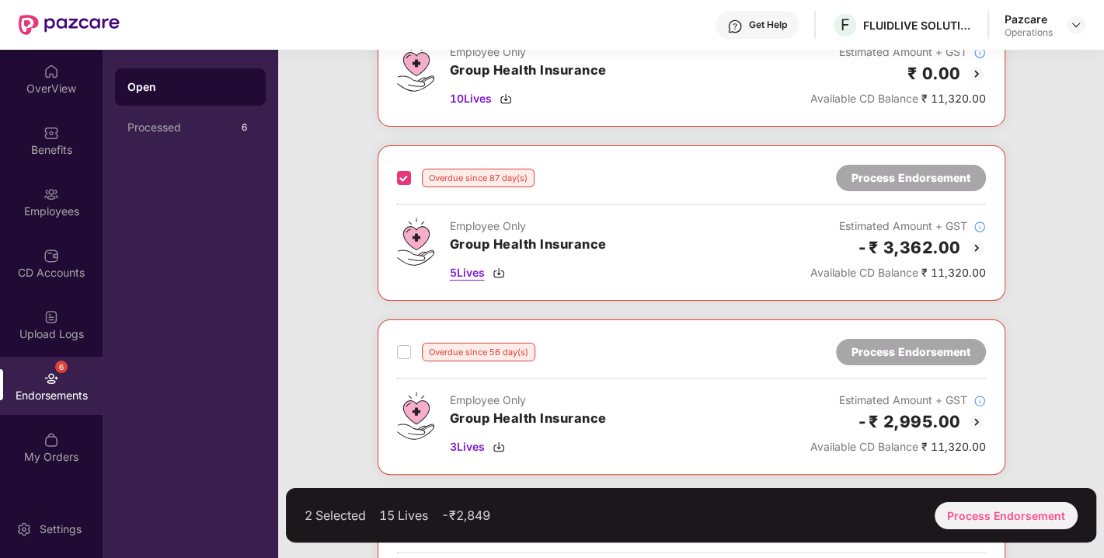
scroll to position [234, 0]
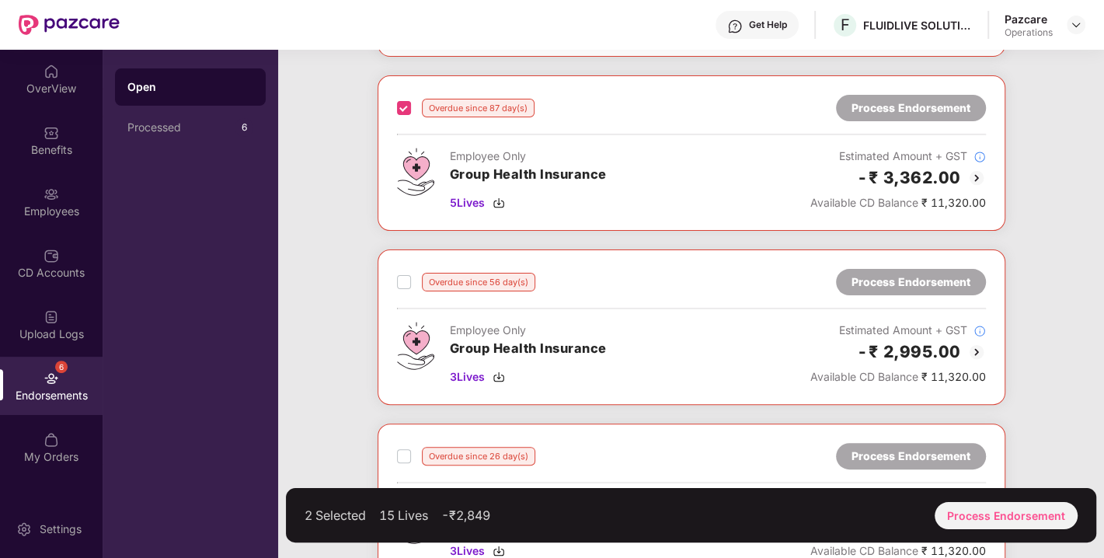
click at [395, 283] on div "Overdue since 56 day(s) Process Endorsement Employee Only Group Health Insuranc…" at bounding box center [692, 326] width 628 height 155
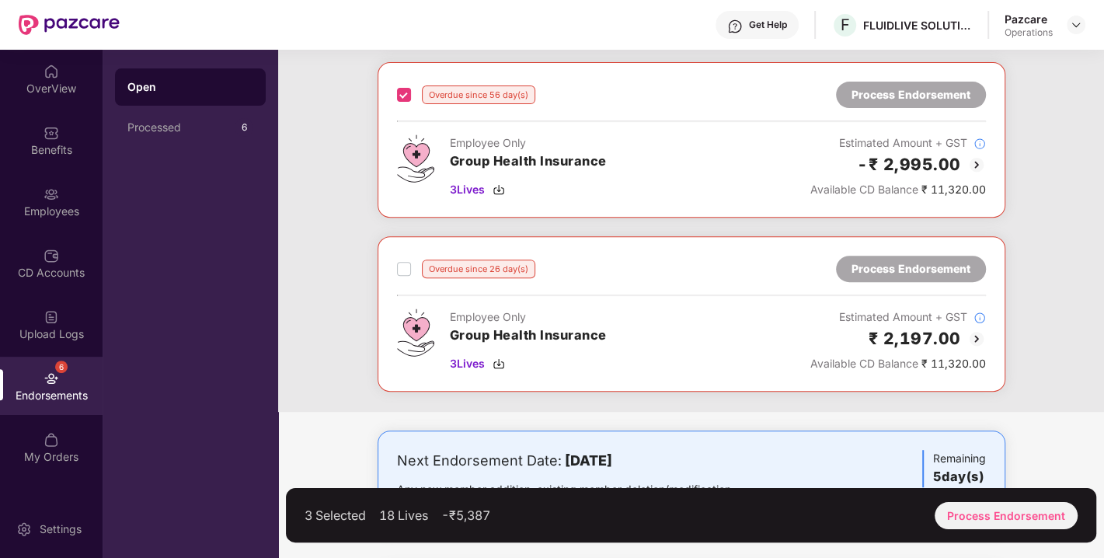
scroll to position [422, 0]
click at [399, 259] on label at bounding box center [404, 268] width 14 height 19
click at [985, 521] on div "Process Endorsement" at bounding box center [1006, 515] width 143 height 27
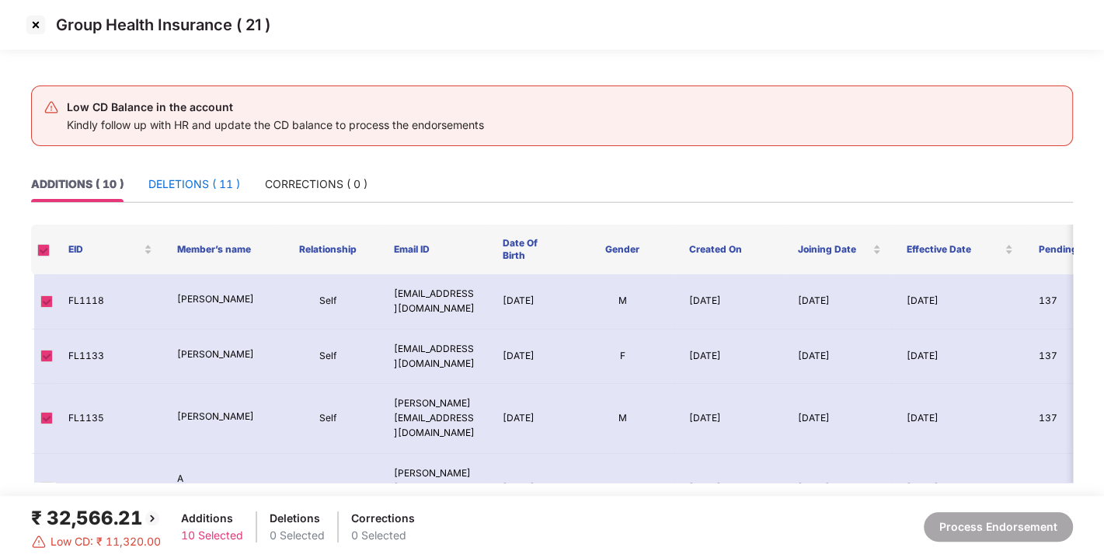
click at [157, 188] on div "DELETIONS ( 11 )" at bounding box center [194, 184] width 92 height 17
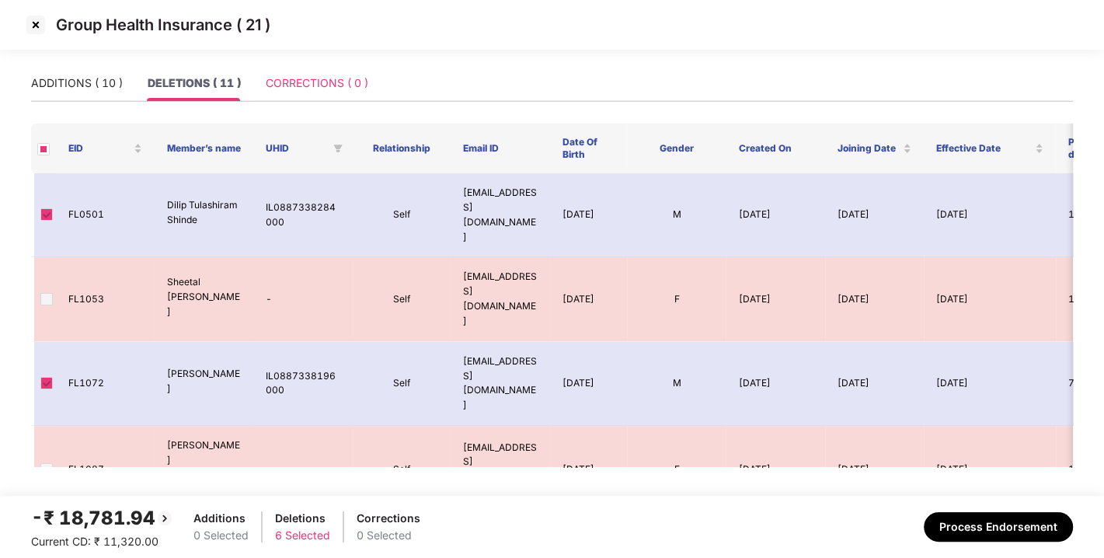
click at [295, 97] on div "CORRECTIONS ( 0 )" at bounding box center [317, 83] width 103 height 36
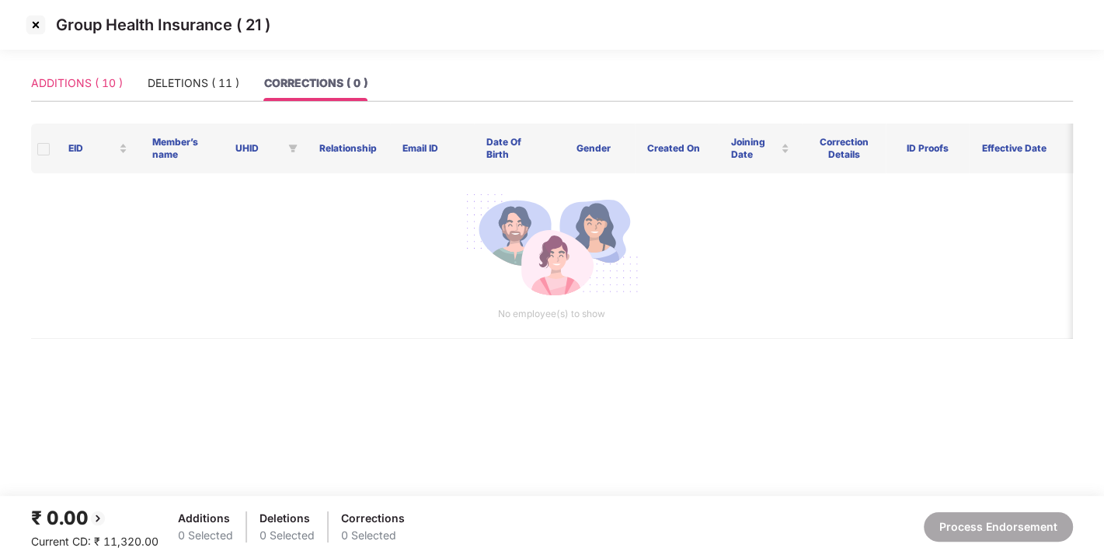
click at [110, 92] on div "ADDITIONS ( 10 )" at bounding box center [77, 83] width 92 height 36
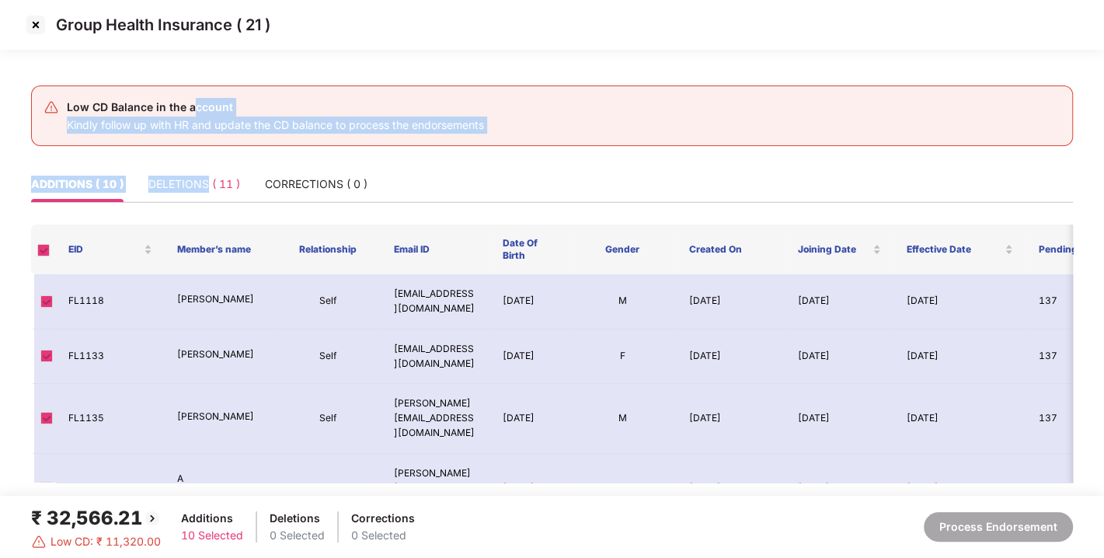
drag, startPoint x: 193, startPoint y: 82, endPoint x: 207, endPoint y: 186, distance: 104.3
click at [207, 186] on main "Low CD Balance in the account Kindly follow up with HR and update the CD balanc…" at bounding box center [552, 280] width 1104 height 430
click at [207, 186] on div "DELETIONS ( 11 )" at bounding box center [194, 184] width 92 height 17
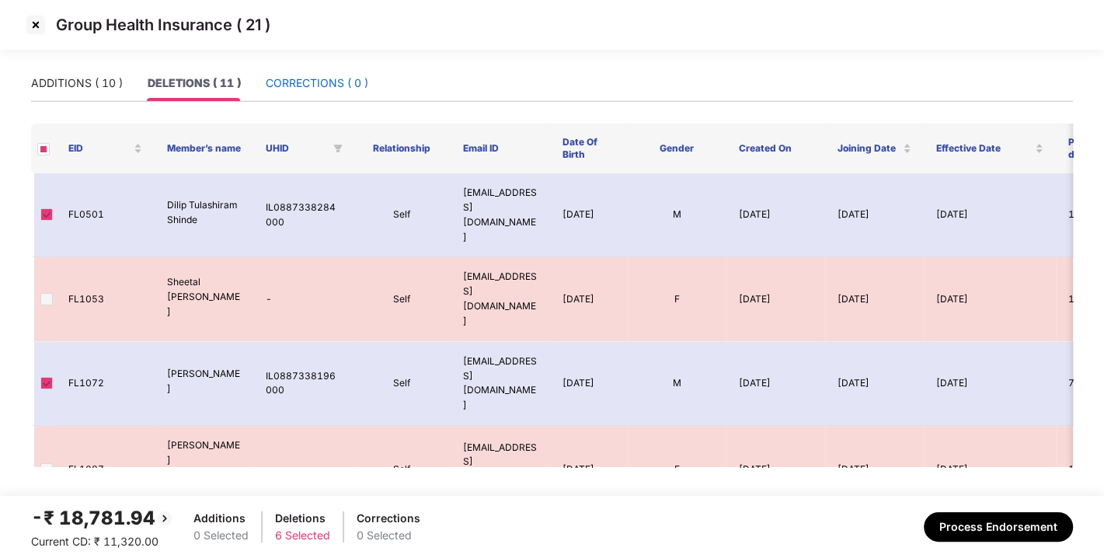
click at [306, 85] on div "CORRECTIONS ( 0 )" at bounding box center [317, 83] width 103 height 17
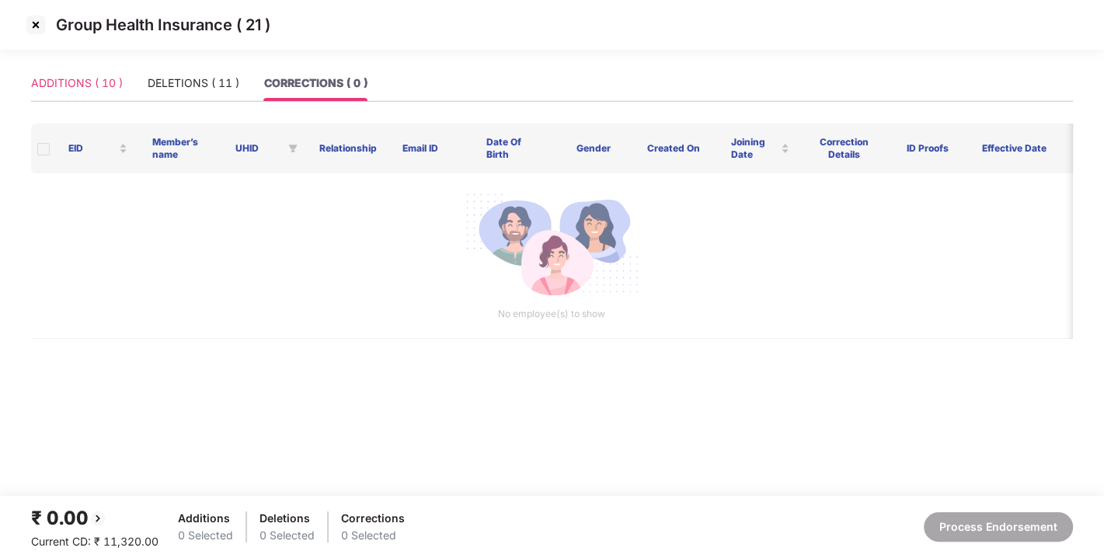
click at [60, 94] on div "ADDITIONS ( 10 )" at bounding box center [77, 83] width 92 height 36
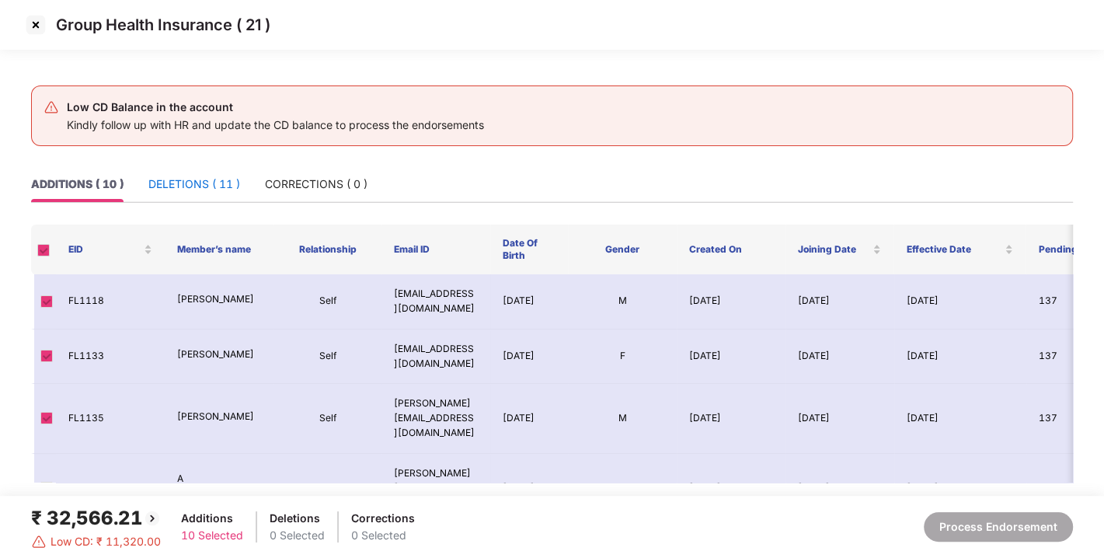
click at [191, 176] on div "DELETIONS ( 11 )" at bounding box center [194, 184] width 92 height 17
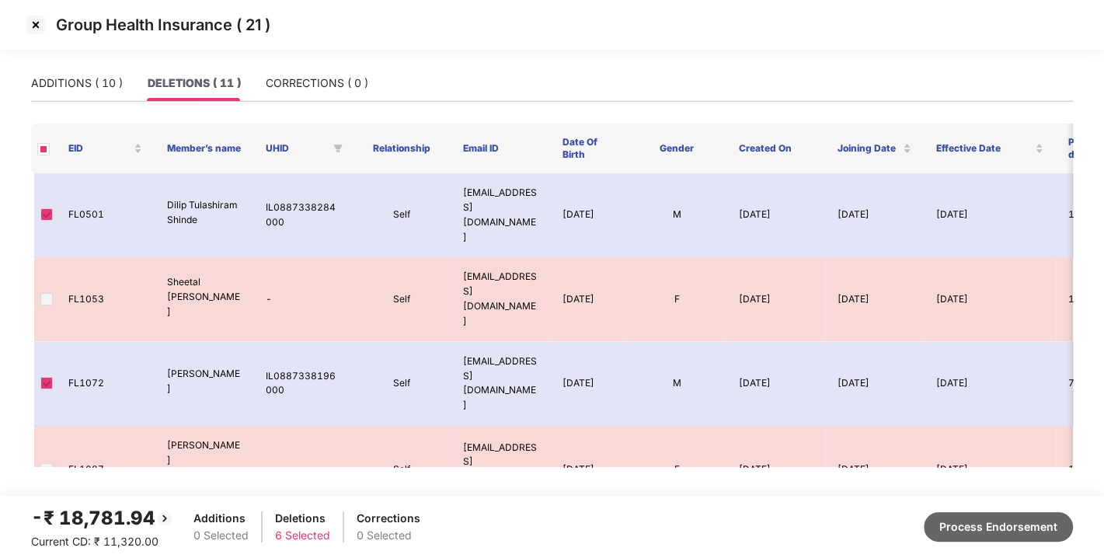
click at [980, 525] on button "Process Endorsement" at bounding box center [998, 527] width 149 height 30
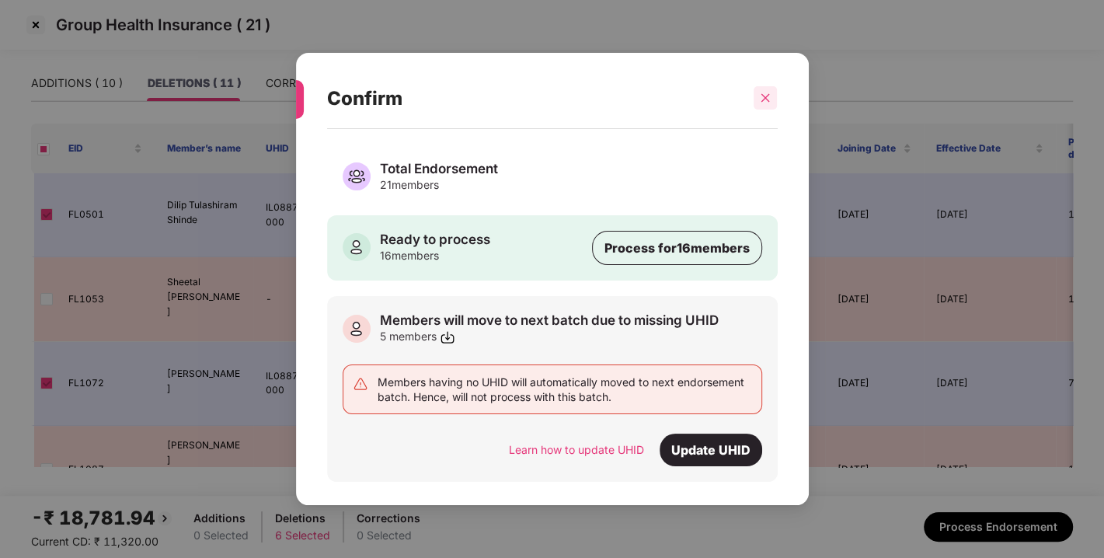
click at [767, 86] on div at bounding box center [765, 97] width 23 height 23
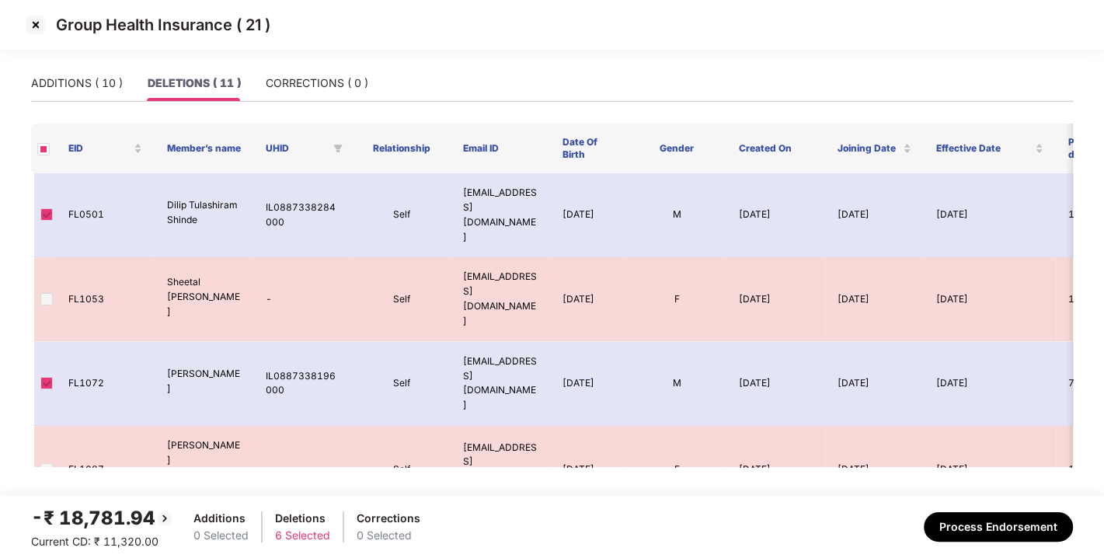
click at [38, 29] on img at bounding box center [35, 24] width 25 height 25
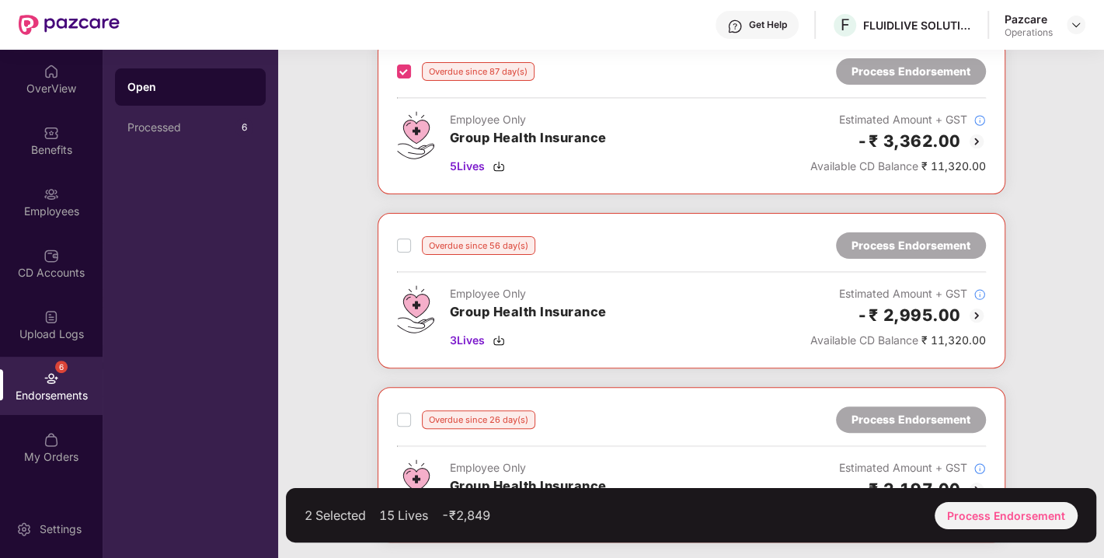
scroll to position [270, 0]
click at [400, 244] on div "Overdue since 56 day(s) Process Endorsement Employee Only Group Health Insuranc…" at bounding box center [692, 290] width 628 height 155
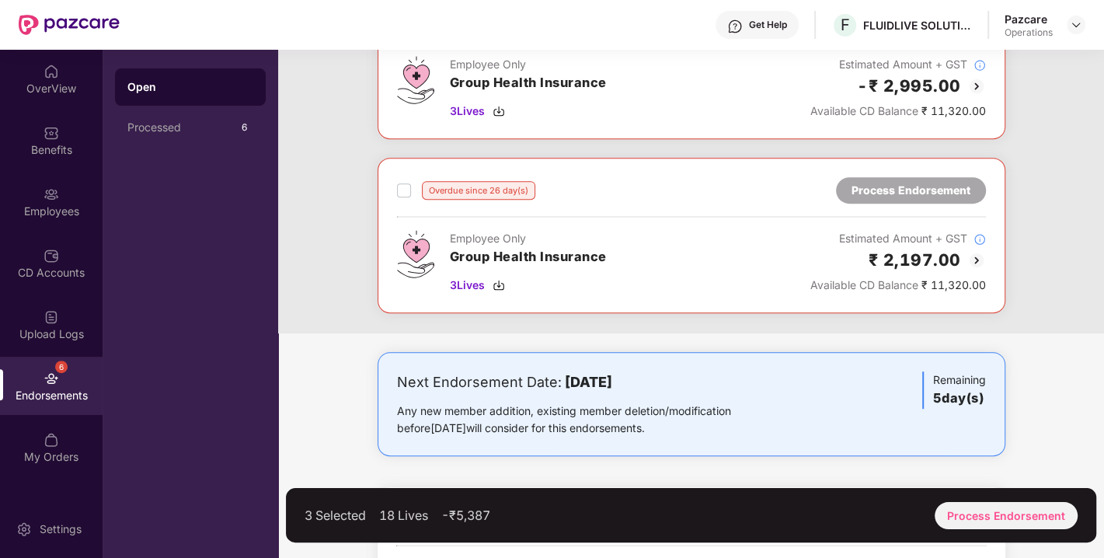
scroll to position [503, 0]
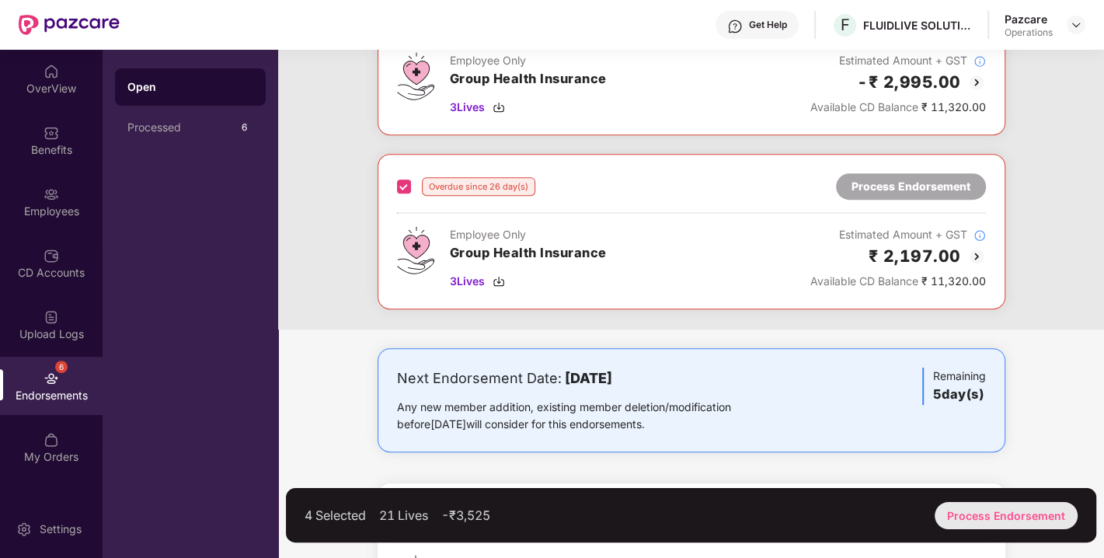
click at [983, 517] on div "Process Endorsement" at bounding box center [1006, 515] width 143 height 27
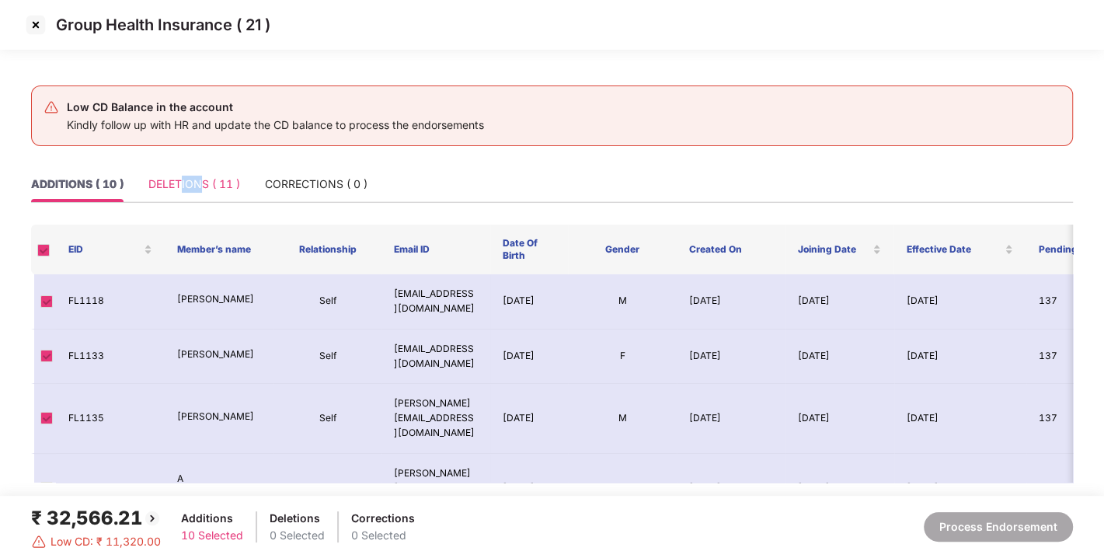
drag, startPoint x: 183, startPoint y: 213, endPoint x: 205, endPoint y: 200, distance: 25.4
click at [205, 200] on div "ADDITIONS ( 10 ) DELETIONS ( 11 ) CORRECTIONS ( 0 )" at bounding box center [552, 190] width 1042 height 49
click at [205, 200] on div "DELETIONS ( 11 )" at bounding box center [194, 184] width 92 height 36
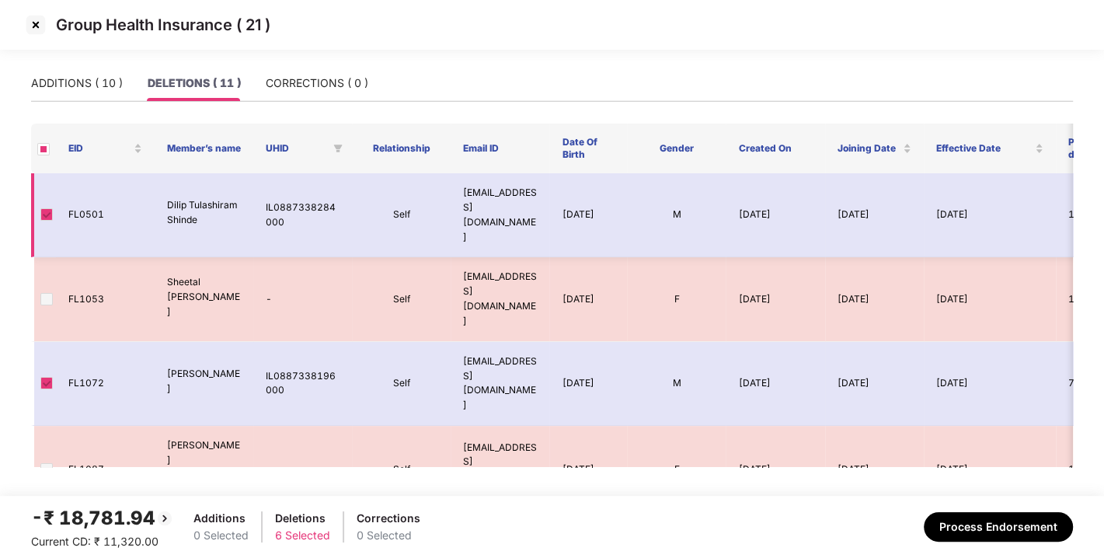
click at [43, 208] on span at bounding box center [46, 214] width 12 height 12
click at [44, 144] on span at bounding box center [43, 149] width 12 height 12
click at [85, 78] on div "ADDITIONS ( 10 )" at bounding box center [77, 83] width 92 height 17
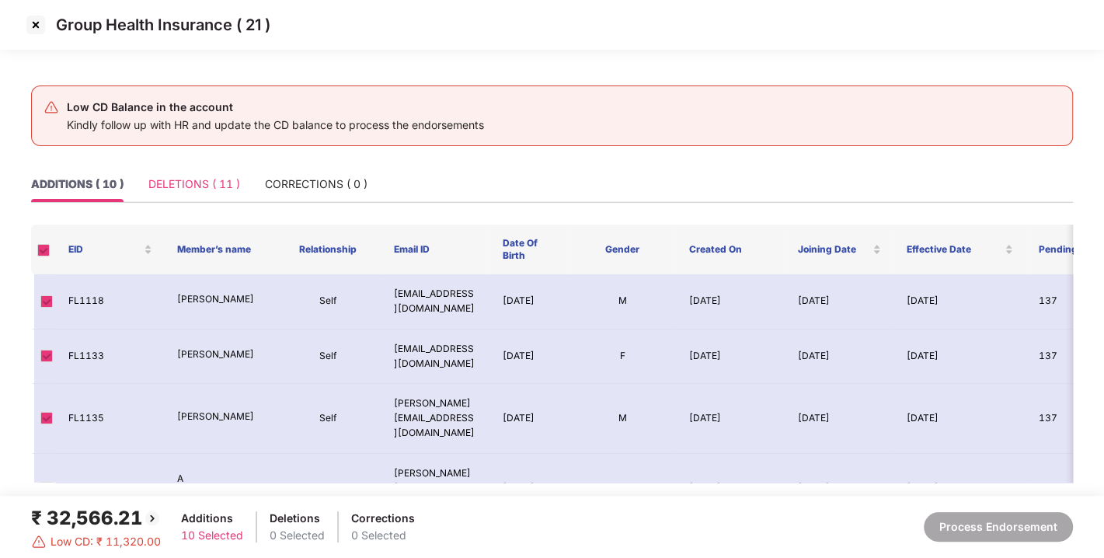
click at [217, 197] on div "DELETIONS ( 11 )" at bounding box center [194, 184] width 92 height 36
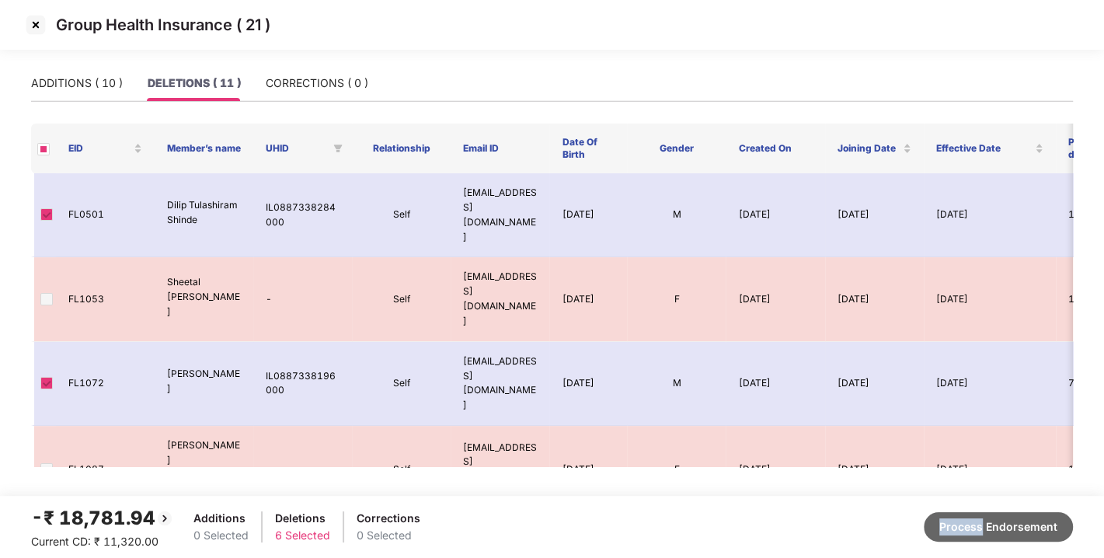
drag, startPoint x: 980, startPoint y: 510, endPoint x: 984, endPoint y: 525, distance: 15.3
click at [984, 525] on div "-₹ 18,781.94 Current CD: ₹ 11,320.00 Additions 0 Selected Deletions 6 Selected …" at bounding box center [552, 526] width 1042 height 47
click at [984, 525] on button "Process Endorsement" at bounding box center [998, 527] width 149 height 30
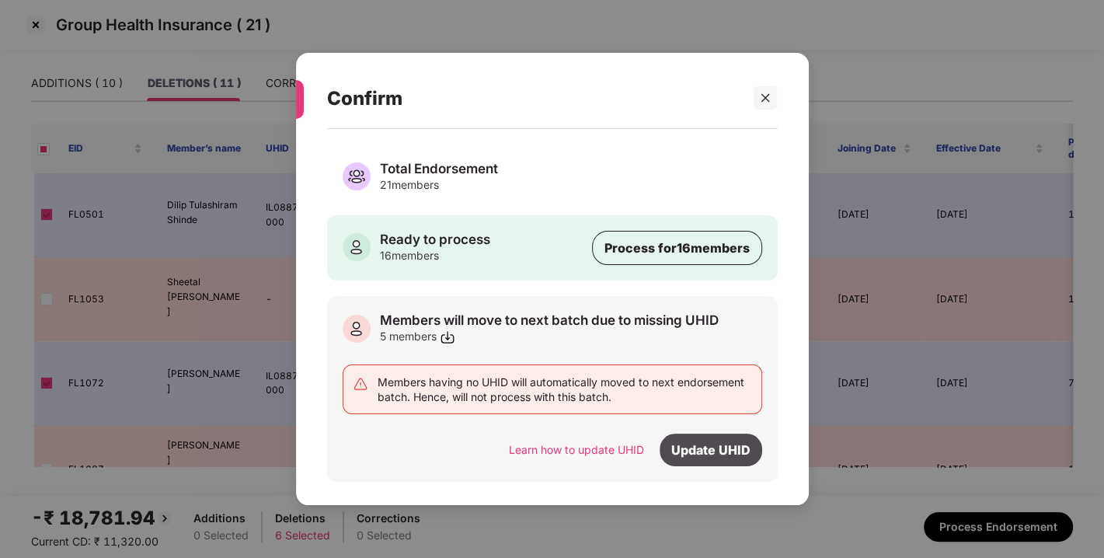
click at [699, 444] on div "Update UHID" at bounding box center [711, 450] width 103 height 33
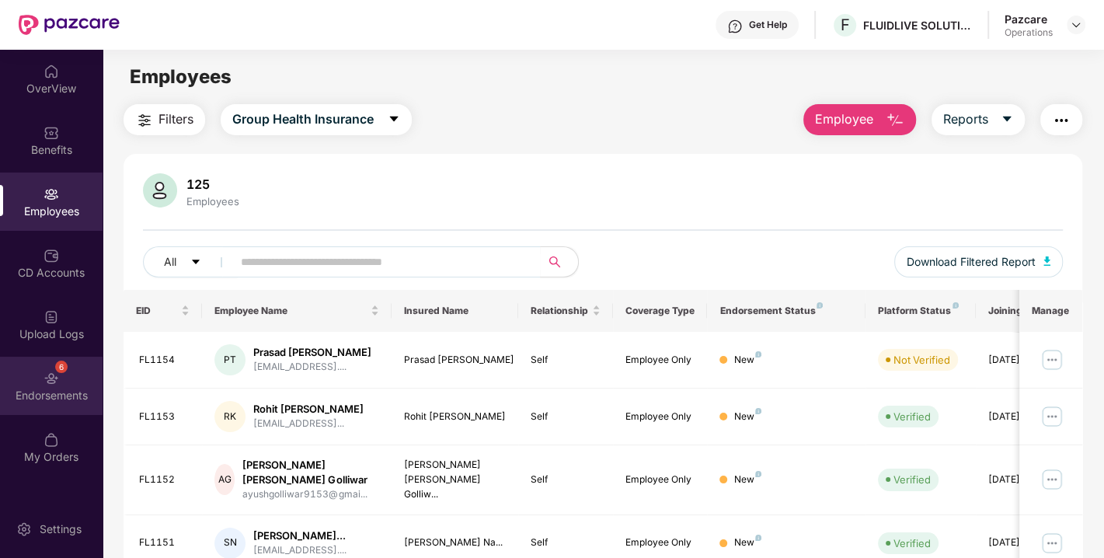
click at [30, 394] on div "Endorsements" at bounding box center [51, 396] width 103 height 16
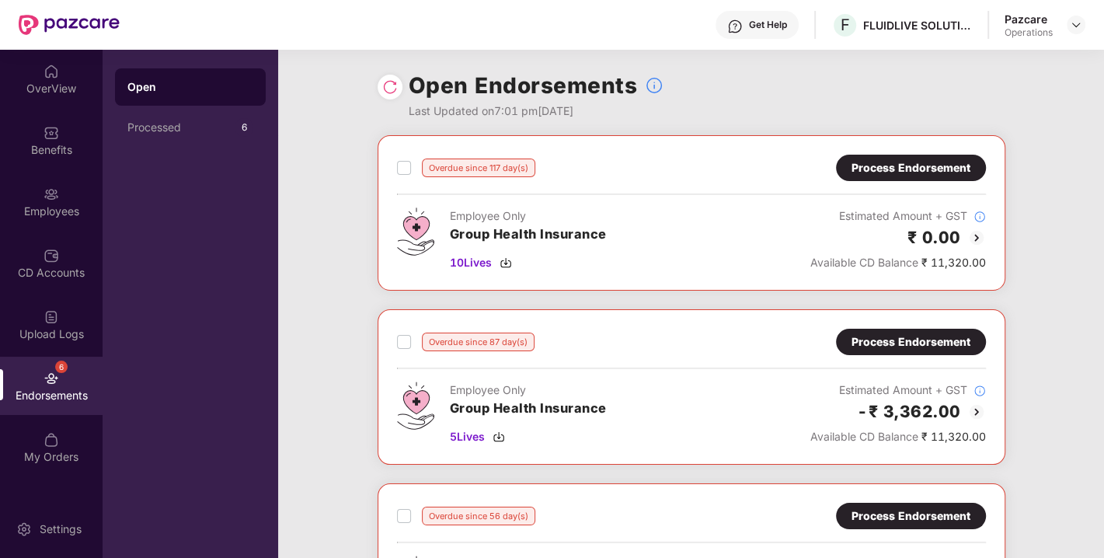
click at [939, 166] on div "Process Endorsement" at bounding box center [911, 167] width 119 height 17
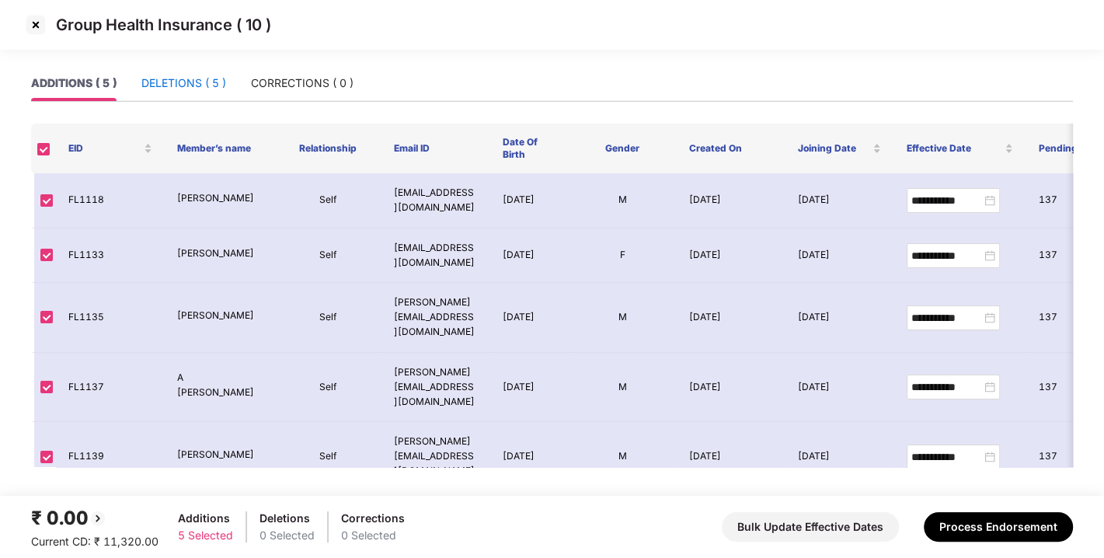
click at [211, 78] on div "DELETIONS ( 5 )" at bounding box center [183, 83] width 85 height 17
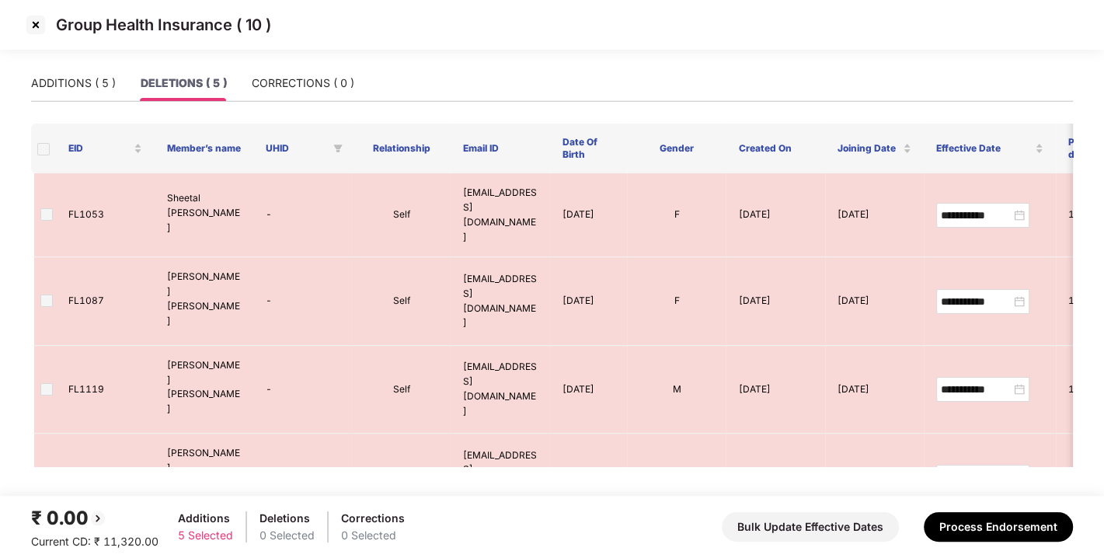
click at [40, 28] on img at bounding box center [35, 24] width 25 height 25
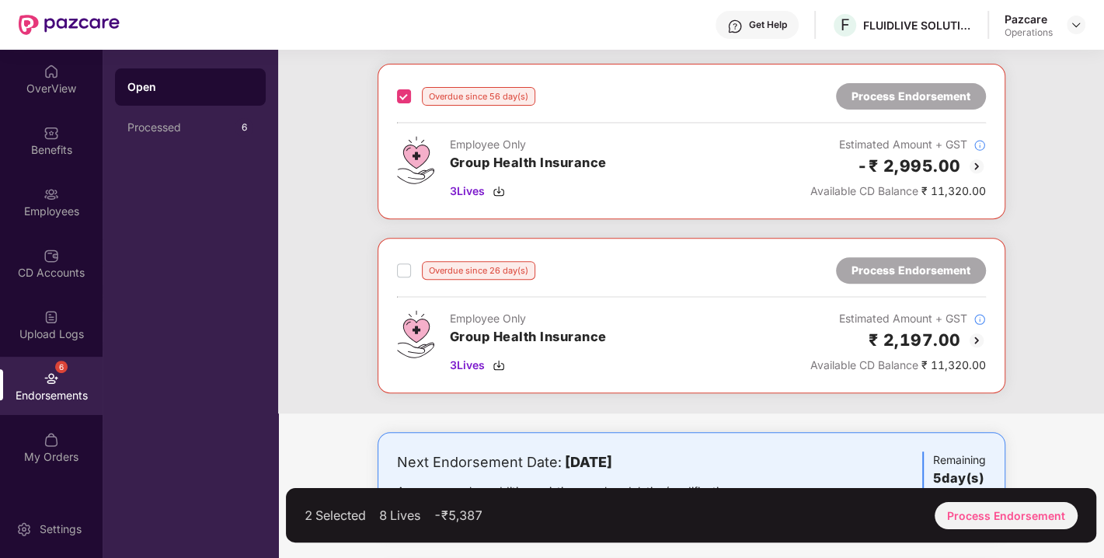
scroll to position [420, 0]
click at [1005, 517] on div "Process Endorsement" at bounding box center [1006, 515] width 143 height 27
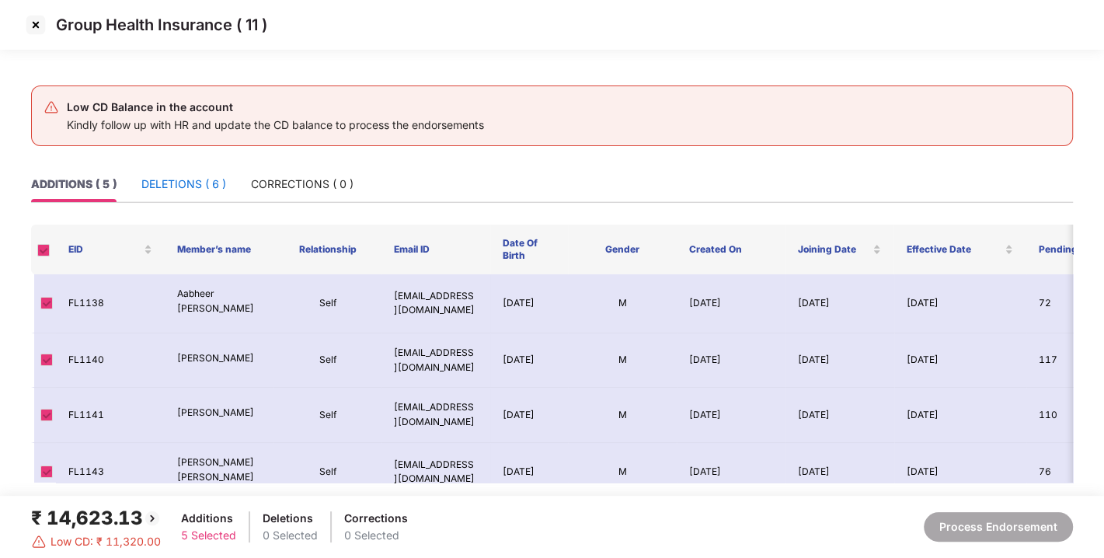
click at [176, 177] on div "DELETIONS ( 6 )" at bounding box center [183, 184] width 85 height 17
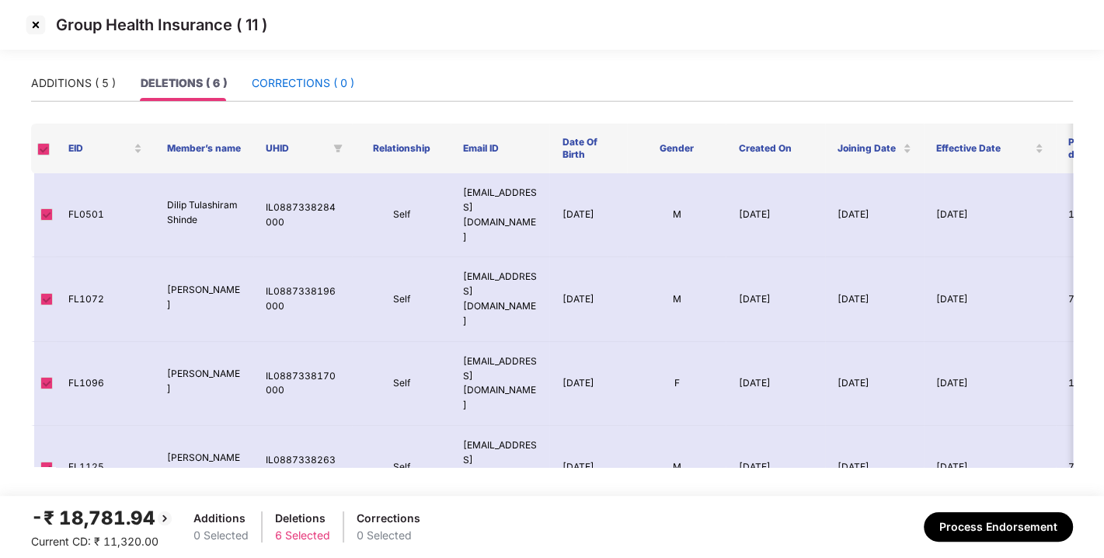
click at [283, 89] on div "CORRECTIONS ( 0 )" at bounding box center [303, 83] width 103 height 17
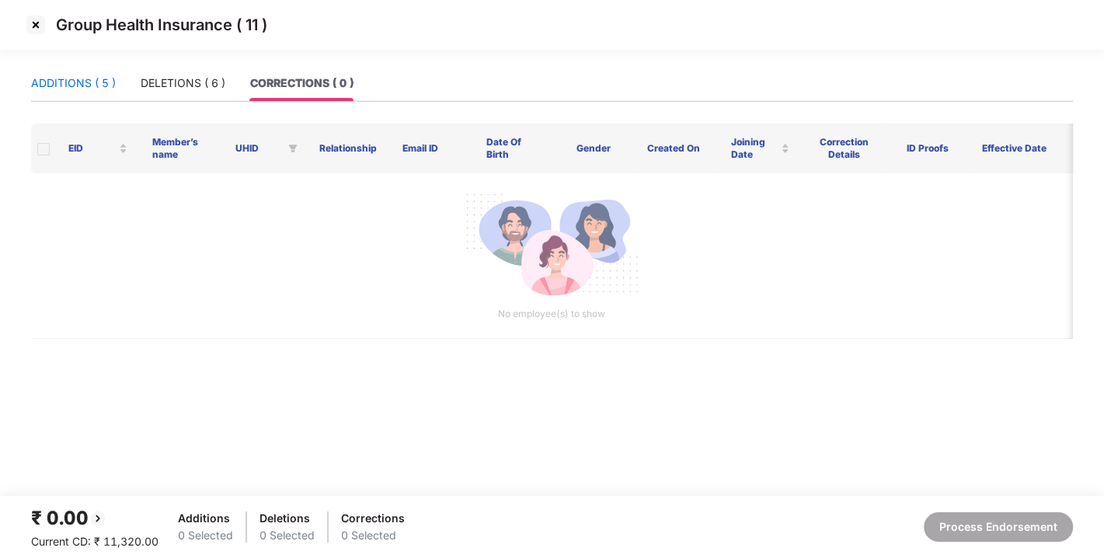
click at [64, 91] on div "ADDITIONS ( 5 )" at bounding box center [73, 83] width 85 height 17
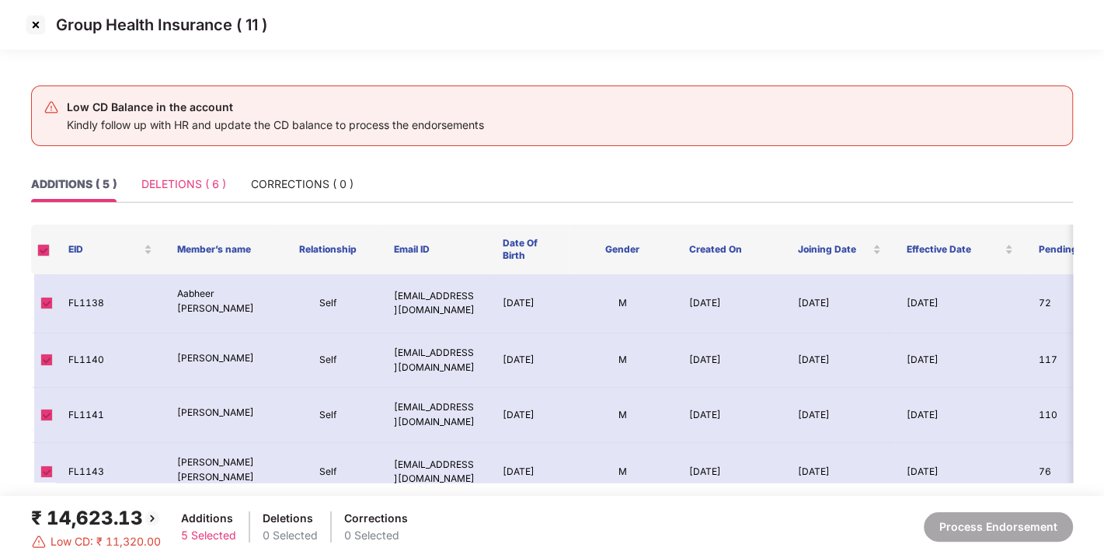
click at [169, 171] on div "DELETIONS ( 6 )" at bounding box center [183, 184] width 85 height 36
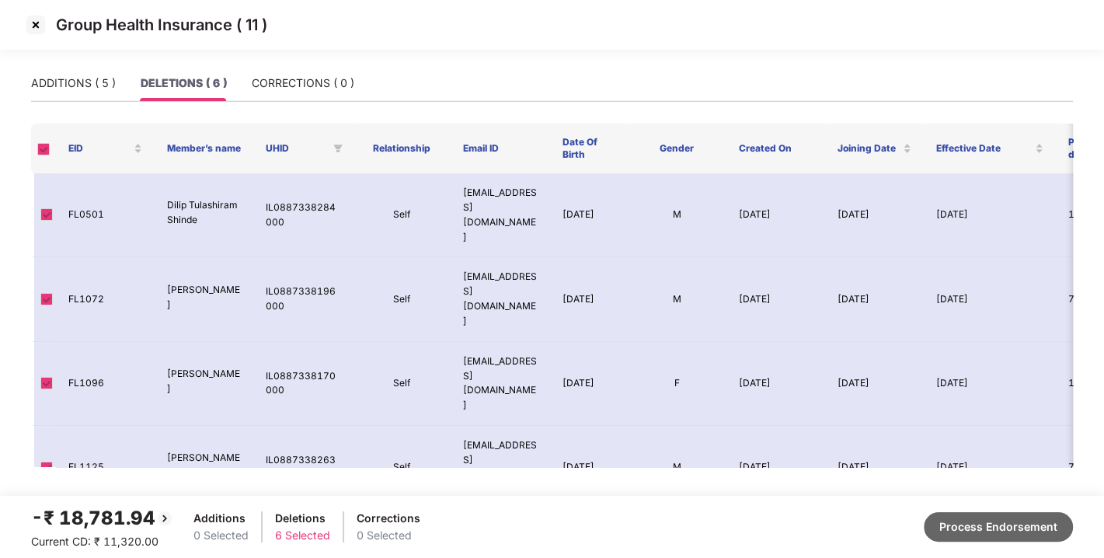
click at [969, 531] on button "Process Endorsement" at bounding box center [998, 527] width 149 height 30
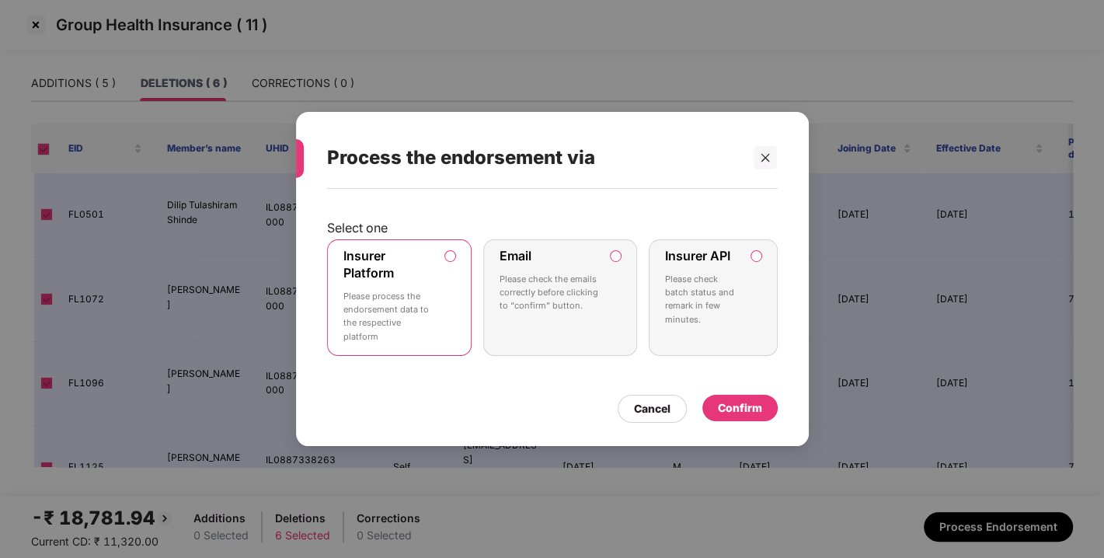
click at [743, 399] on div "Confirm" at bounding box center [740, 407] width 44 height 17
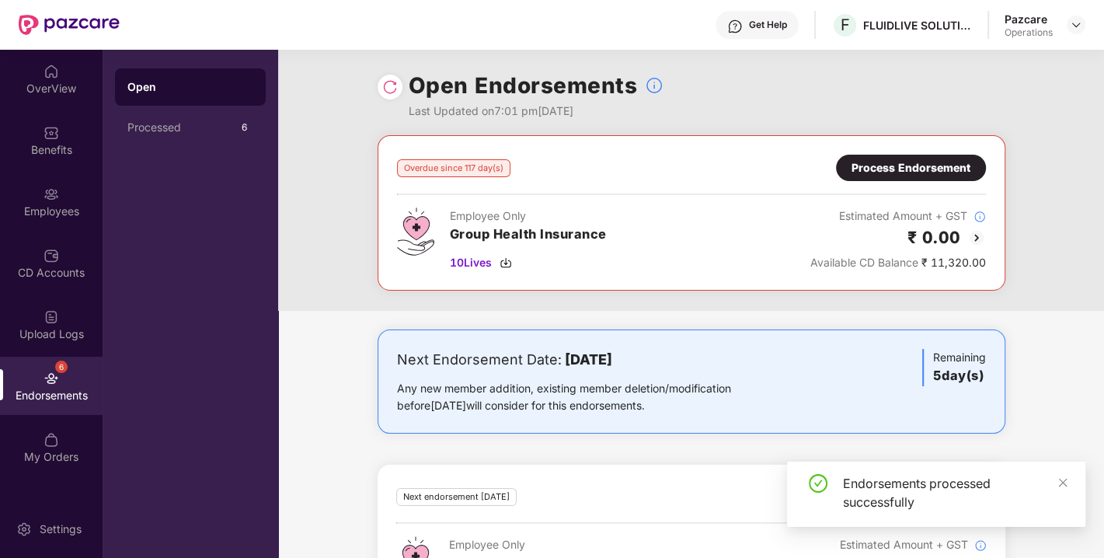
click at [881, 172] on div "Process Endorsement" at bounding box center [911, 167] width 119 height 17
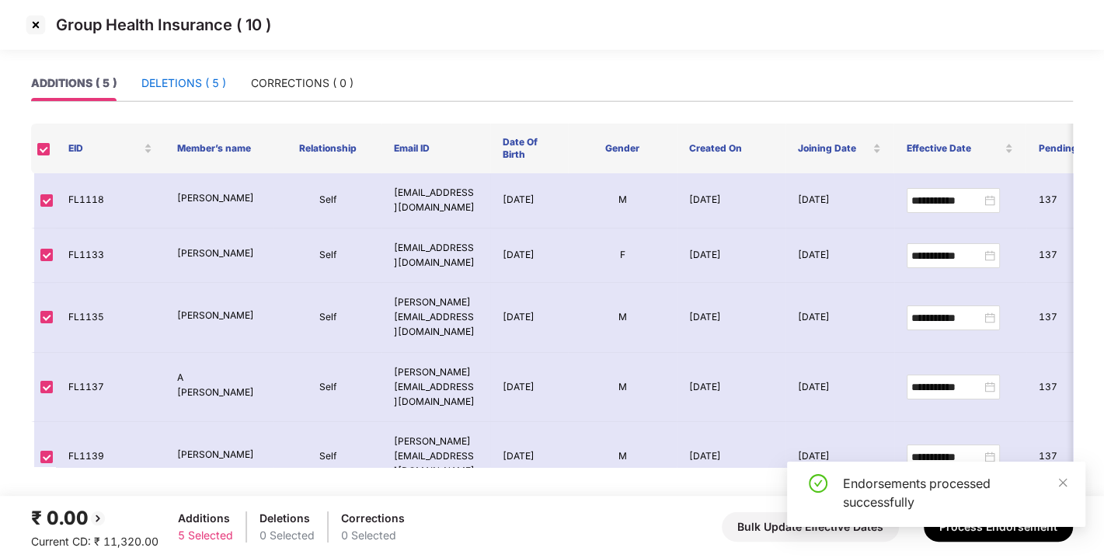
click at [180, 84] on div "DELETIONS ( 5 )" at bounding box center [183, 83] width 85 height 17
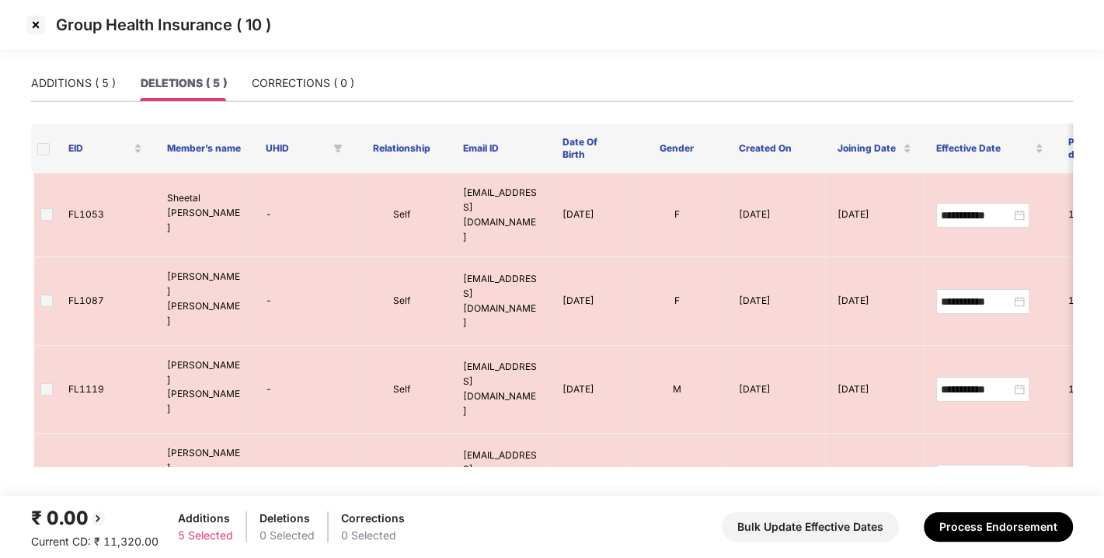
drag, startPoint x: 39, startPoint y: 157, endPoint x: 40, endPoint y: 149, distance: 7.8
click at [40, 149] on th at bounding box center [43, 149] width 25 height 50
drag, startPoint x: 40, startPoint y: 149, endPoint x: 73, endPoint y: 85, distance: 72.6
click at [73, 85] on div "**********" at bounding box center [552, 266] width 1042 height 402
click at [73, 85] on div "ADDITIONS ( 5 )" at bounding box center [73, 83] width 85 height 17
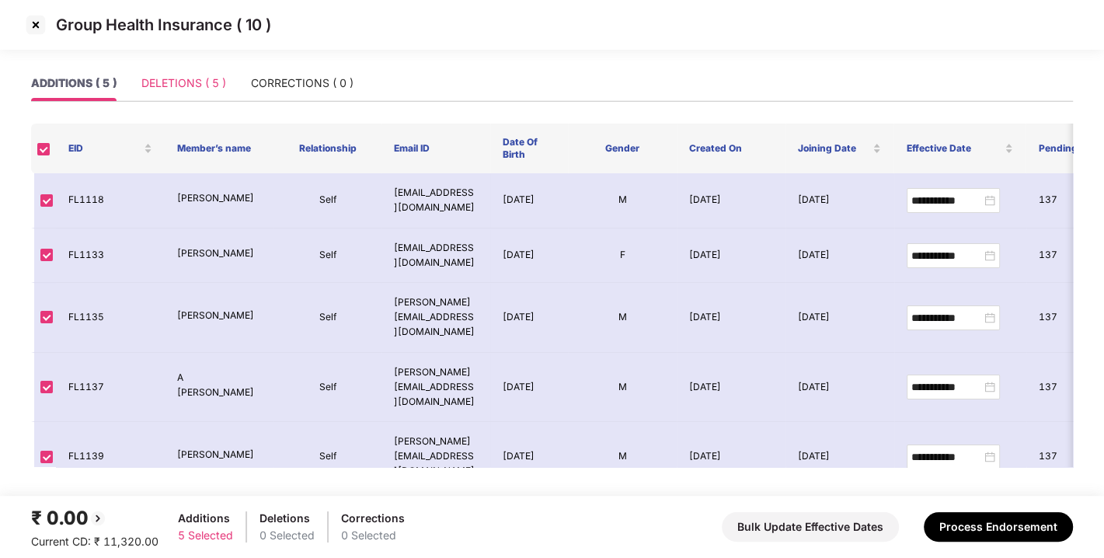
click at [190, 96] on div "DELETIONS ( 5 )" at bounding box center [183, 83] width 85 height 36
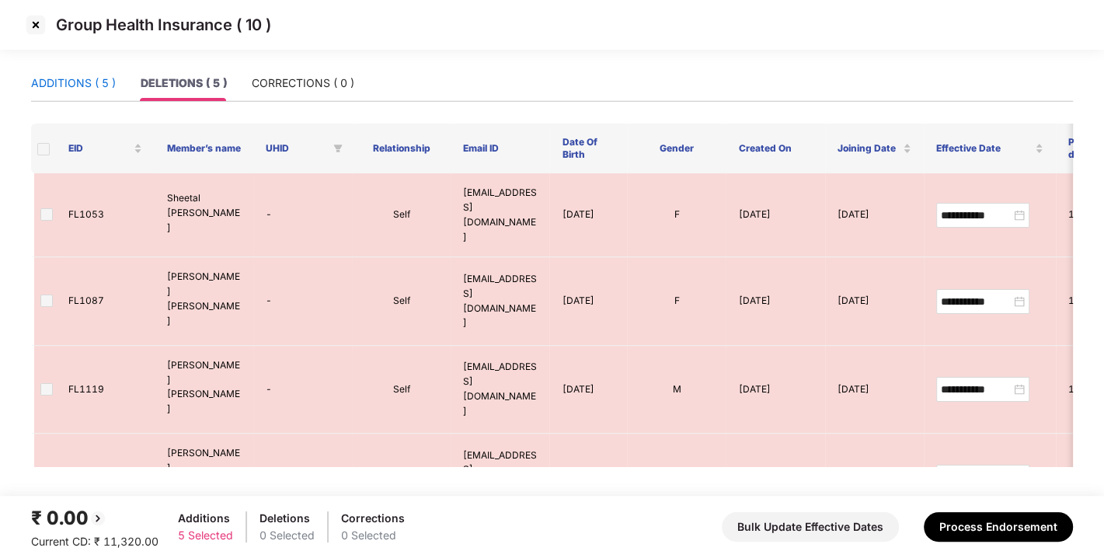
click at [86, 83] on div "ADDITIONS ( 5 )" at bounding box center [73, 83] width 85 height 17
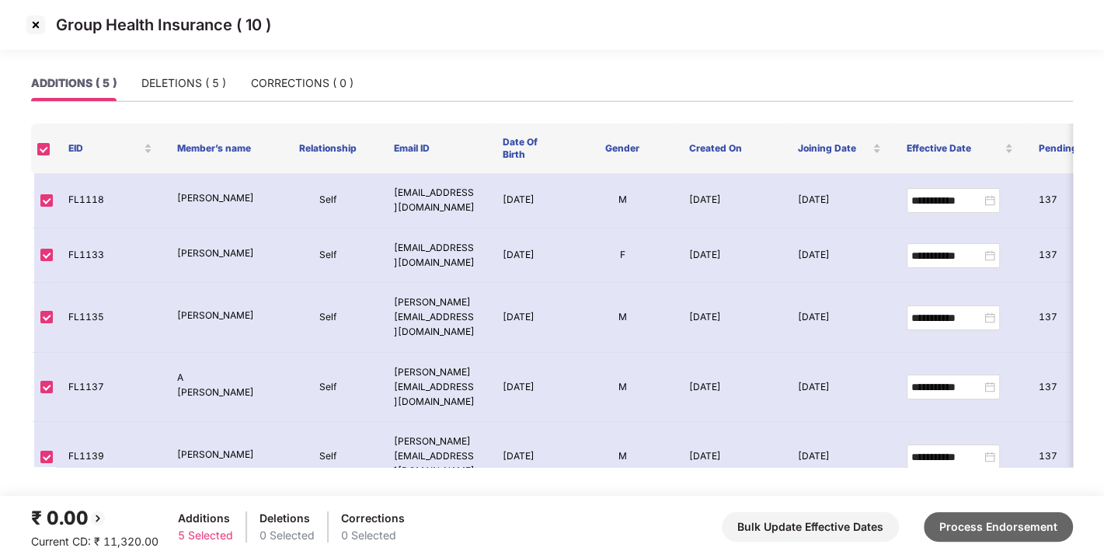
click at [972, 533] on button "Process Endorsement" at bounding box center [998, 527] width 149 height 30
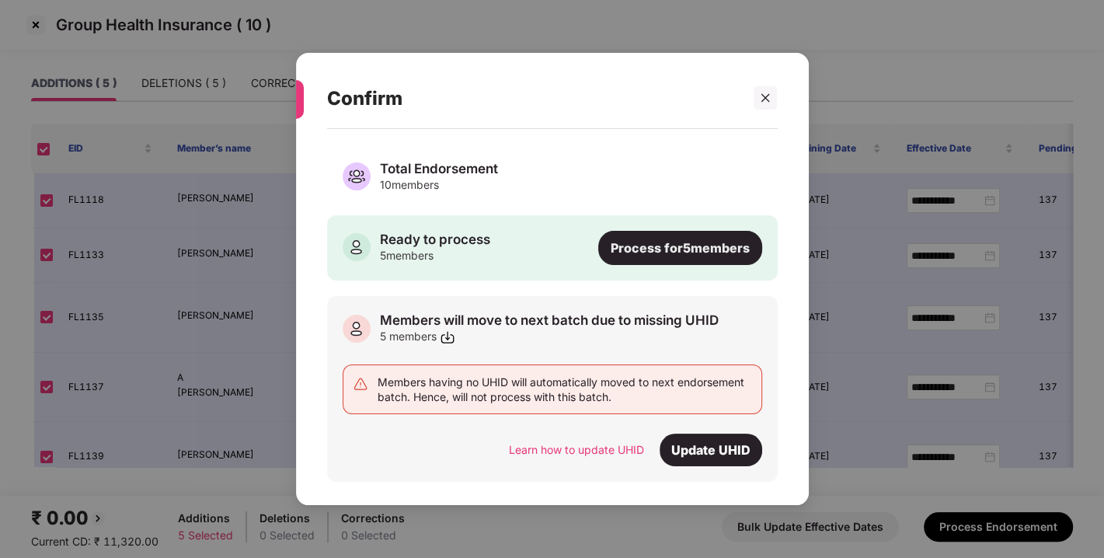
click at [692, 263] on div "Process for 5 members" at bounding box center [680, 248] width 164 height 34
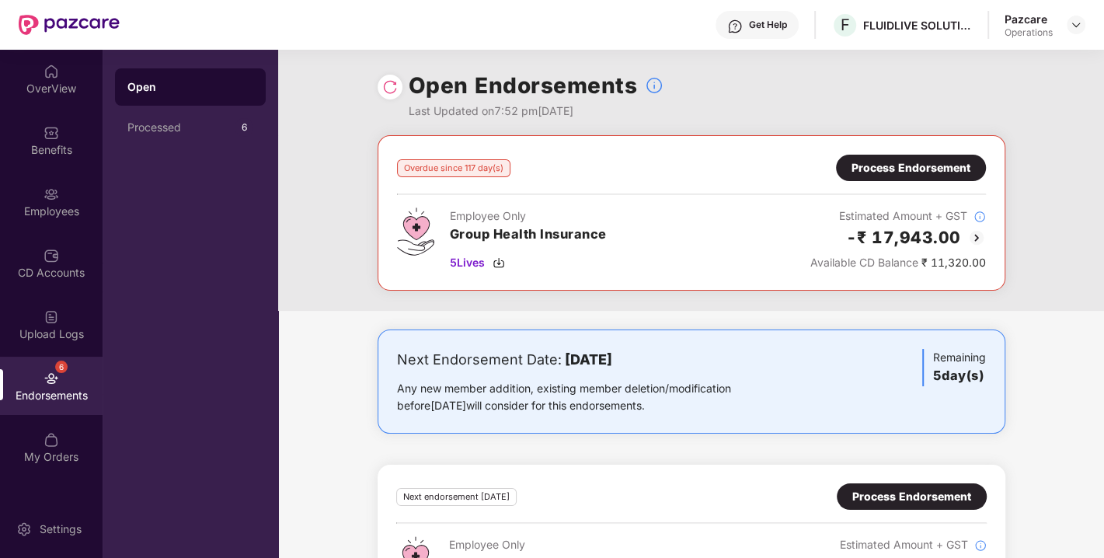
scroll to position [0, 0]
click at [1074, 21] on img at bounding box center [1076, 25] width 12 height 12
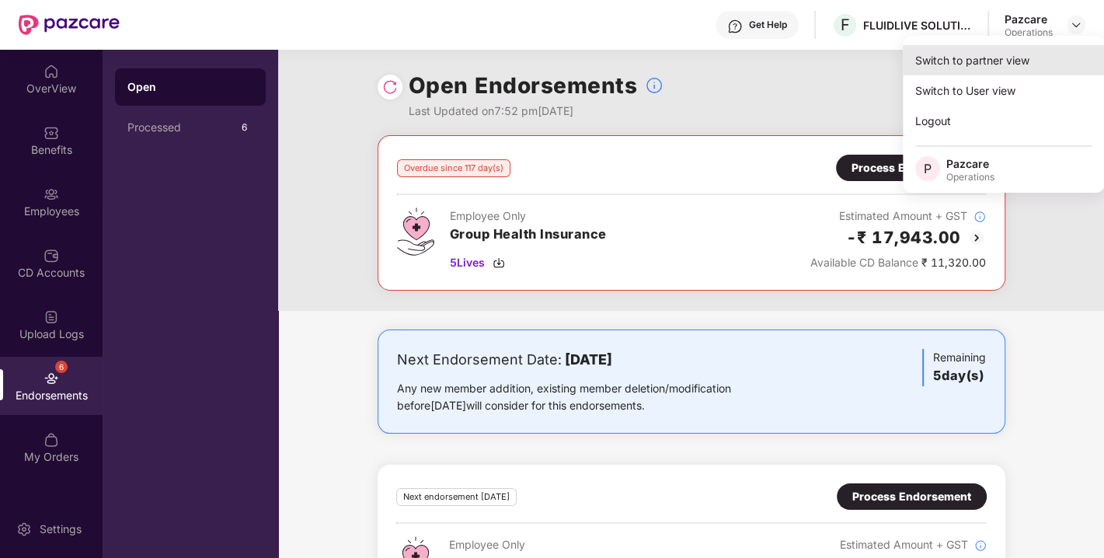
click at [1001, 58] on div "Switch to partner view" at bounding box center [1004, 60] width 202 height 30
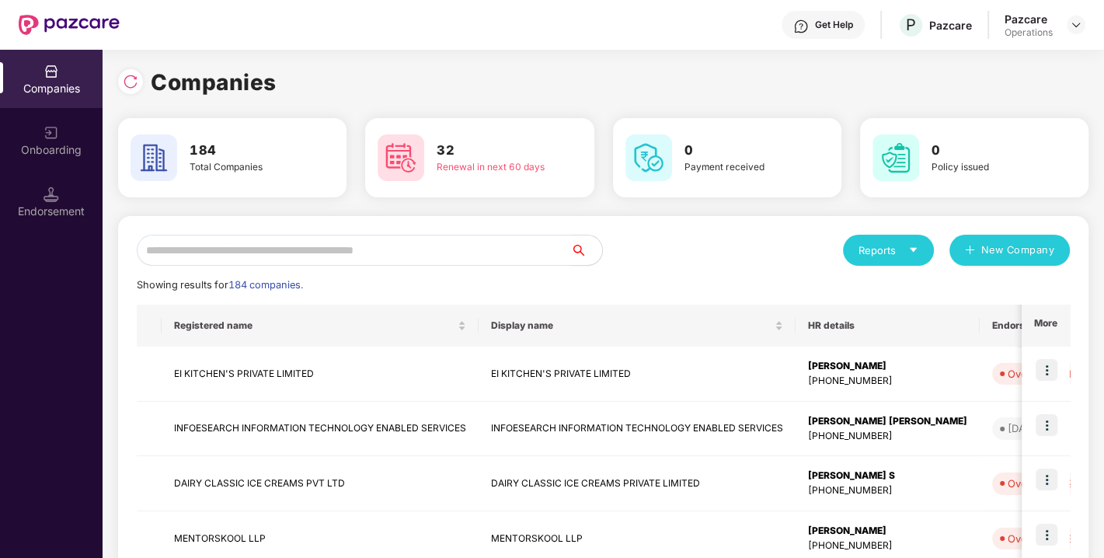
click at [290, 261] on input "text" at bounding box center [354, 250] width 434 height 31
paste input "**********"
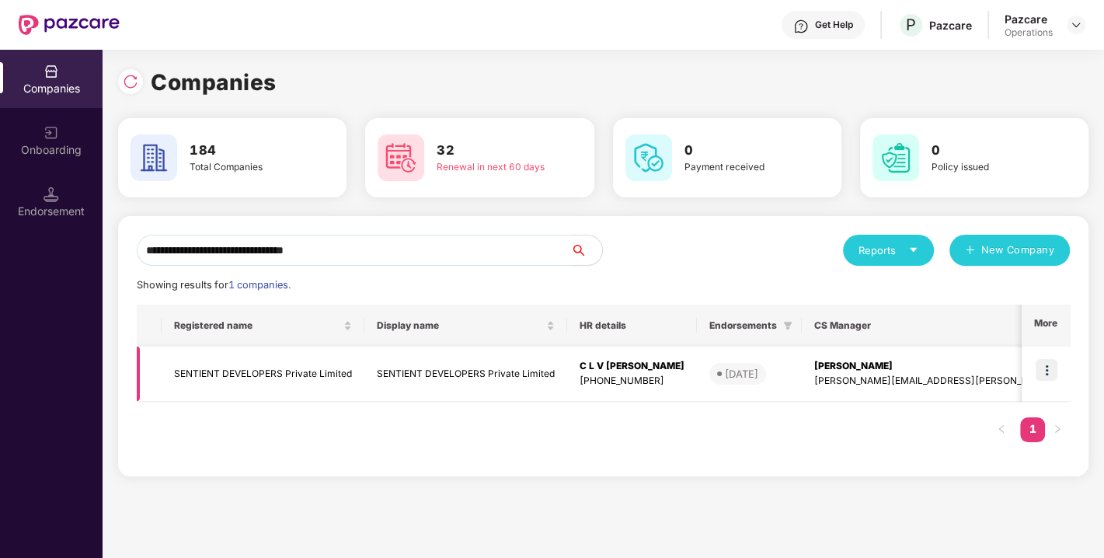
type input "**********"
click at [1041, 359] on img at bounding box center [1047, 370] width 22 height 22
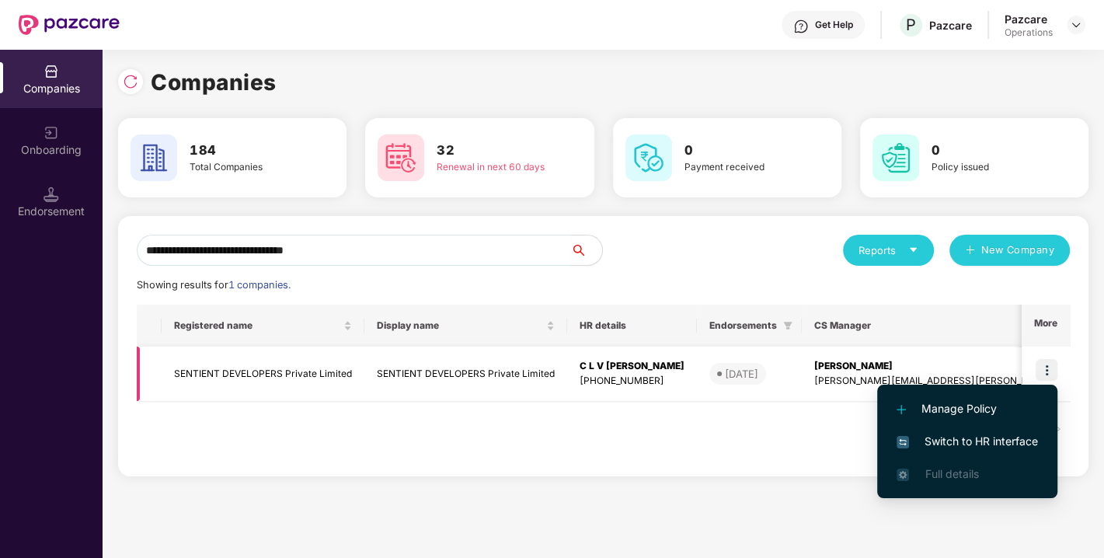
click at [244, 374] on td "SENTIENT DEVELOPERS Private Limited" at bounding box center [263, 374] width 203 height 55
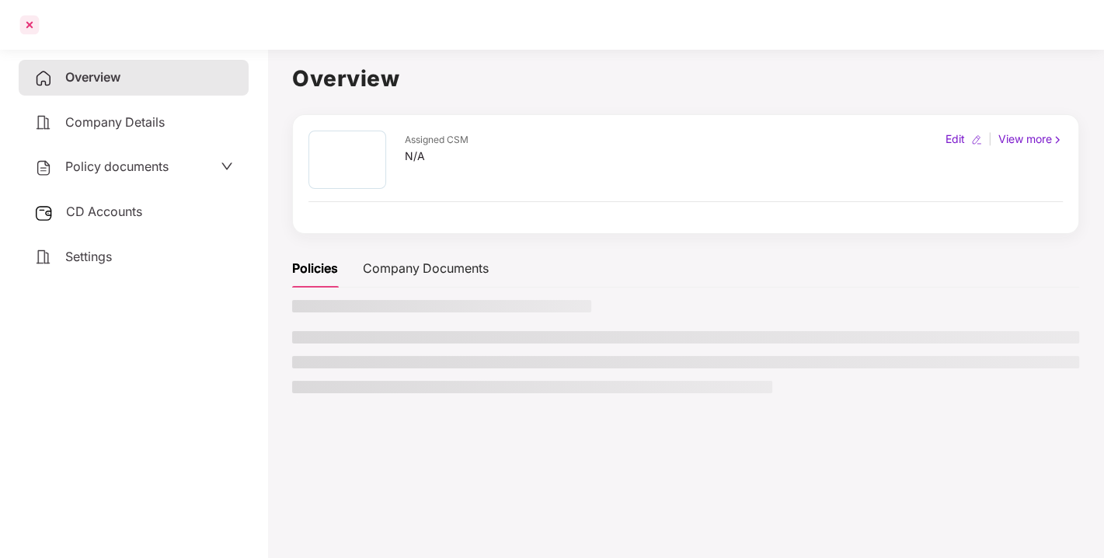
click at [24, 26] on div at bounding box center [29, 24] width 25 height 25
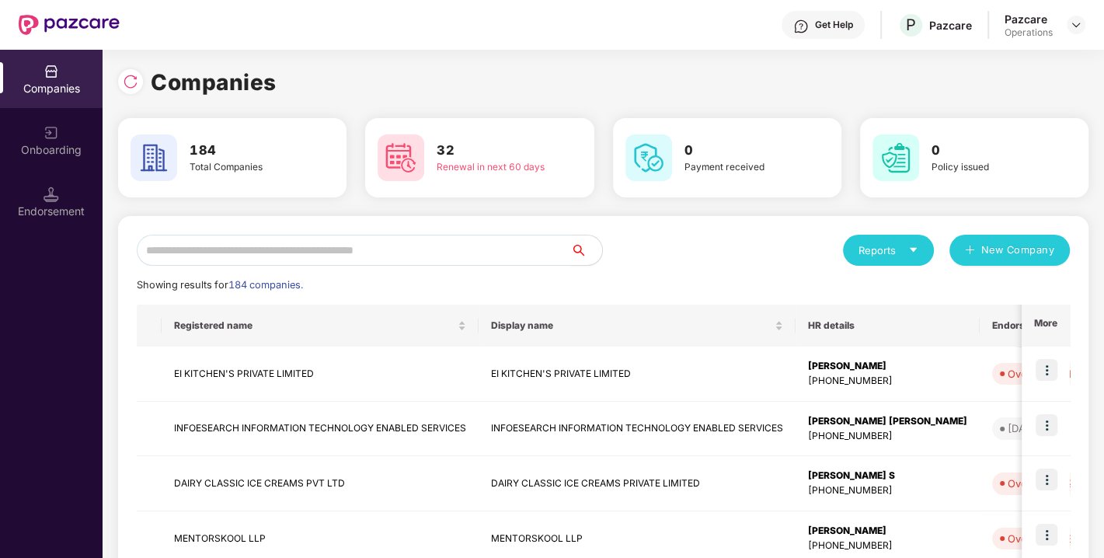
click at [238, 242] on input "text" at bounding box center [354, 250] width 434 height 31
paste input "**********"
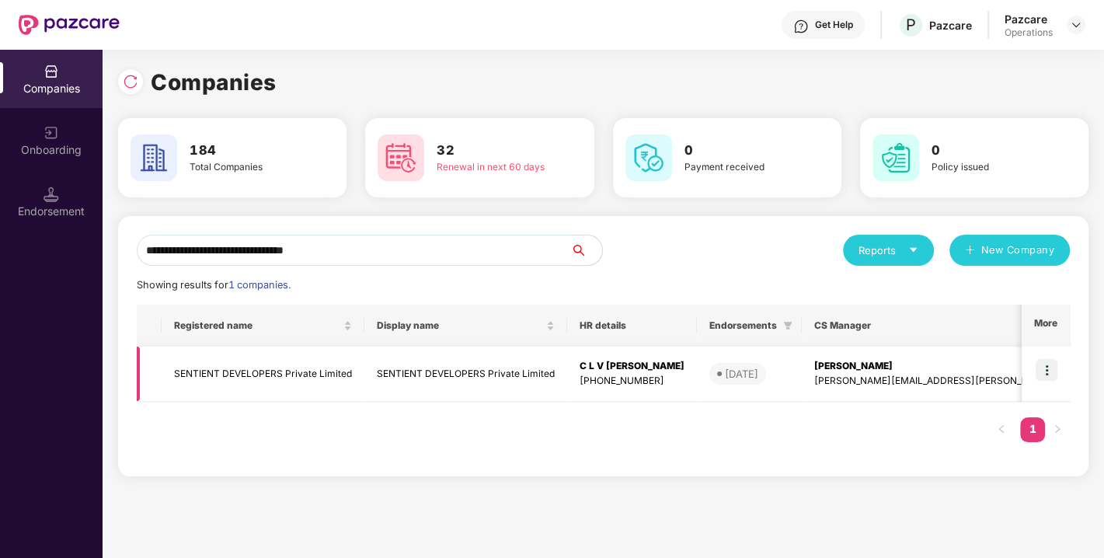
type input "**********"
click at [255, 366] on td "SENTIENT DEVELOPERS Private Limited" at bounding box center [263, 374] width 203 height 55
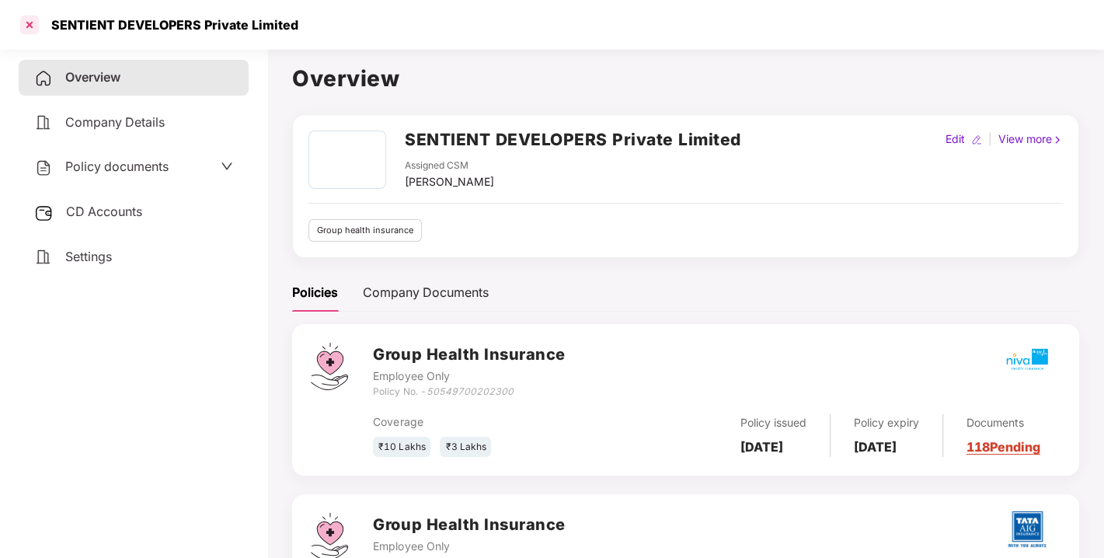
click at [22, 12] on div at bounding box center [29, 24] width 25 height 25
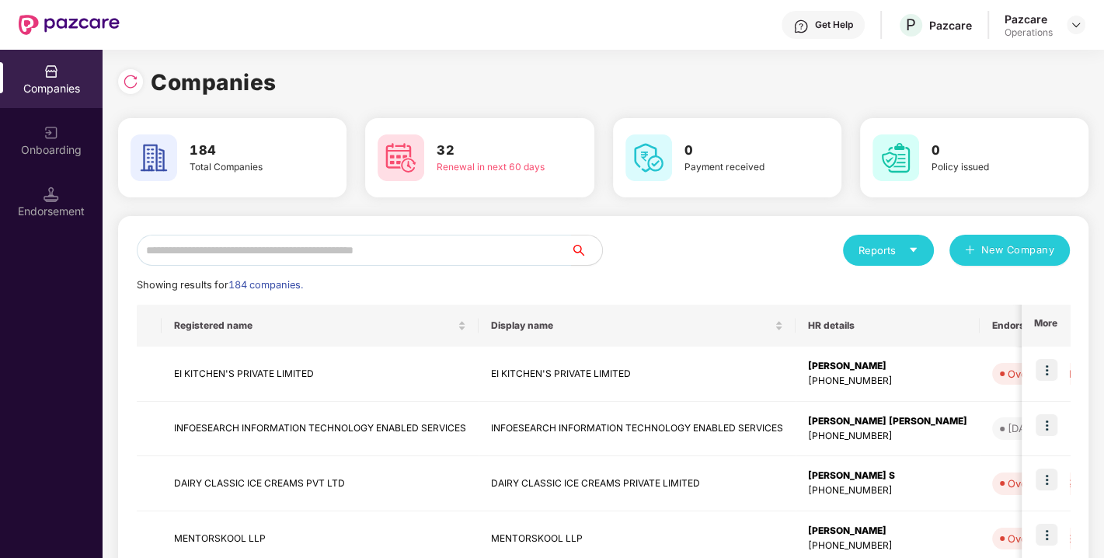
click at [328, 259] on input "text" at bounding box center [354, 250] width 434 height 31
click at [76, 200] on div "Endorsement" at bounding box center [51, 201] width 103 height 58
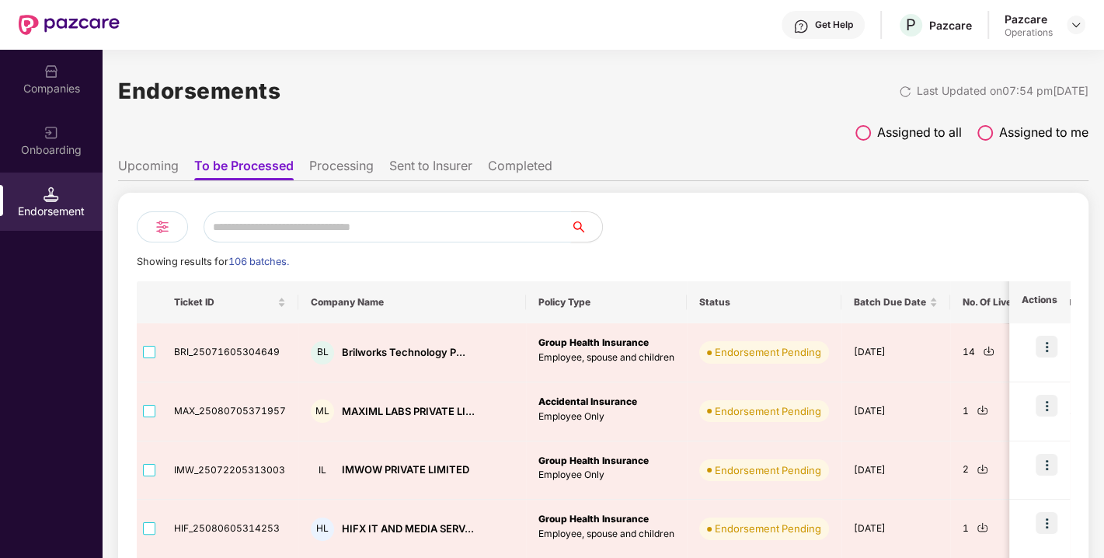
click at [265, 228] on input "text" at bounding box center [387, 226] width 367 height 31
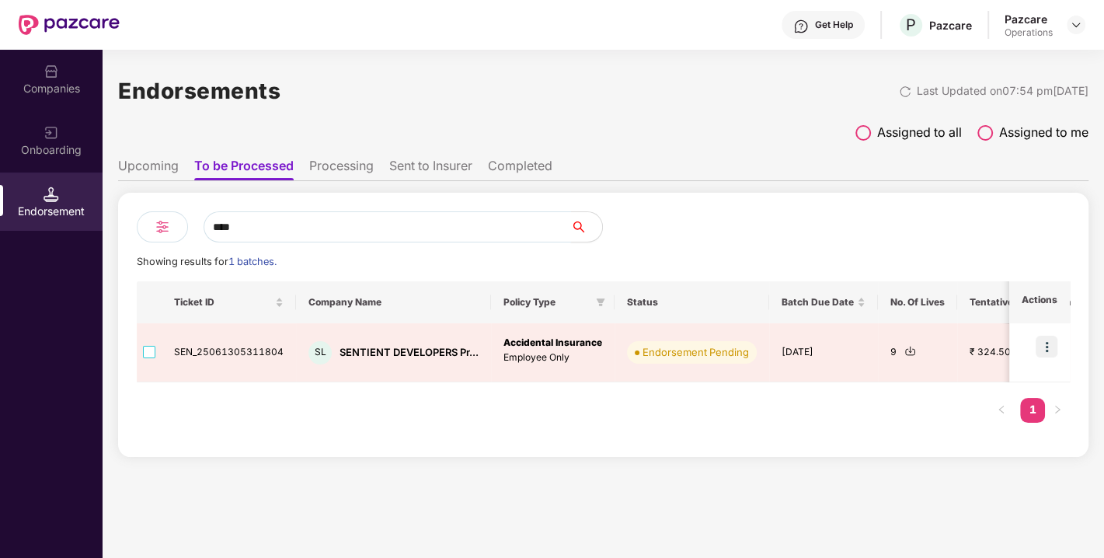
type input "****"
click at [21, 75] on div "Companies" at bounding box center [51, 79] width 103 height 58
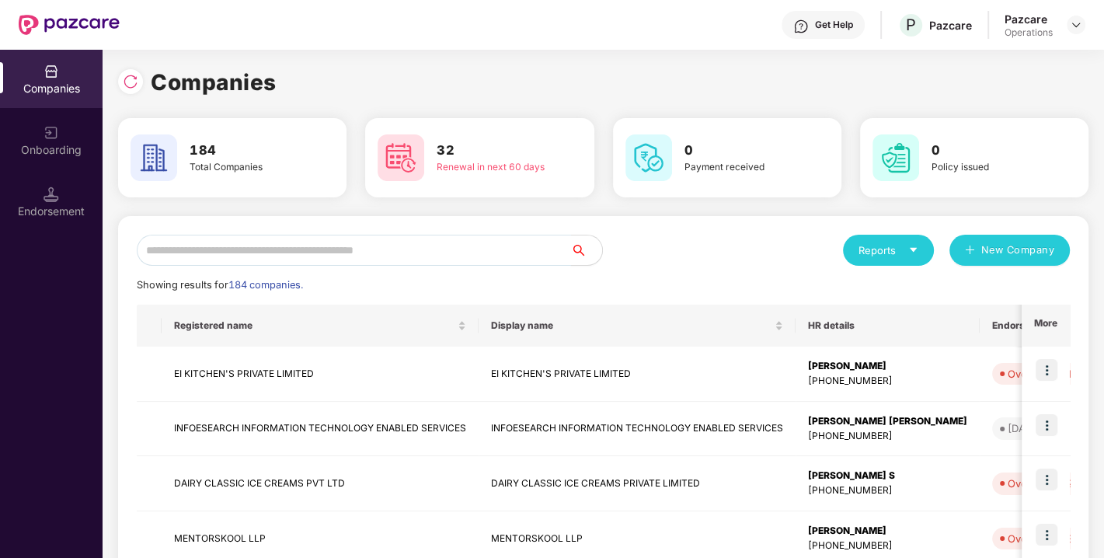
click at [201, 249] on input "text" at bounding box center [354, 250] width 434 height 31
paste input "**********"
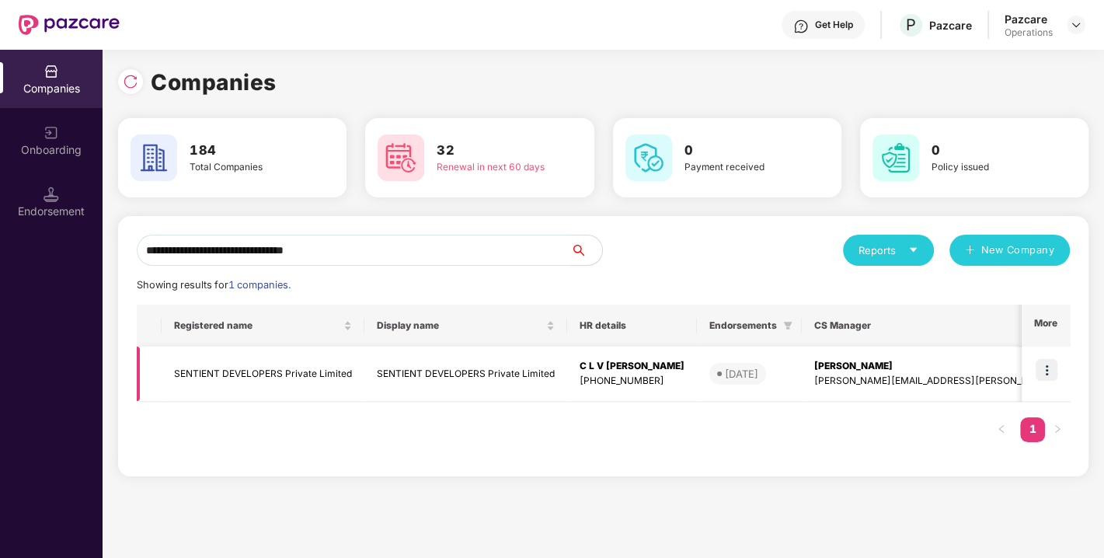
type input "**********"
click at [1053, 366] on img at bounding box center [1047, 370] width 22 height 22
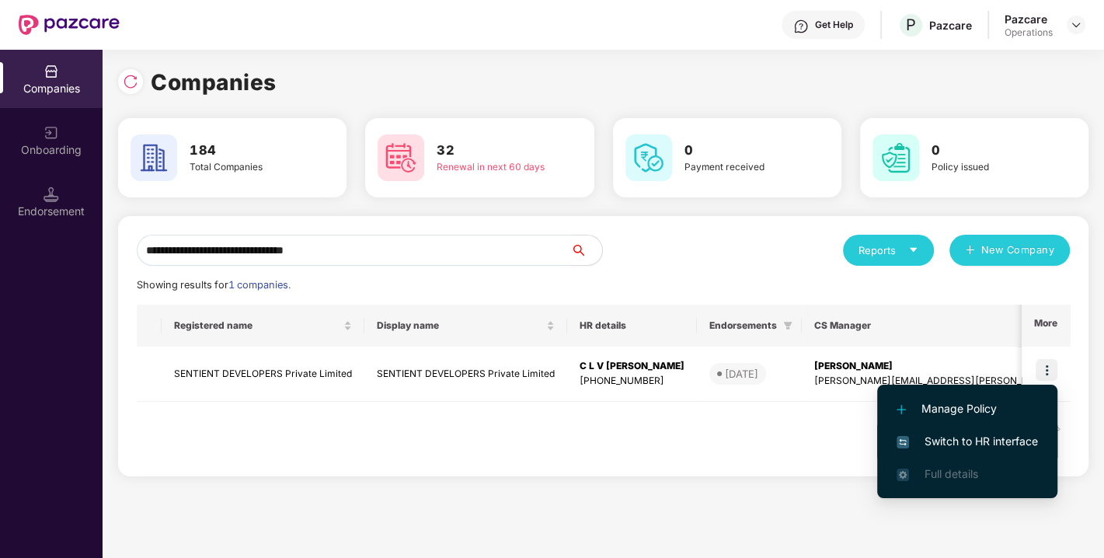
click at [956, 443] on span "Switch to HR interface" at bounding box center [967, 441] width 141 height 17
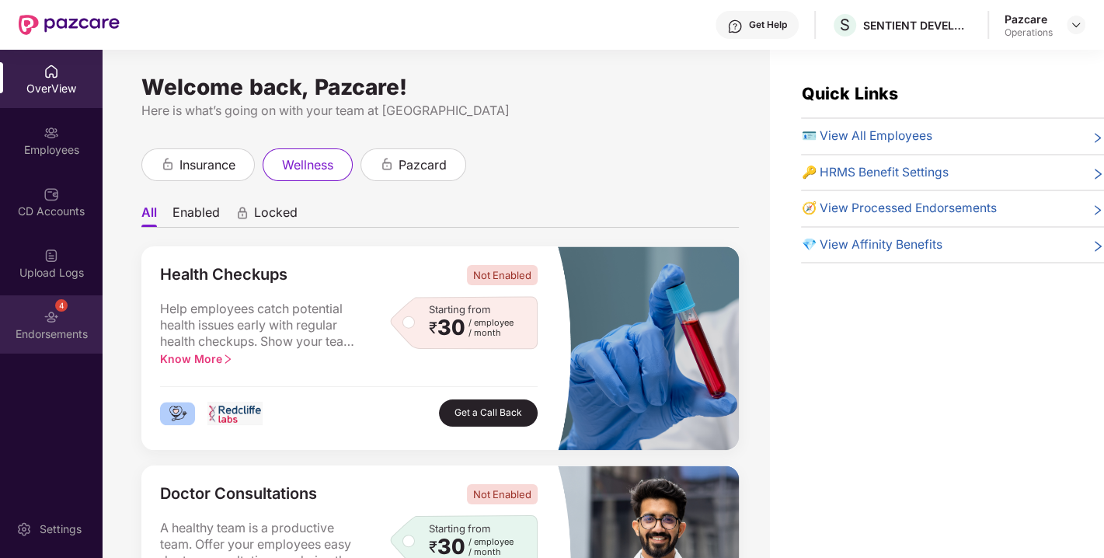
click at [70, 306] on div "4 Endorsements" at bounding box center [51, 324] width 103 height 58
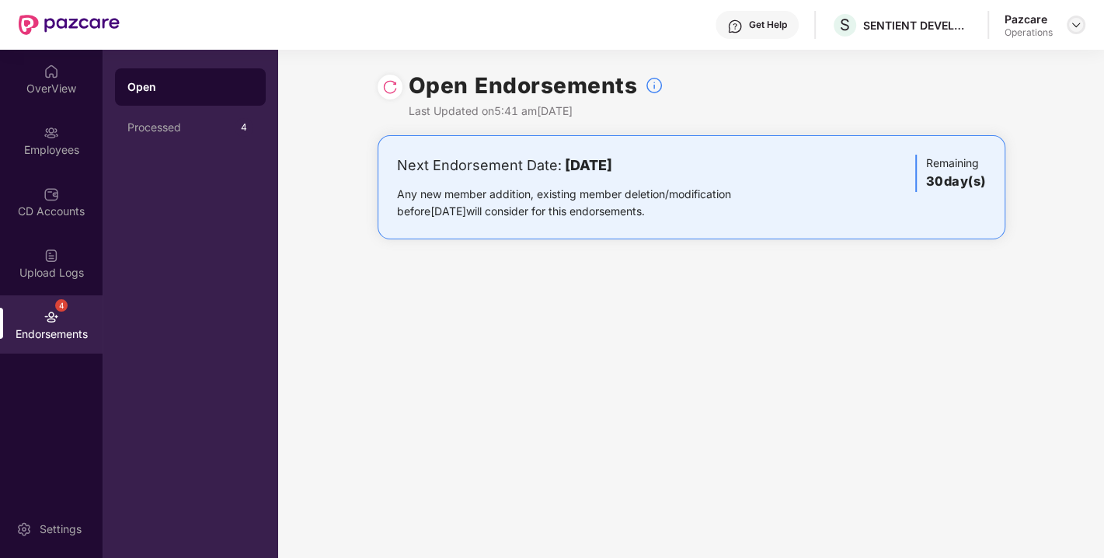
click at [1072, 26] on img at bounding box center [1076, 25] width 12 height 12
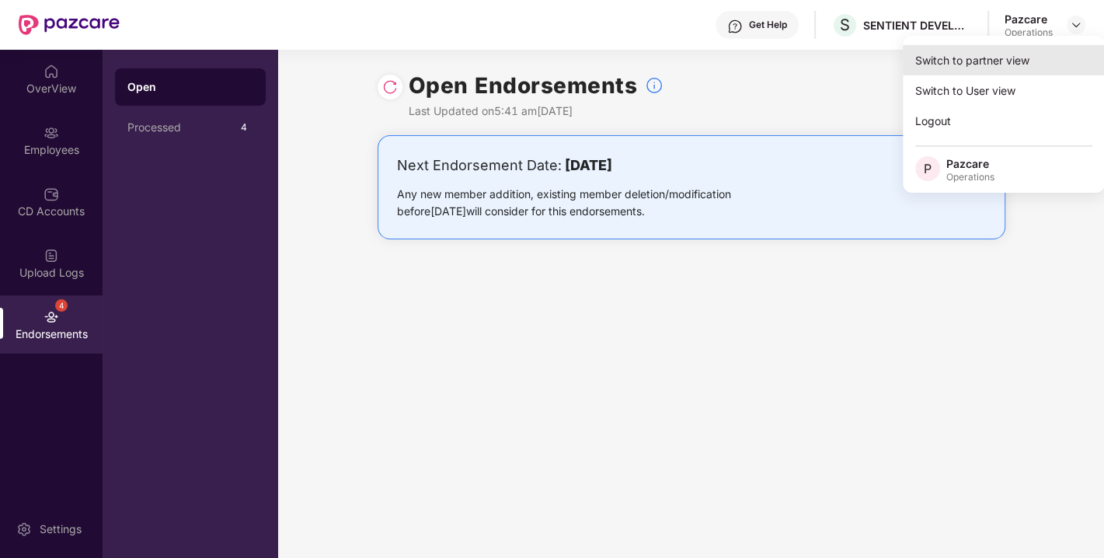
click at [990, 51] on div "Switch to partner view" at bounding box center [1004, 60] width 202 height 30
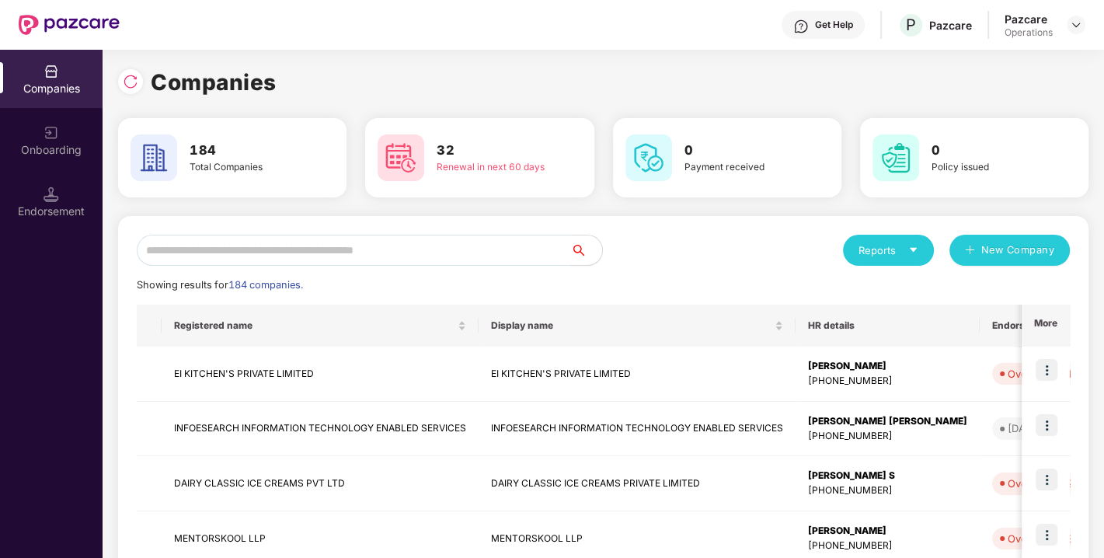
click at [366, 249] on input "text" at bounding box center [354, 250] width 434 height 31
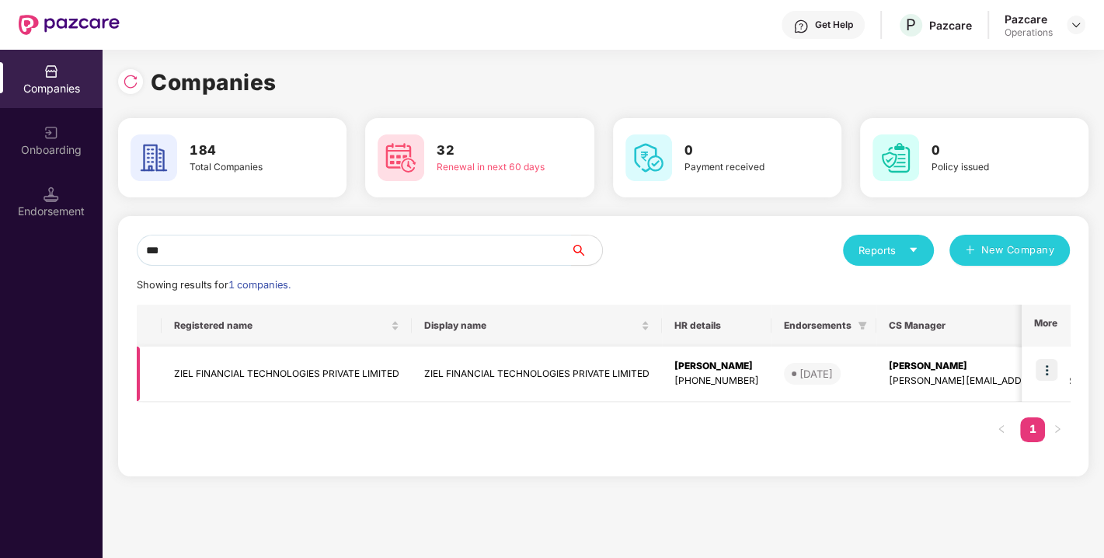
type input "***"
click at [1036, 364] on img at bounding box center [1047, 370] width 22 height 22
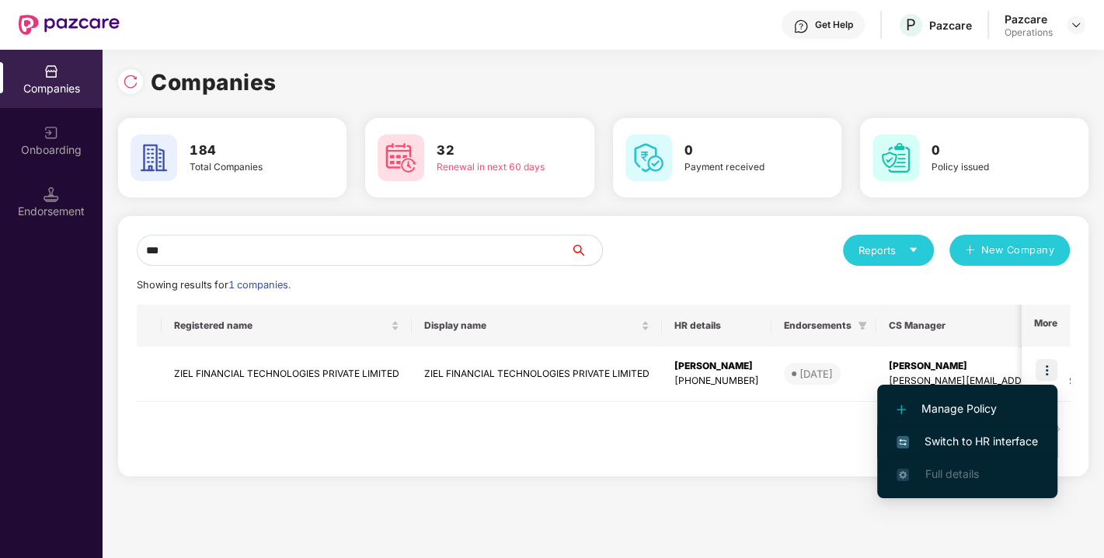
click at [953, 435] on span "Switch to HR interface" at bounding box center [967, 441] width 141 height 17
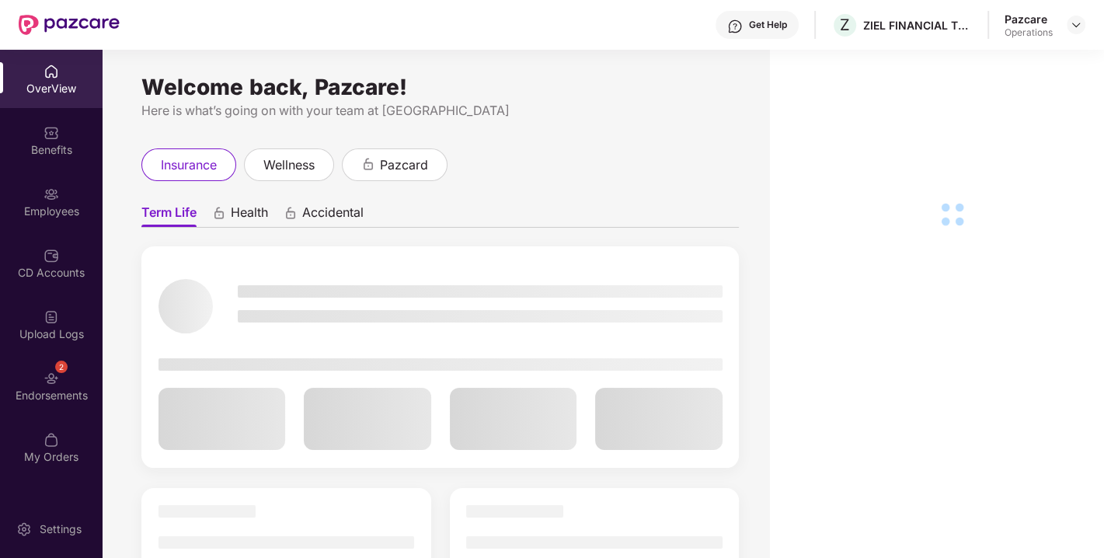
click at [41, 390] on div "Endorsements" at bounding box center [51, 396] width 103 height 16
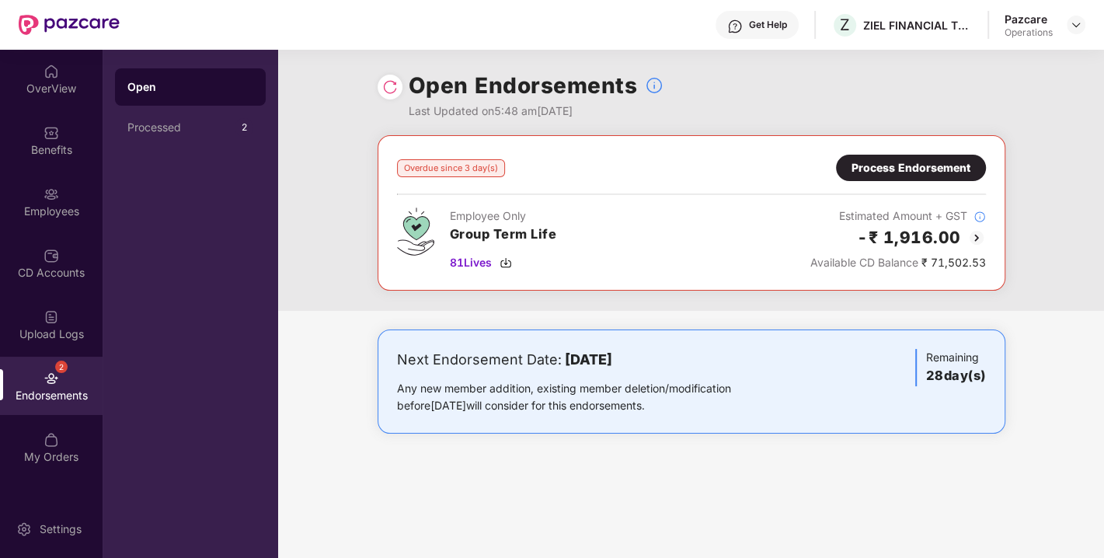
click at [386, 82] on img at bounding box center [390, 87] width 16 height 16
click at [925, 177] on div "Process Endorsement" at bounding box center [911, 168] width 150 height 26
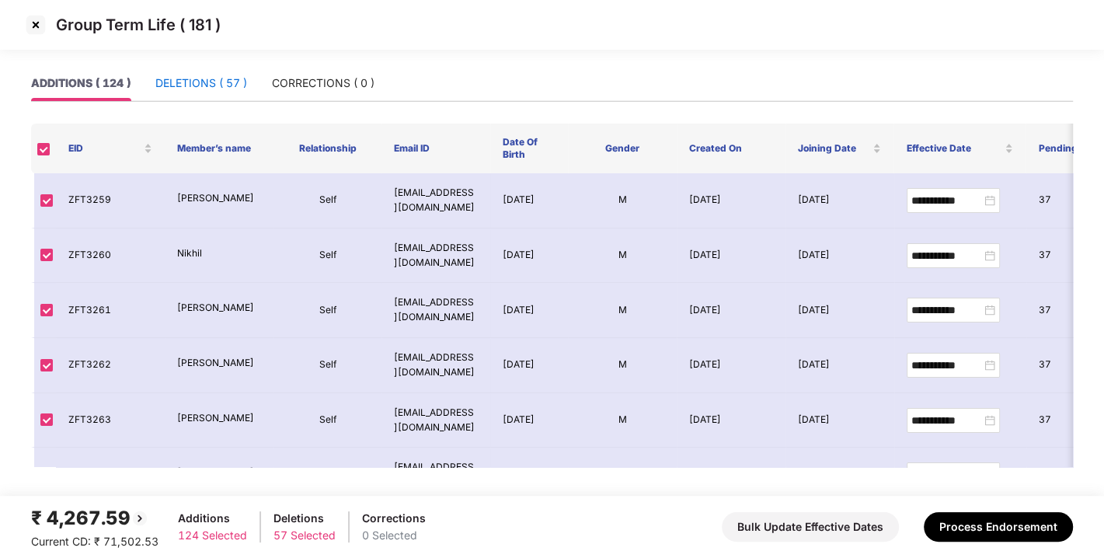
click at [206, 82] on div "DELETIONS ( 57 )" at bounding box center [201, 83] width 92 height 17
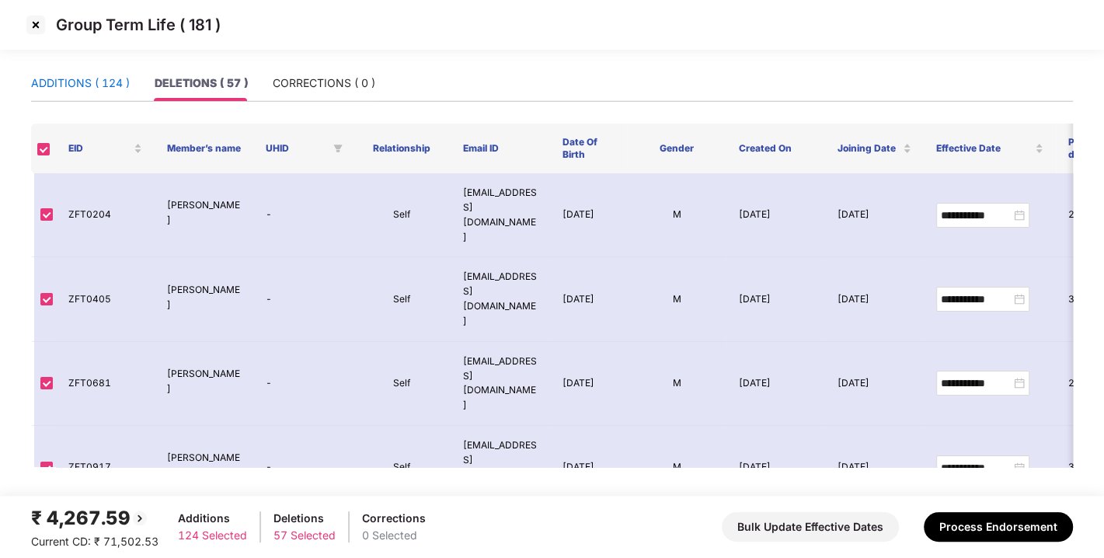
click at [95, 82] on div "ADDITIONS ( 124 )" at bounding box center [80, 83] width 99 height 17
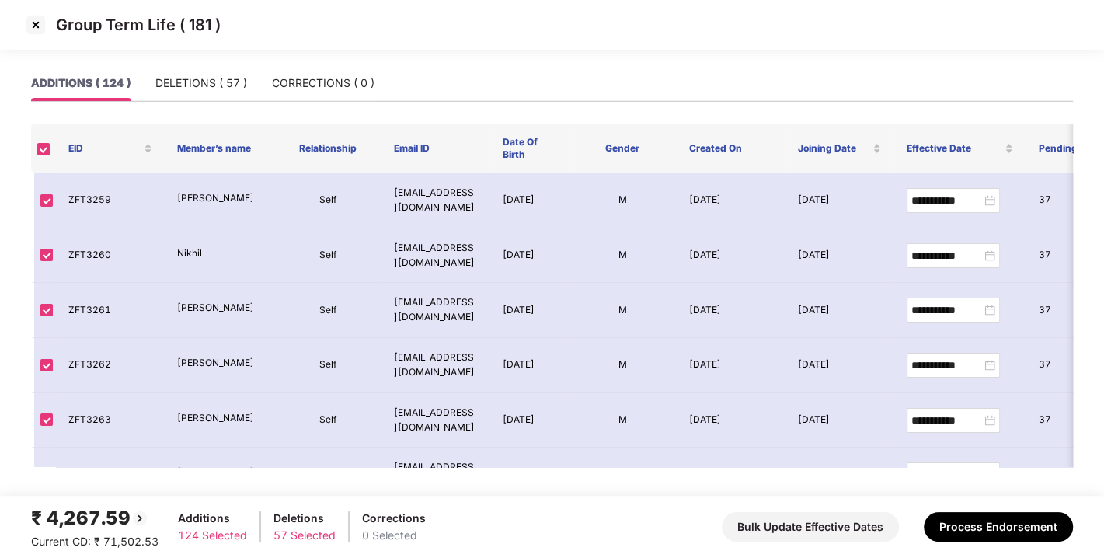
click at [40, 21] on img at bounding box center [35, 24] width 25 height 25
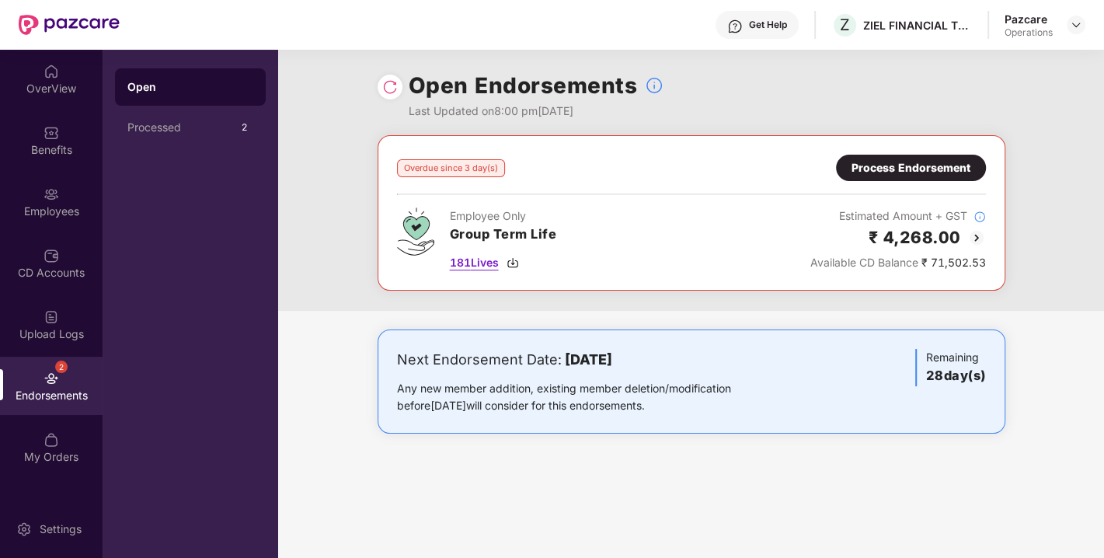
click at [514, 264] on img at bounding box center [513, 262] width 12 height 12
click at [1065, 27] on div "Pazcare Operations" at bounding box center [1045, 25] width 81 height 27
click at [1078, 26] on img at bounding box center [1076, 25] width 12 height 12
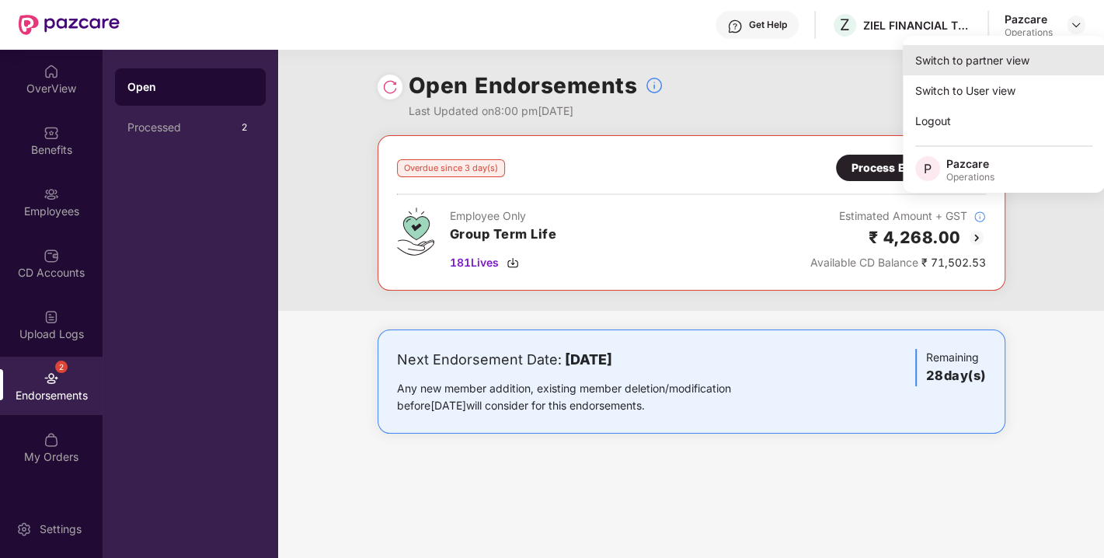
click at [988, 53] on div "Switch to partner view" at bounding box center [1004, 60] width 202 height 30
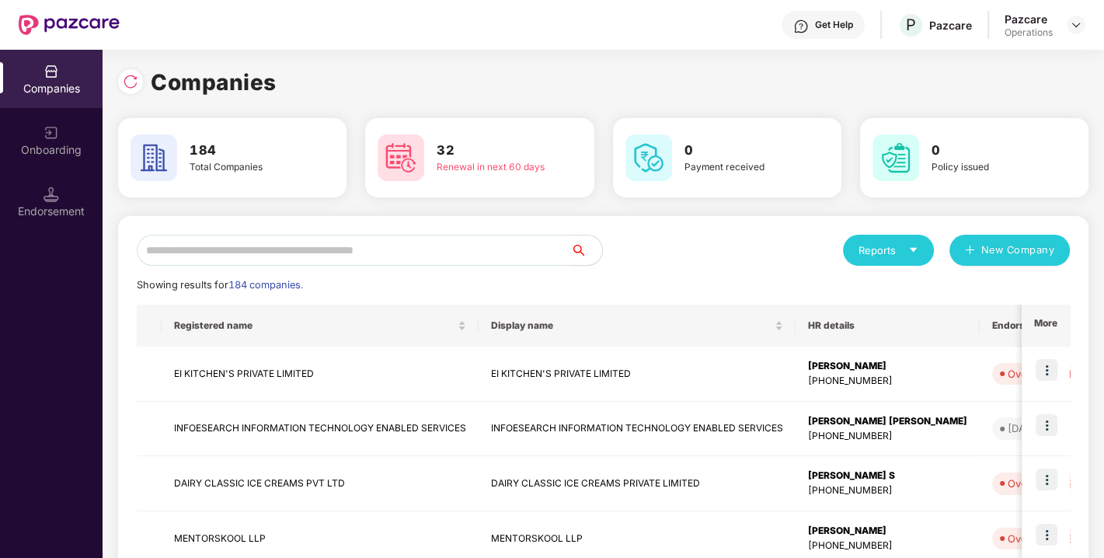
click at [353, 253] on input "text" at bounding box center [354, 250] width 434 height 31
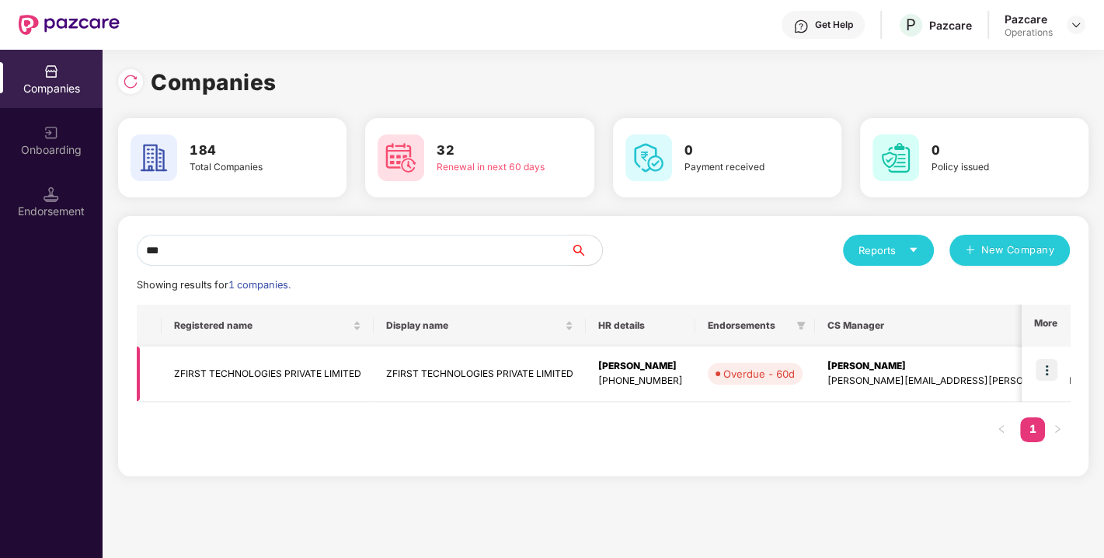
type input "***"
click at [1050, 374] on img at bounding box center [1047, 370] width 22 height 22
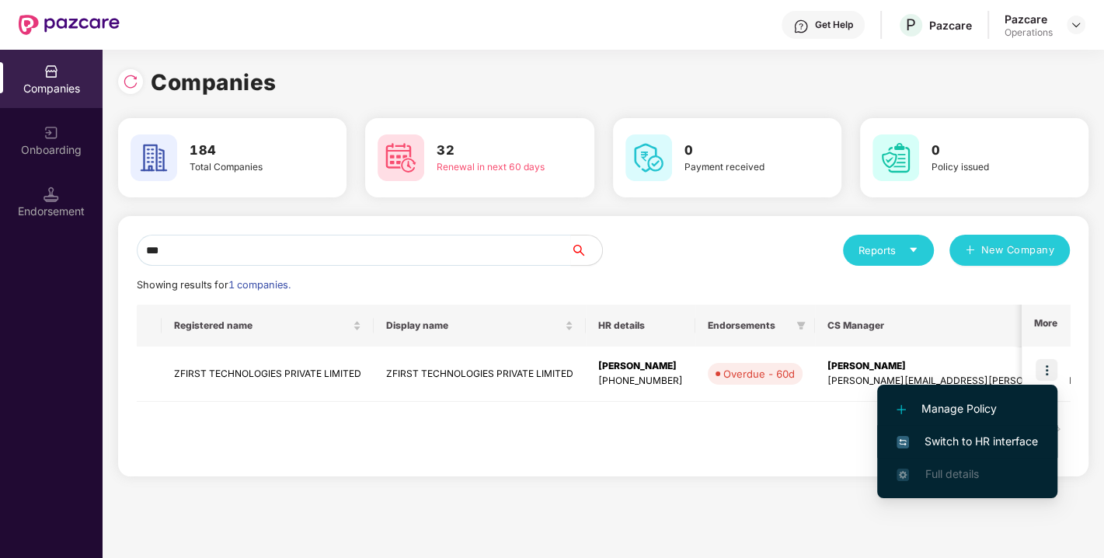
click at [970, 437] on span "Switch to HR interface" at bounding box center [967, 441] width 141 height 17
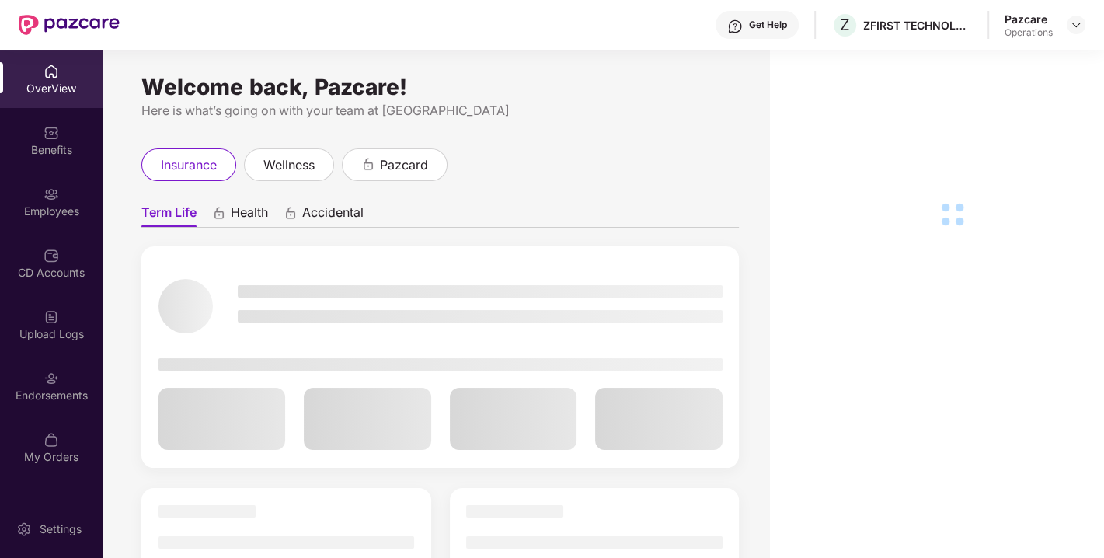
click at [61, 340] on div "Upload Logs" at bounding box center [51, 334] width 103 height 16
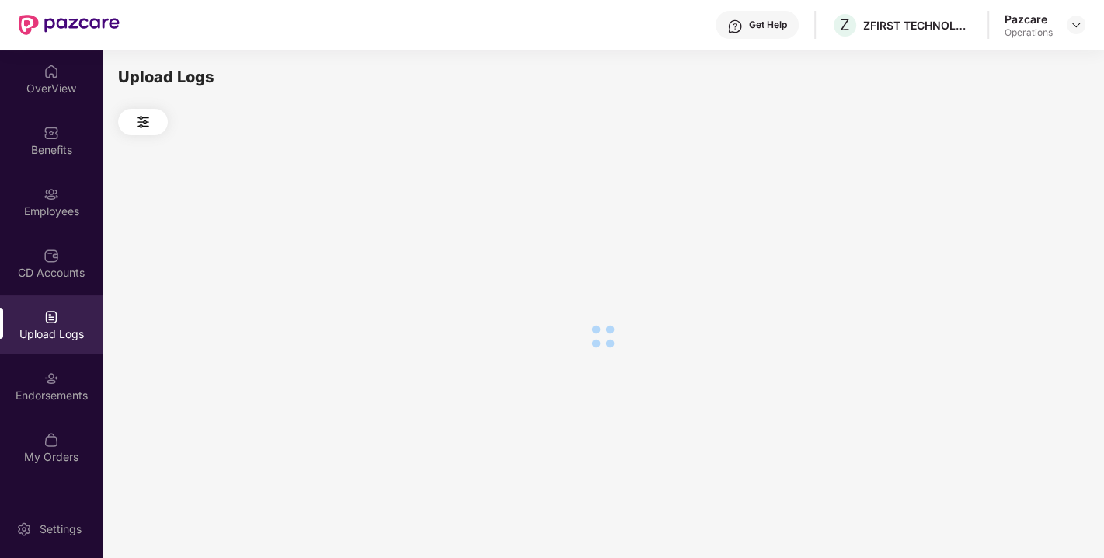
click at [71, 388] on div "Endorsements" at bounding box center [51, 396] width 103 height 16
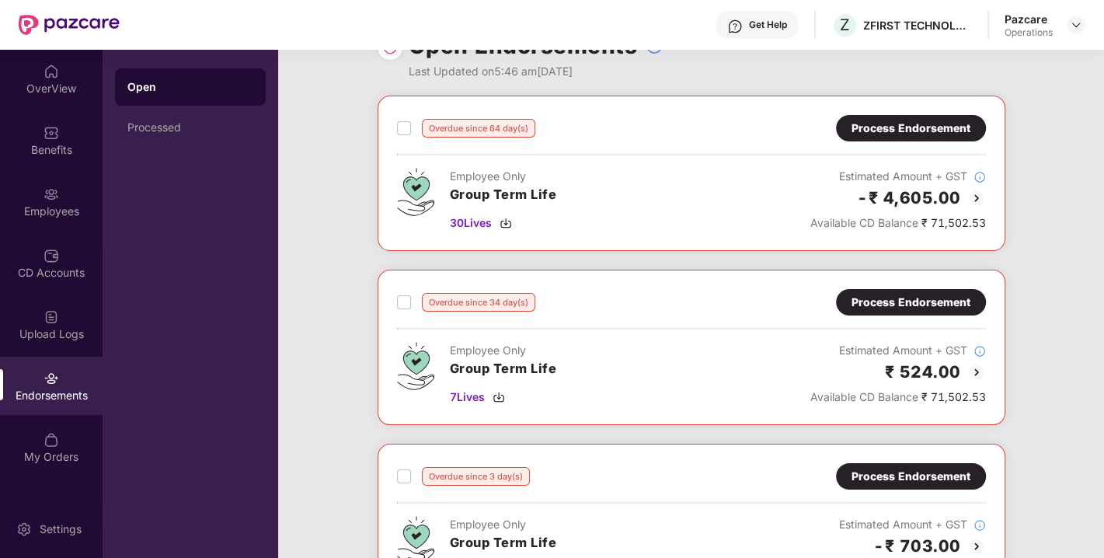
scroll to position [40, 0]
click at [912, 125] on div "Process Endorsement" at bounding box center [911, 127] width 119 height 17
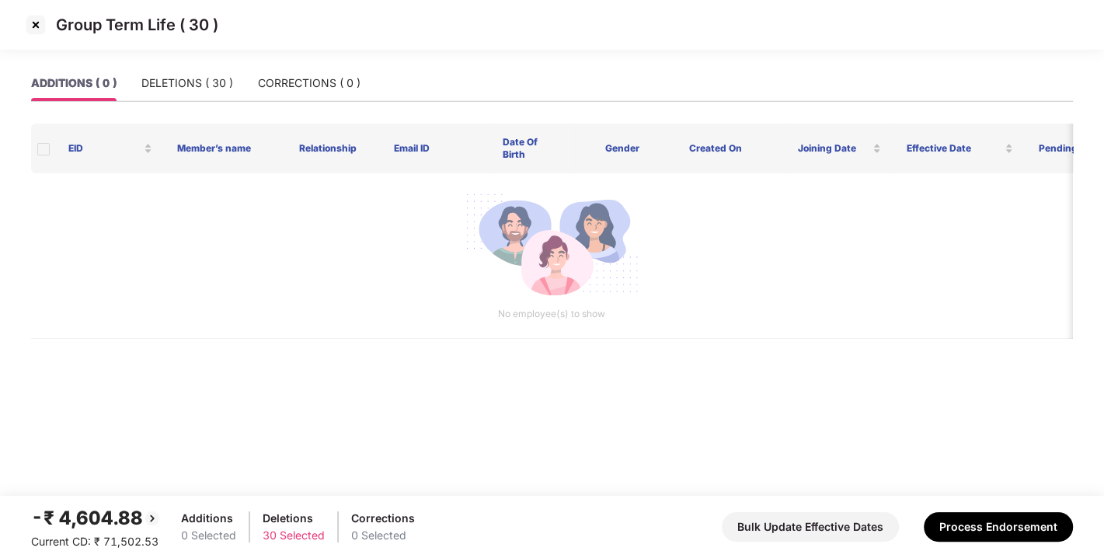
click at [32, 19] on img at bounding box center [35, 24] width 25 height 25
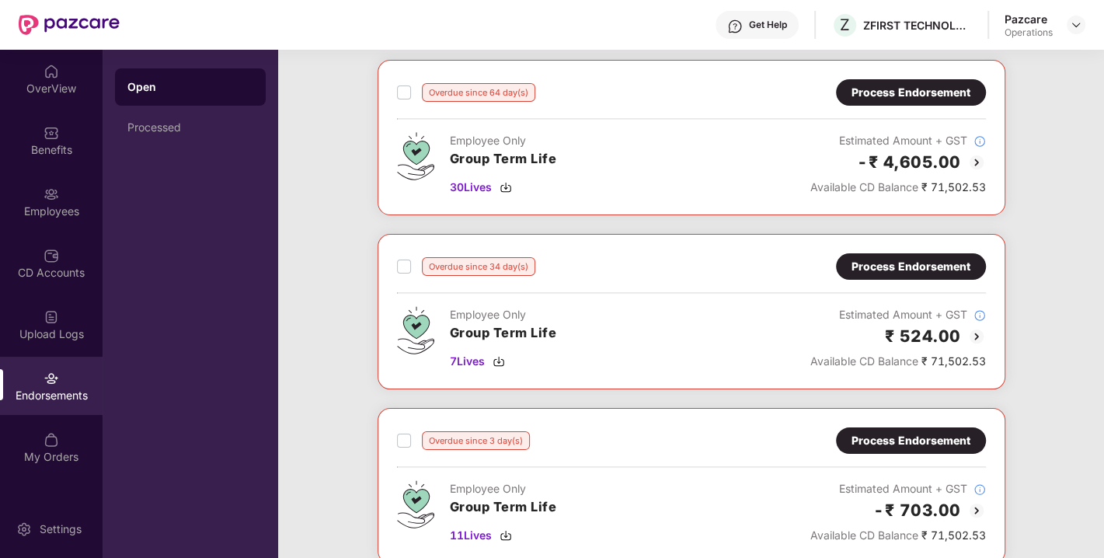
scroll to position [79, 0]
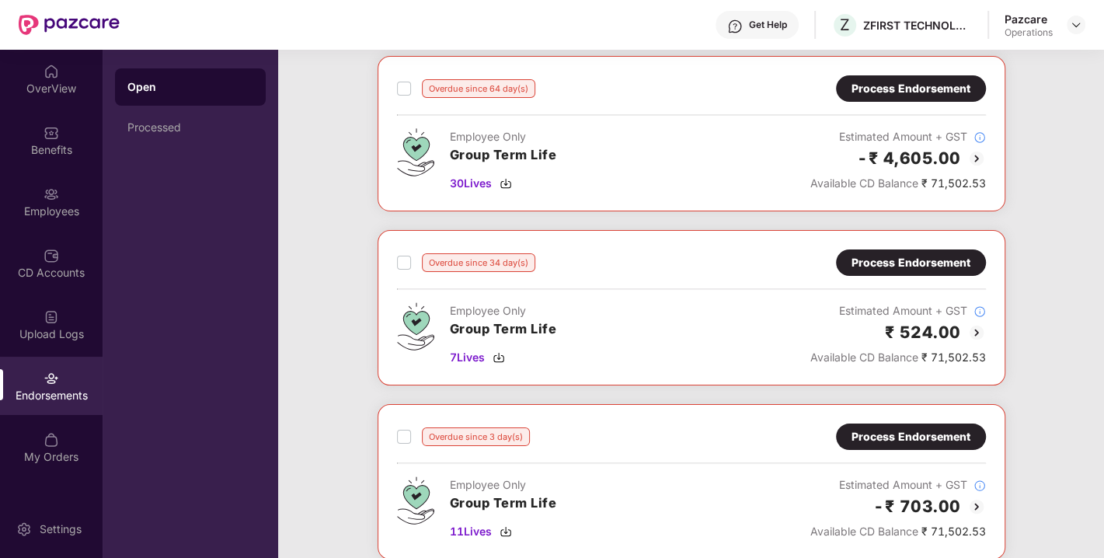
click at [904, 264] on div "Process Endorsement" at bounding box center [911, 262] width 119 height 17
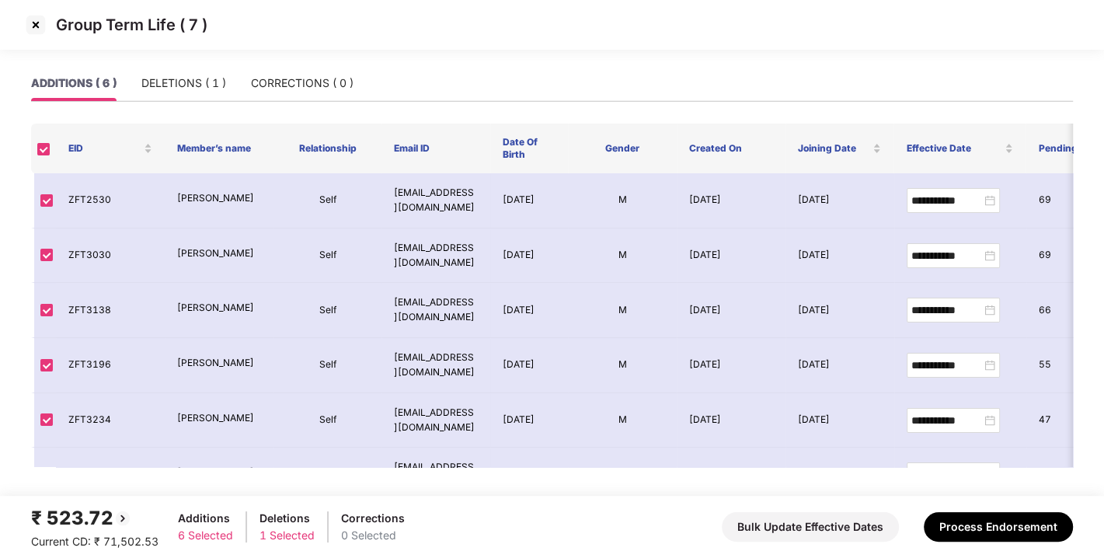
click at [33, 31] on img at bounding box center [35, 24] width 25 height 25
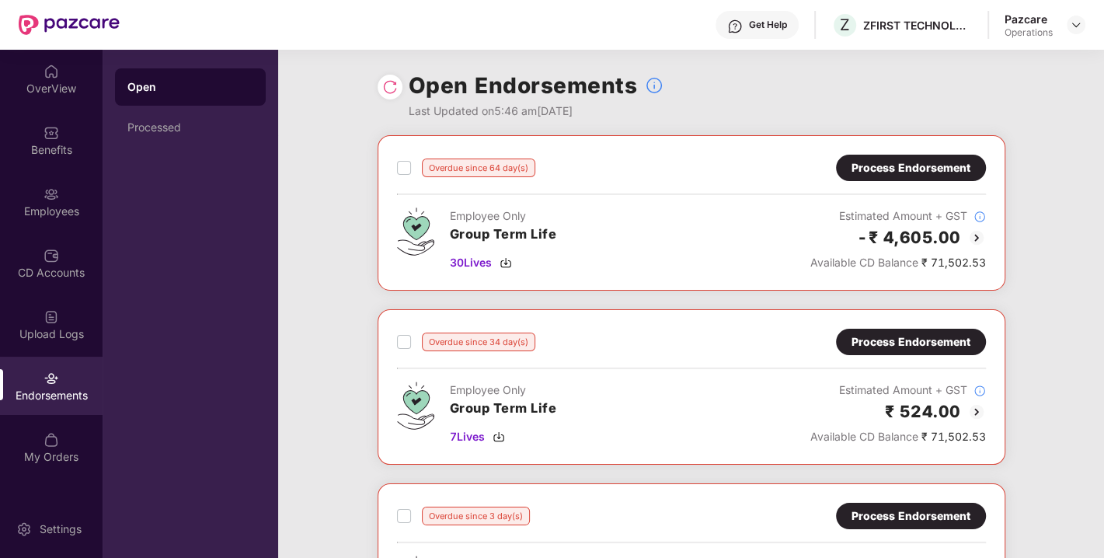
click at [387, 94] on img at bounding box center [390, 87] width 16 height 16
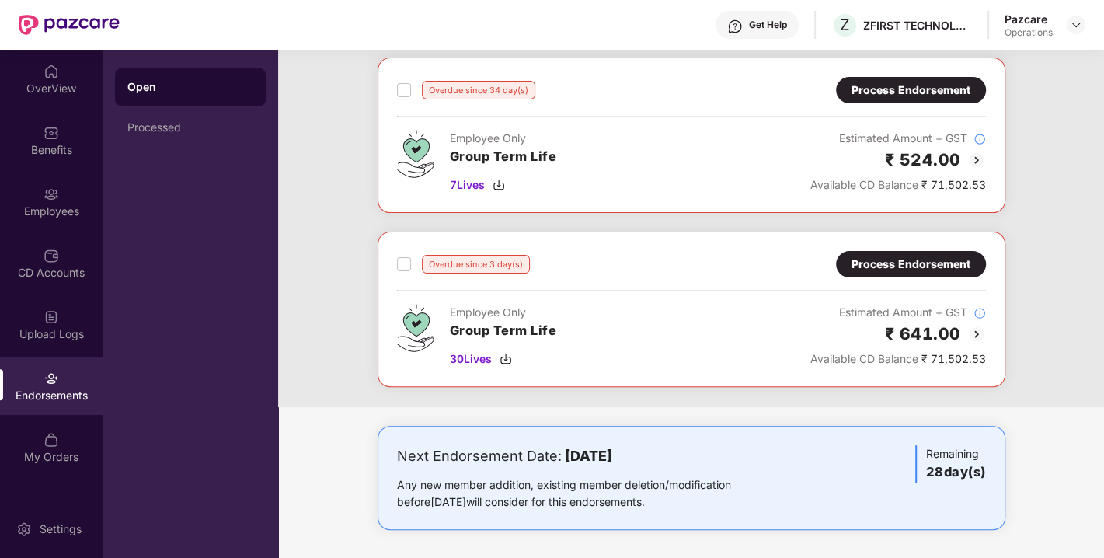
click at [870, 259] on div "Process Endorsement" at bounding box center [911, 264] width 119 height 17
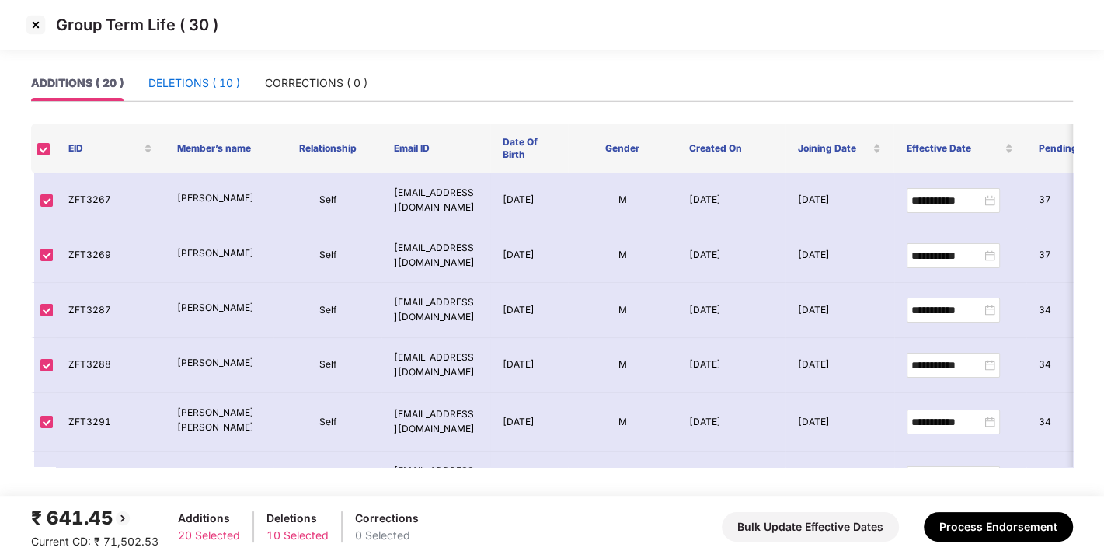
click at [216, 85] on div "DELETIONS ( 10 )" at bounding box center [194, 83] width 92 height 17
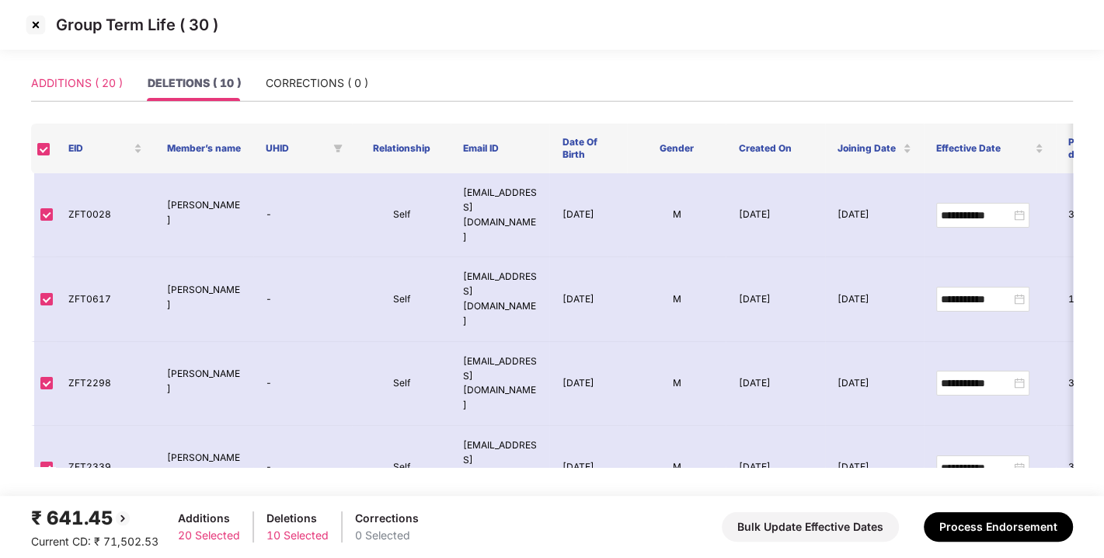
click at [68, 96] on div "ADDITIONS ( 20 )" at bounding box center [77, 83] width 92 height 36
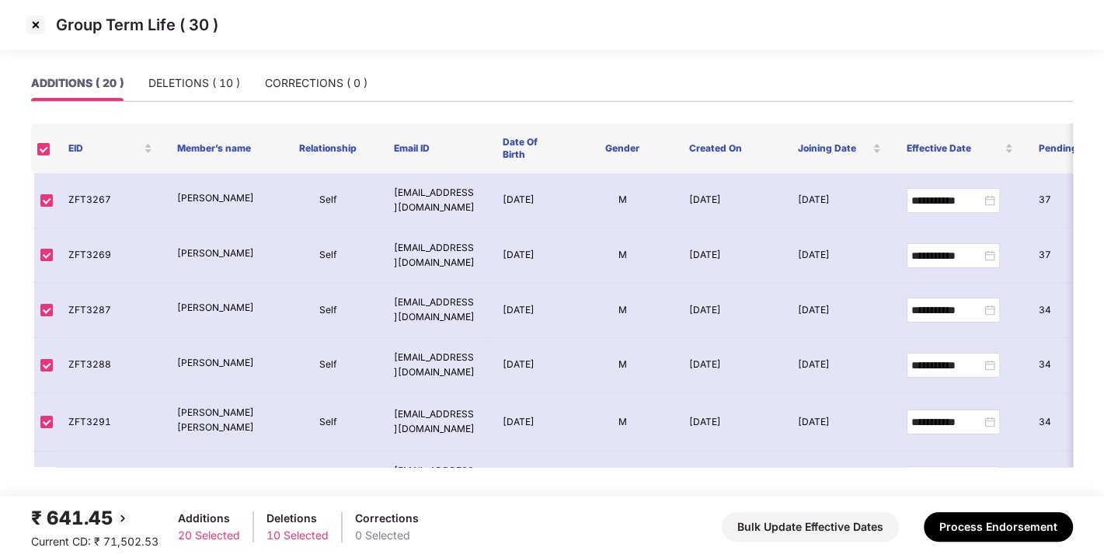
click at [37, 33] on img at bounding box center [35, 24] width 25 height 25
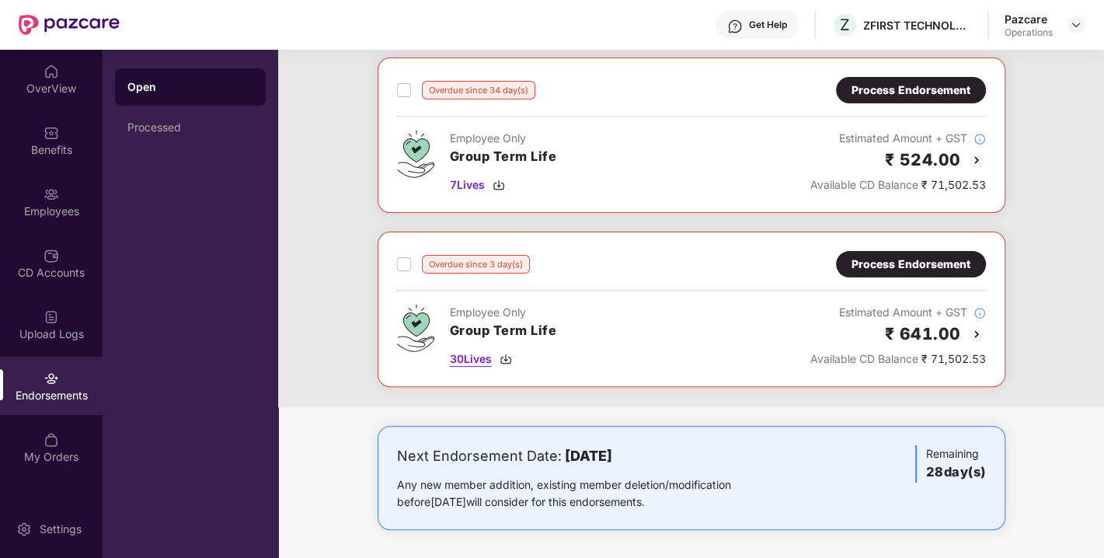
click at [504, 357] on img at bounding box center [506, 359] width 12 height 12
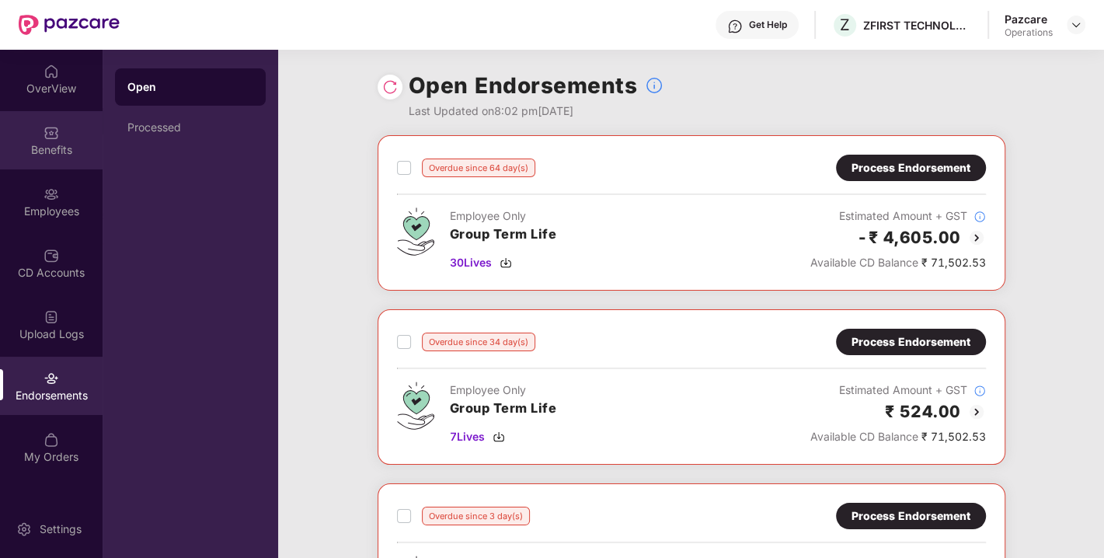
click at [39, 146] on div "Benefits" at bounding box center [51, 150] width 103 height 16
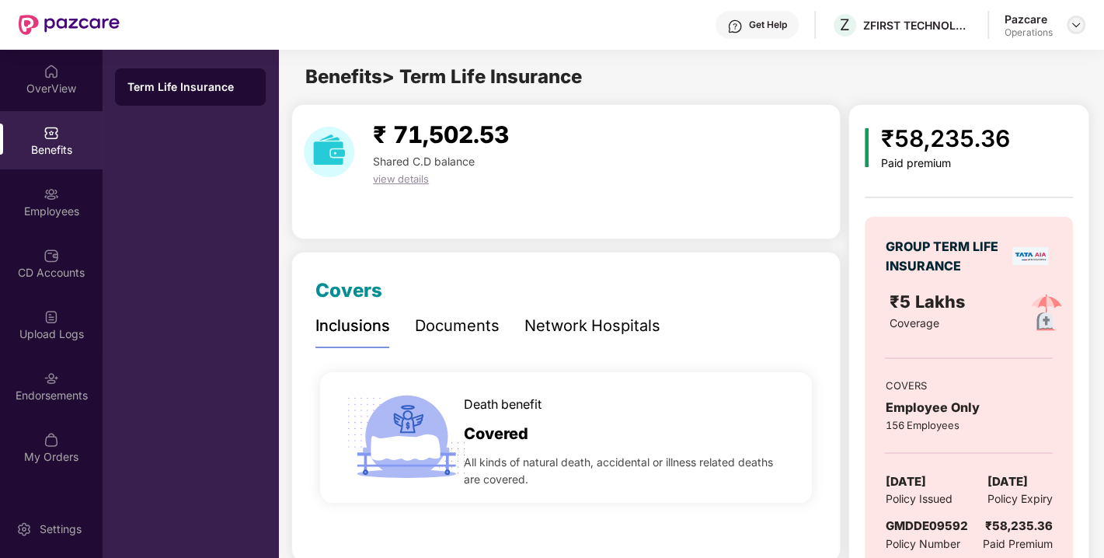
click at [1076, 25] on img at bounding box center [1076, 25] width 12 height 12
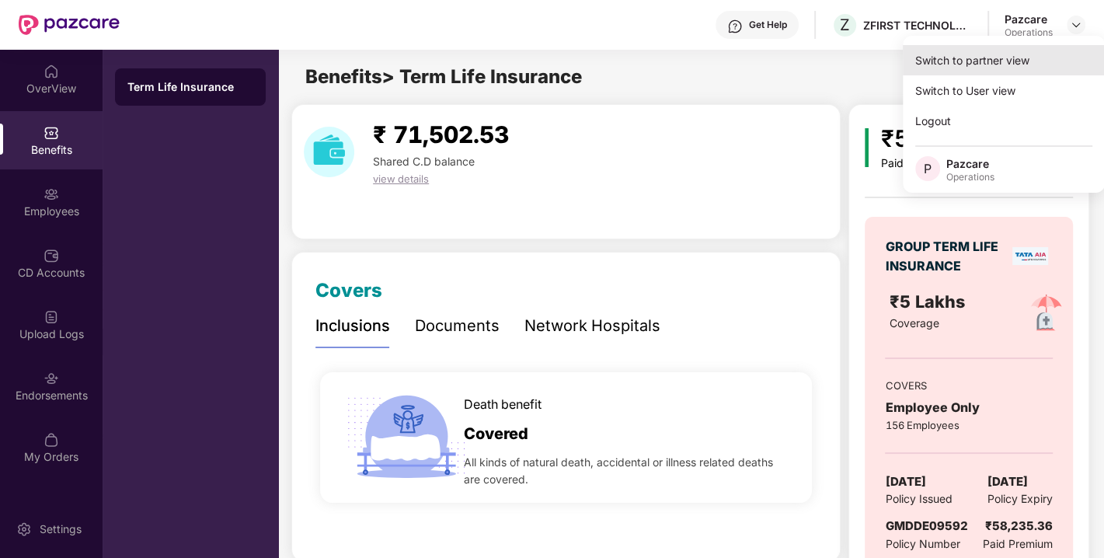
click at [983, 68] on div "Switch to partner view" at bounding box center [1004, 60] width 202 height 30
